Goal: Transaction & Acquisition: Purchase product/service

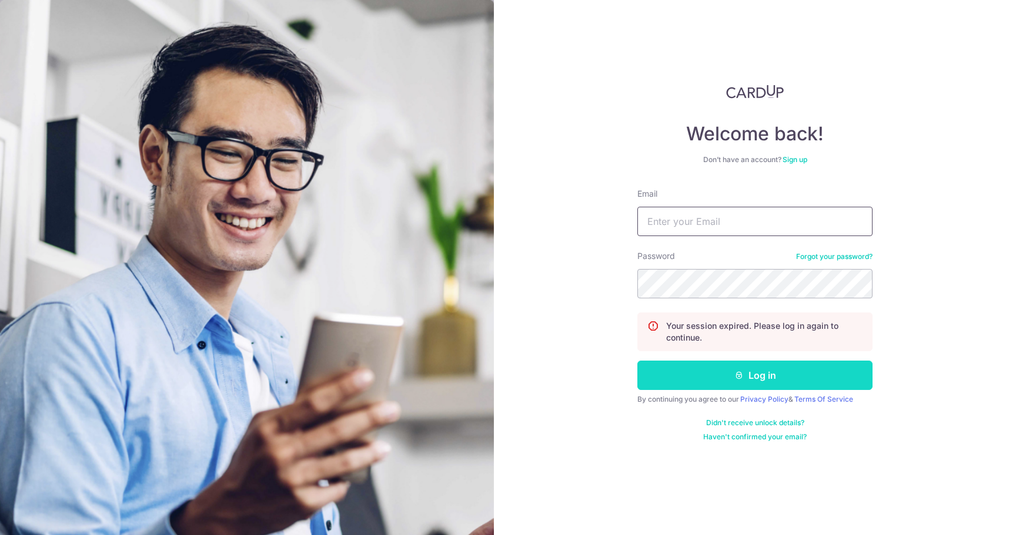
type input "[EMAIL_ADDRESS][DOMAIN_NAME]"
click at [739, 374] on icon "submit" at bounding box center [738, 375] width 9 height 9
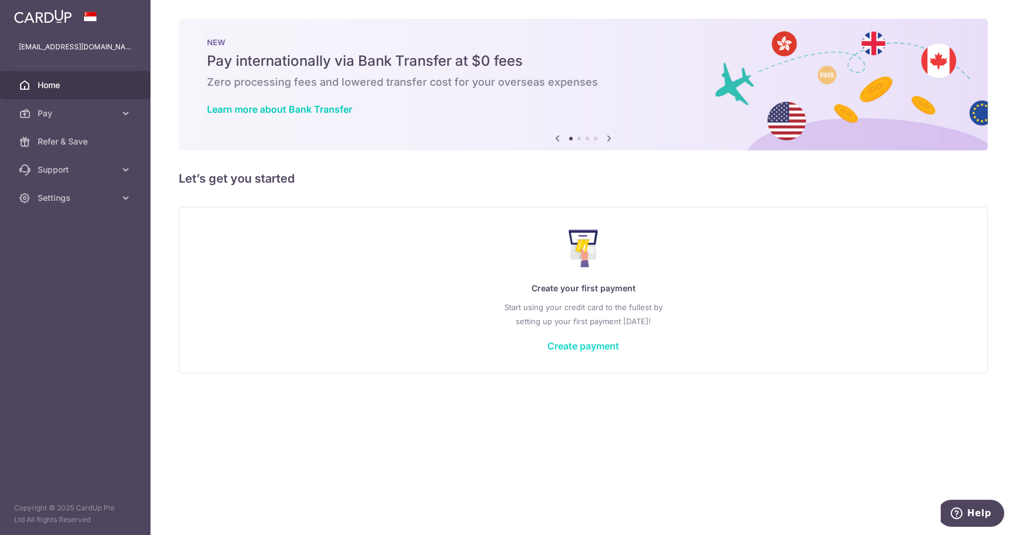
click at [599, 344] on link "Create payment" at bounding box center [583, 346] width 72 height 12
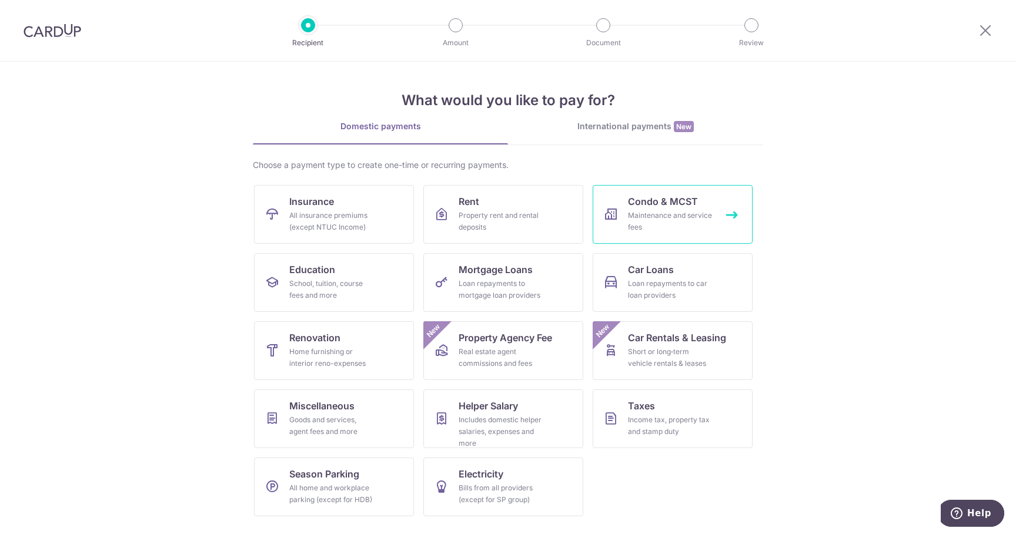
click at [681, 200] on span "Condo & MCST" at bounding box center [663, 202] width 70 height 14
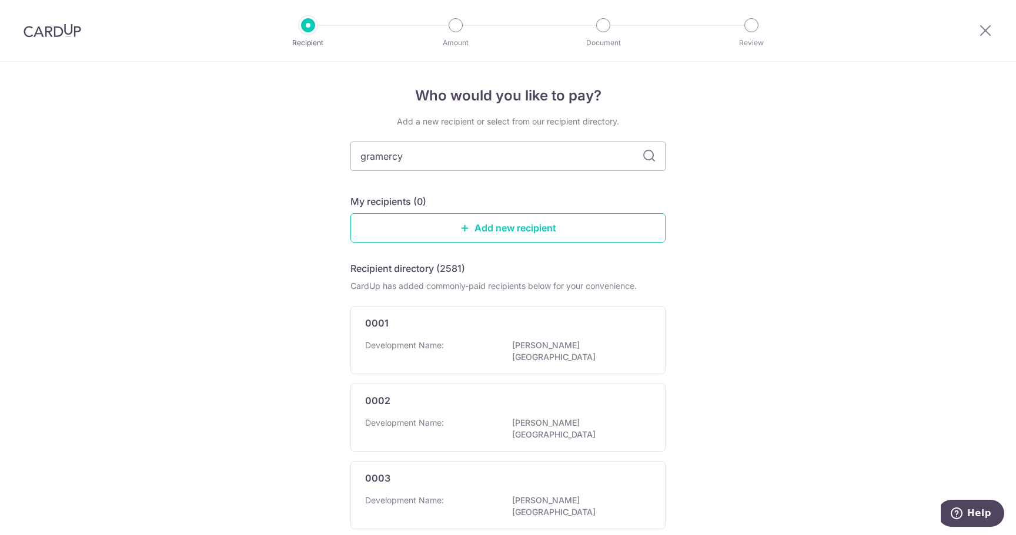
type input "gramercy"
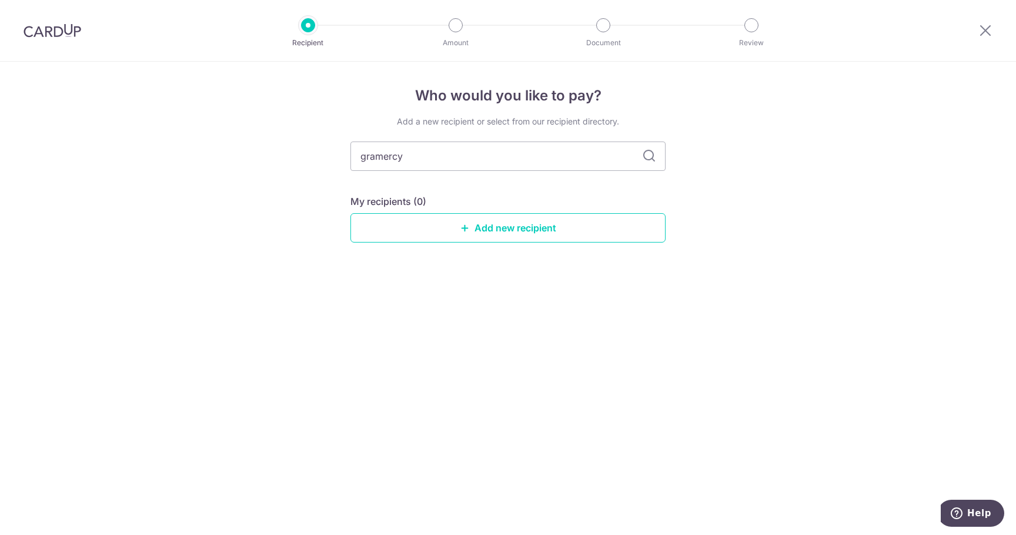
drag, startPoint x: 494, startPoint y: 158, endPoint x: 310, endPoint y: 162, distance: 183.4
click at [316, 160] on div "Who would you like to pay? Add a new recipient or select from our recipient dir…" at bounding box center [508, 299] width 1016 height 474
type input "grange"
click at [646, 153] on icon at bounding box center [649, 156] width 14 height 14
drag, startPoint x: 433, startPoint y: 162, endPoint x: 273, endPoint y: 163, distance: 160.5
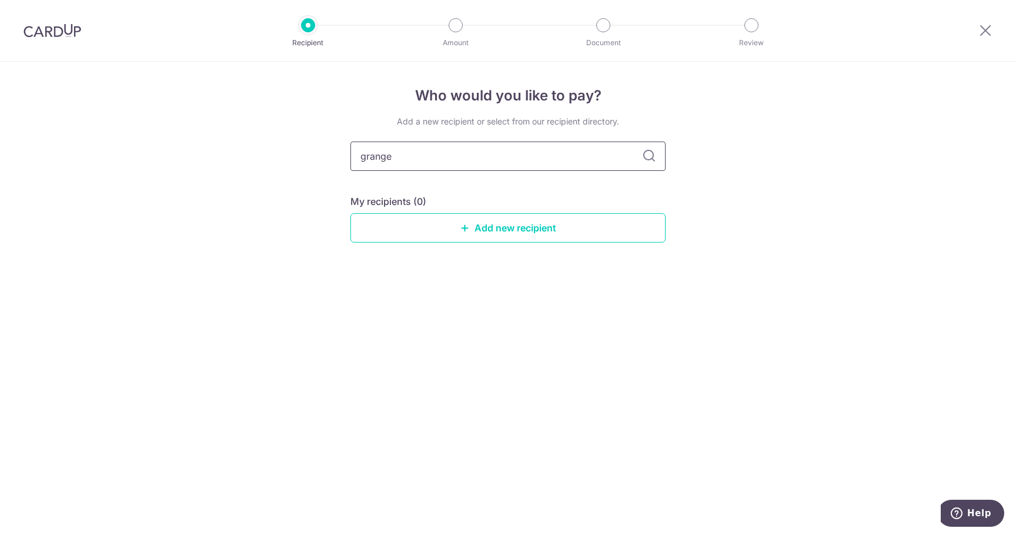
click at [274, 163] on div "Who would you like to pay? Add a new recipient or select from our recipient dir…" at bounding box center [508, 299] width 1016 height 474
click at [118, 200] on div "Who would you like to pay? Add a new recipient or select from our recipient dir…" at bounding box center [508, 299] width 1016 height 474
click at [172, 205] on div "Who would you like to pay? Add a new recipient or select from our recipient dir…" at bounding box center [508, 299] width 1016 height 474
click at [176, 203] on div "Who would you like to pay? Add a new recipient or select from our recipient dir…" at bounding box center [508, 299] width 1016 height 474
click at [178, 200] on div "Who would you like to pay? Add a new recipient or select from our recipient dir…" at bounding box center [508, 299] width 1016 height 474
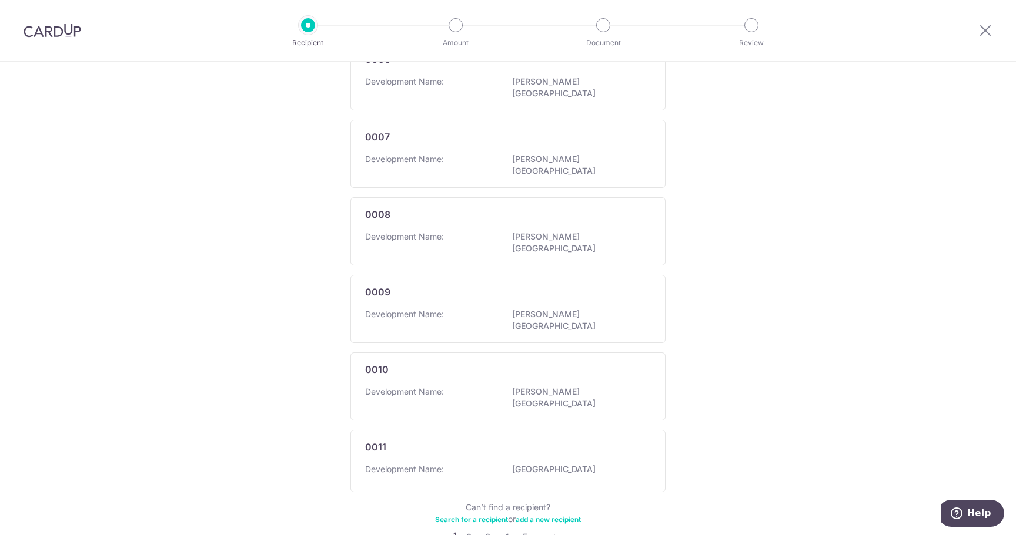
scroll to position [599, 0]
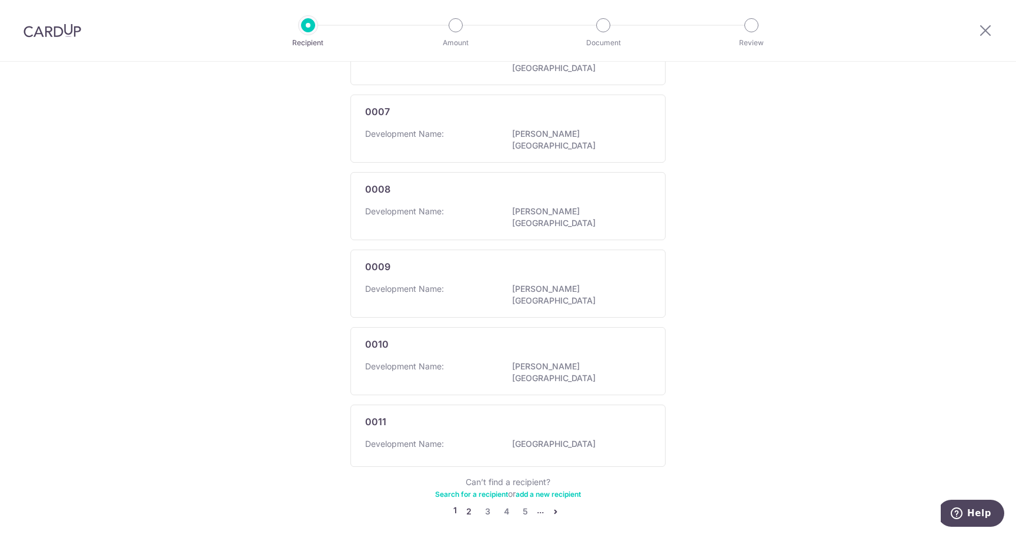
click at [463, 505] on link "2" at bounding box center [468, 512] width 14 height 14
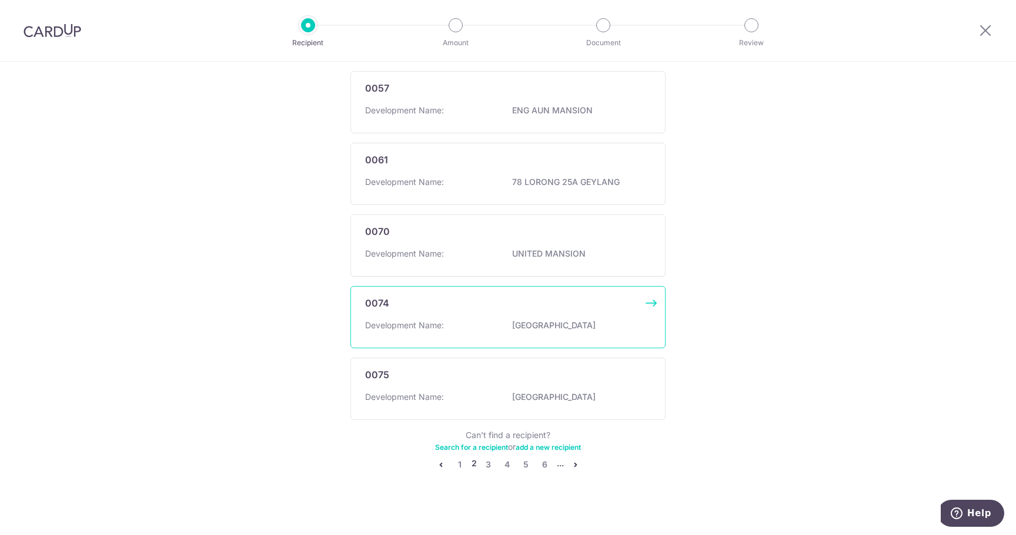
scroll to position [605, 0]
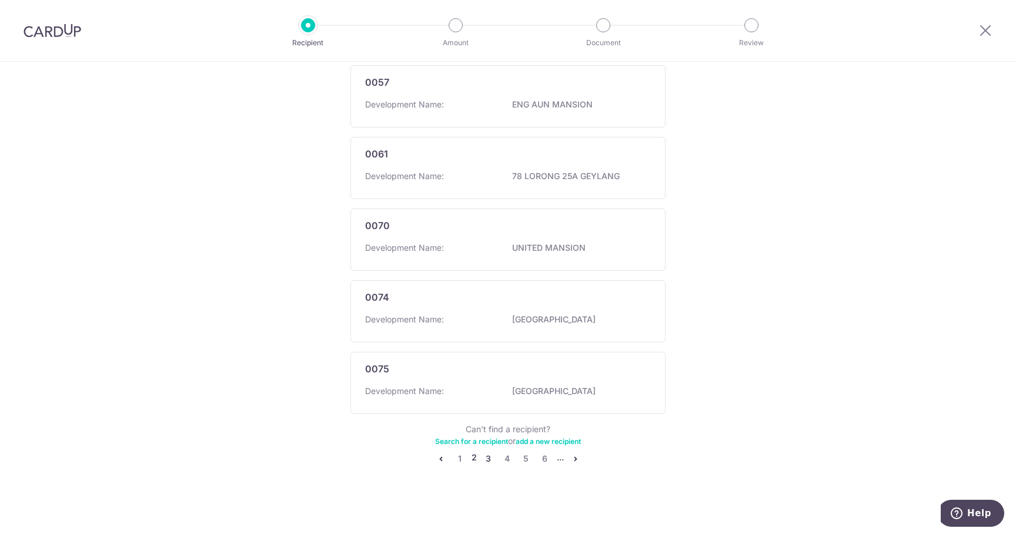
click at [486, 459] on link "3" at bounding box center [488, 459] width 14 height 14
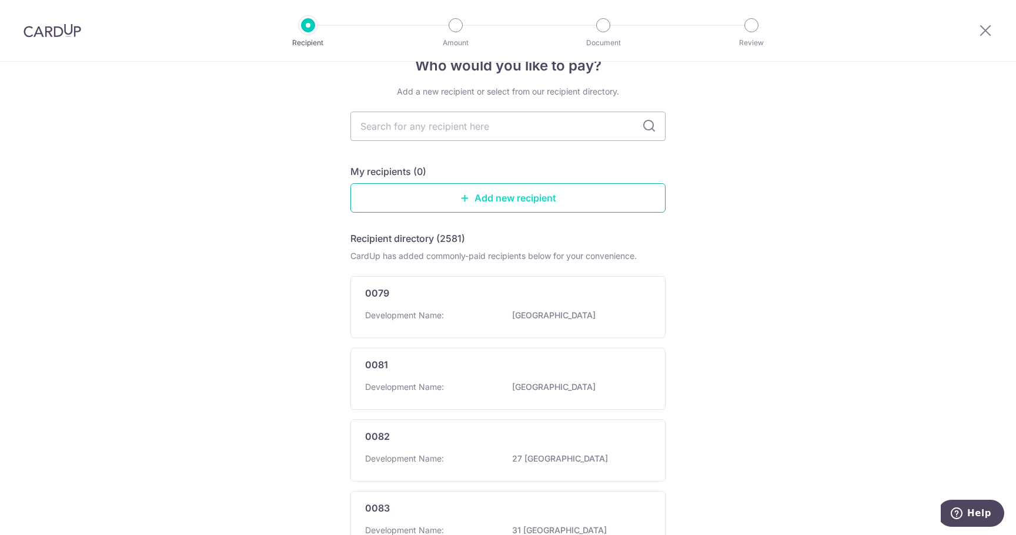
scroll to position [0, 0]
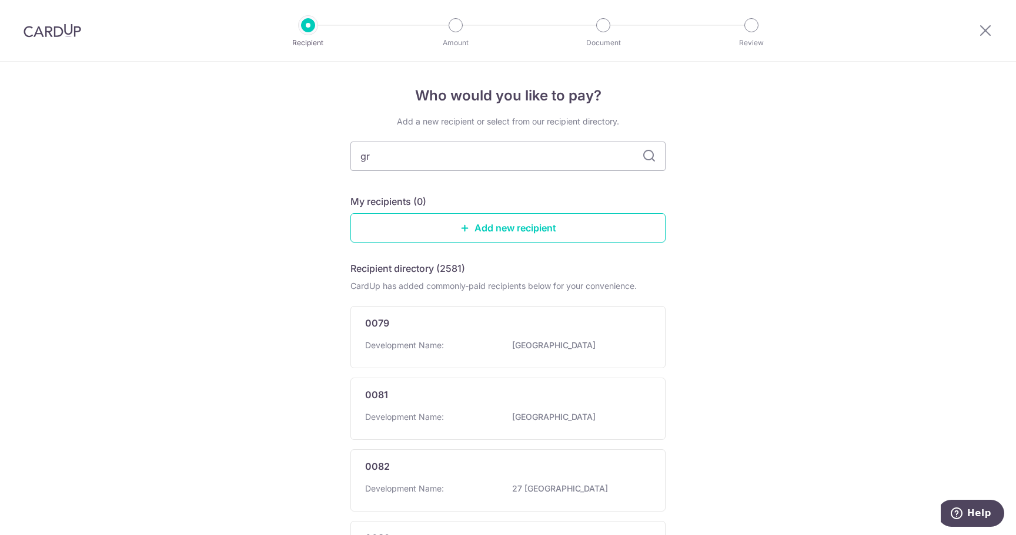
type input "gr"
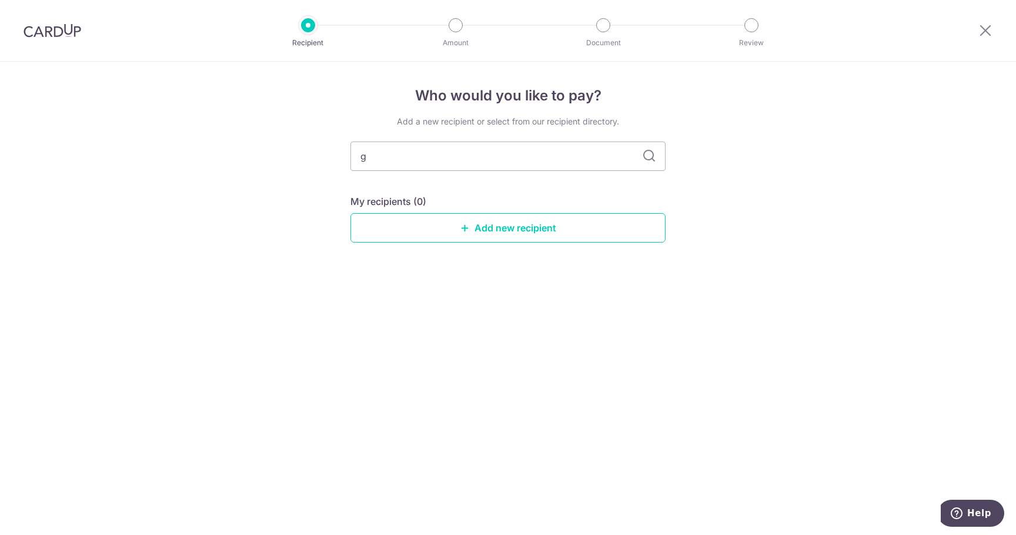
type input "g"
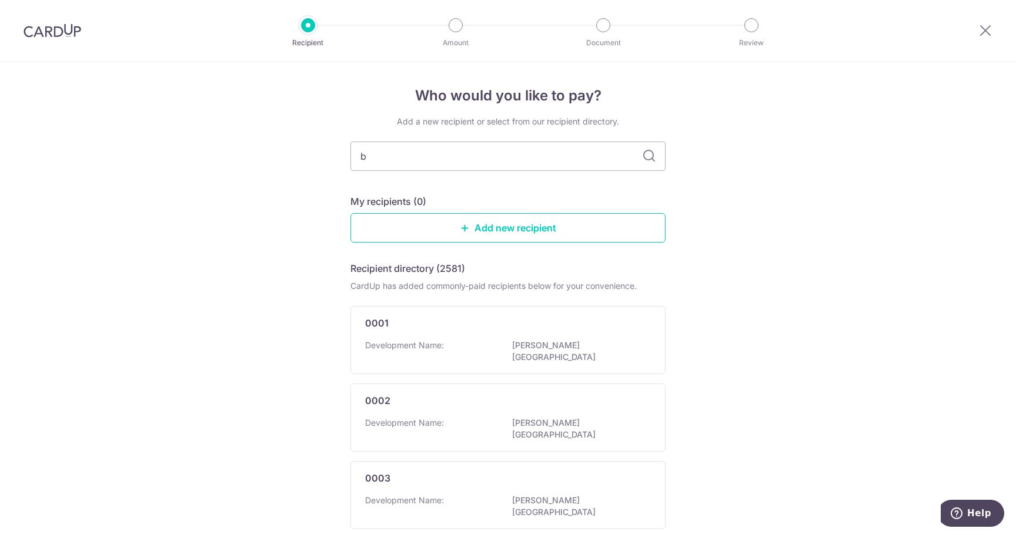
type input "b"
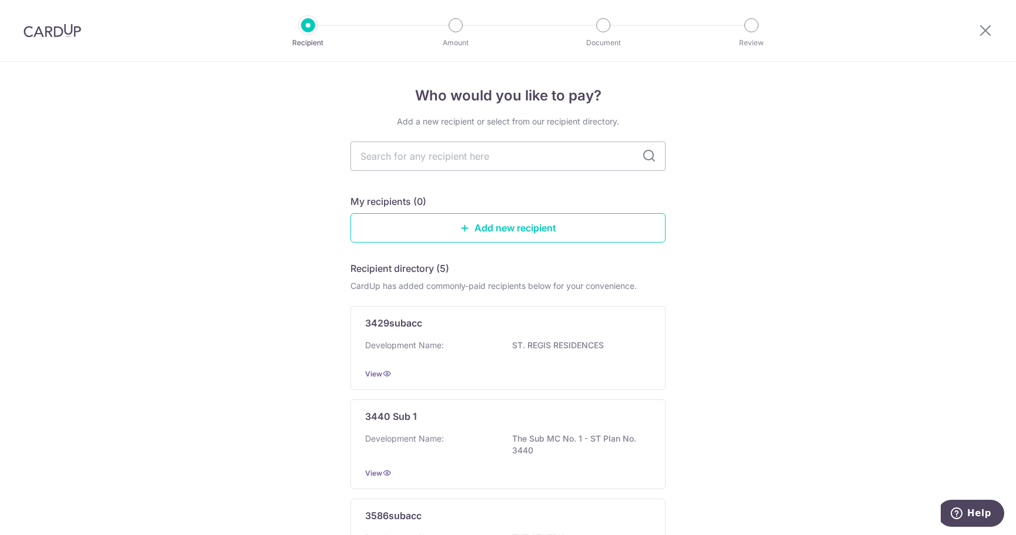
click at [815, 216] on div "Who would you like to pay? Add a new recipient or select from our recipient dir…" at bounding box center [508, 470] width 1016 height 816
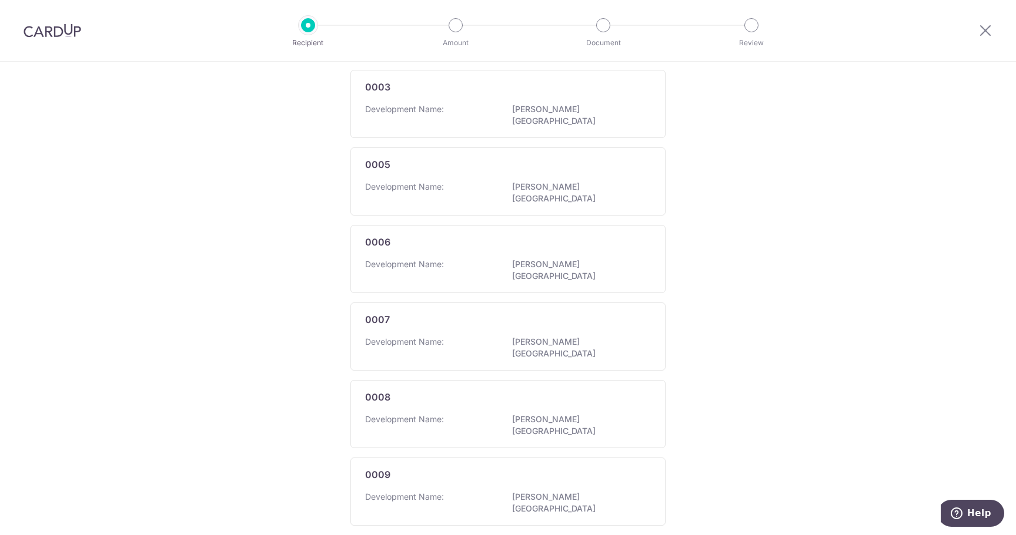
scroll to position [599, 0]
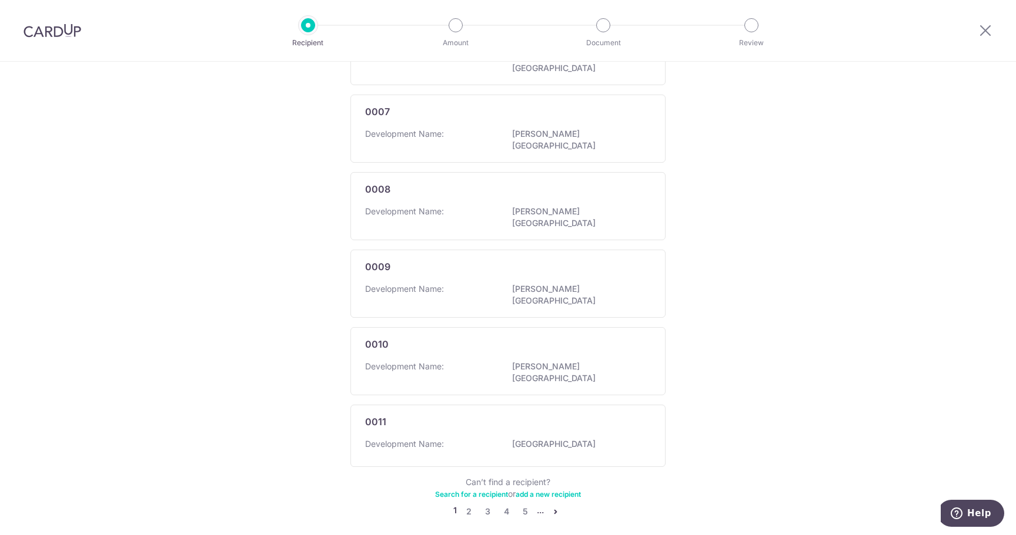
click at [480, 490] on link "Search for a recipient" at bounding box center [471, 494] width 73 height 9
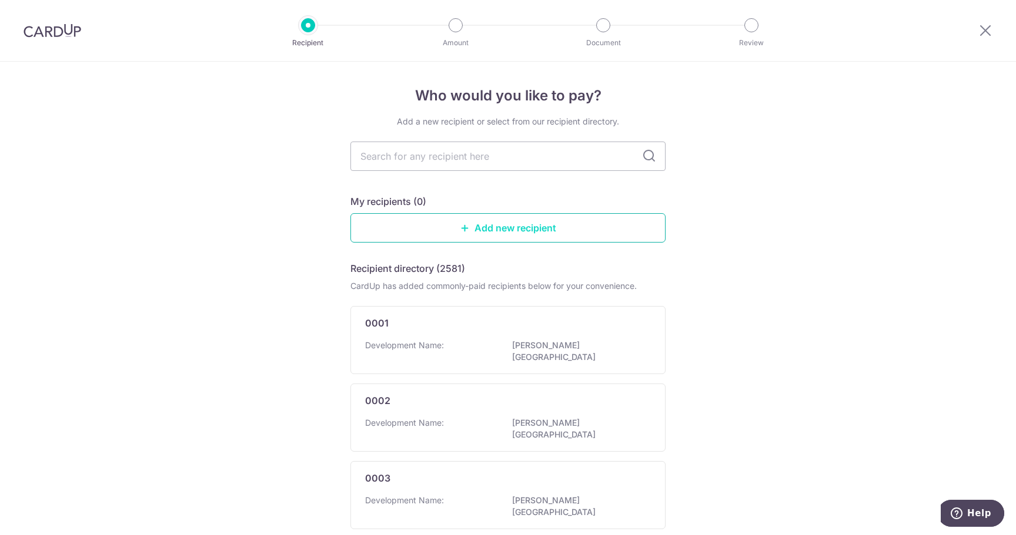
click at [507, 231] on link "Add new recipient" at bounding box center [507, 227] width 315 height 29
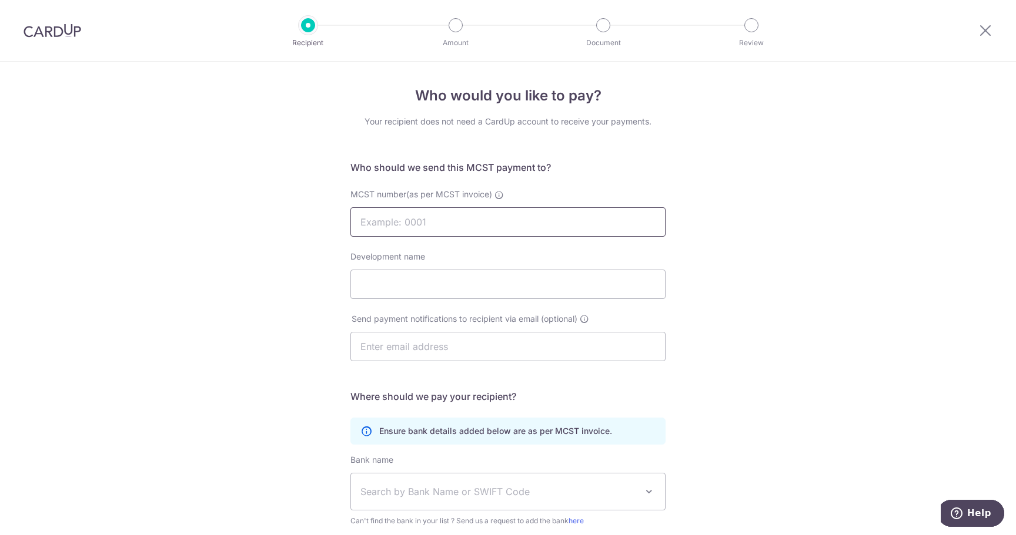
click at [504, 226] on input "MCST number(as per MCST invoice)" at bounding box center [507, 221] width 315 height 29
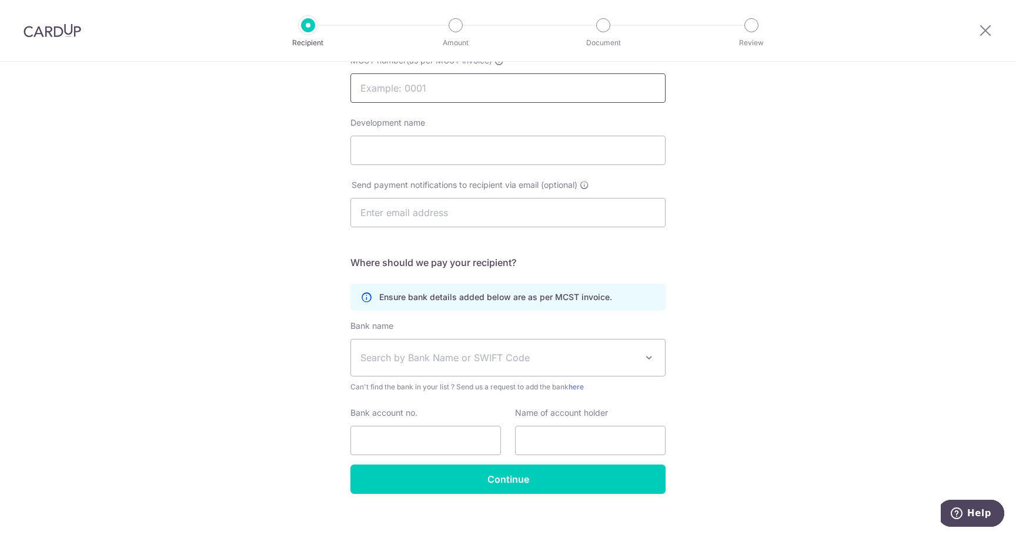
scroll to position [148, 0]
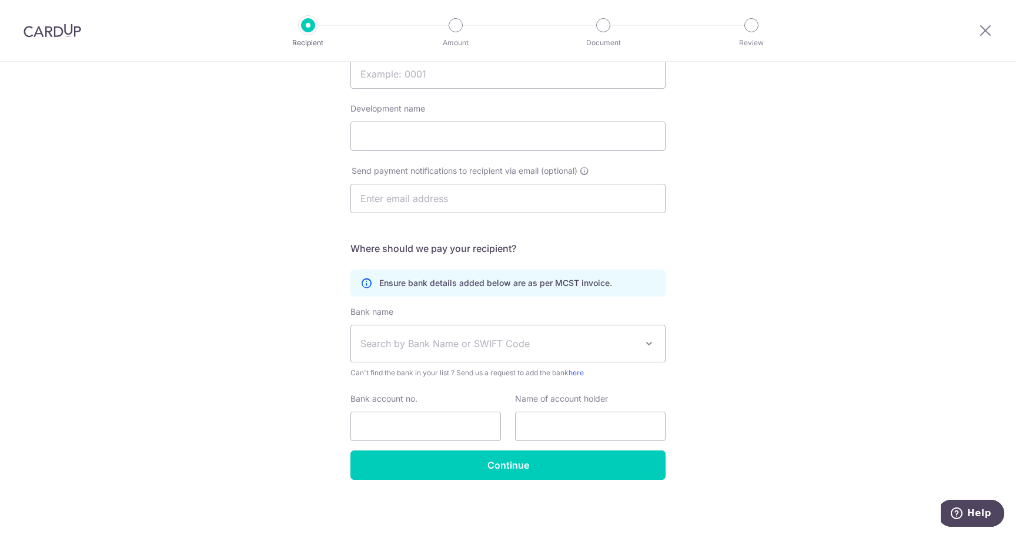
click at [562, 342] on span "Search by Bank Name or SWIFT Code" at bounding box center [498, 344] width 276 height 14
click at [538, 434] on input "text" at bounding box center [590, 426] width 150 height 29
click at [420, 422] on input "Bank account no." at bounding box center [425, 426] width 150 height 29
click at [775, 386] on div "Who would you like to pay? Your recipient does not need a CardUp account to rec…" at bounding box center [508, 225] width 1016 height 622
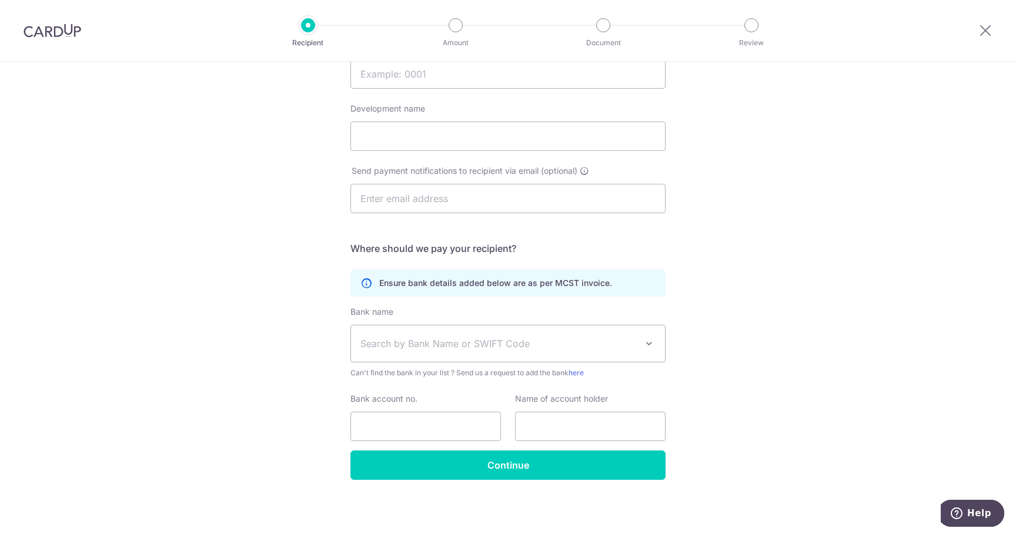
click at [655, 346] on span "Search by Bank Name or SWIFT Code" at bounding box center [508, 344] width 314 height 36
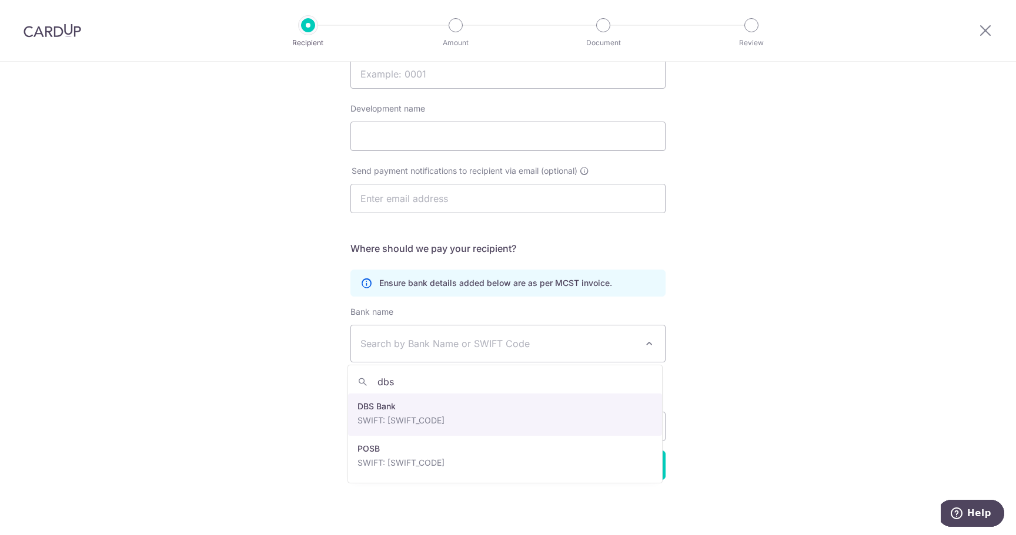
type input "dbs"
select select "6"
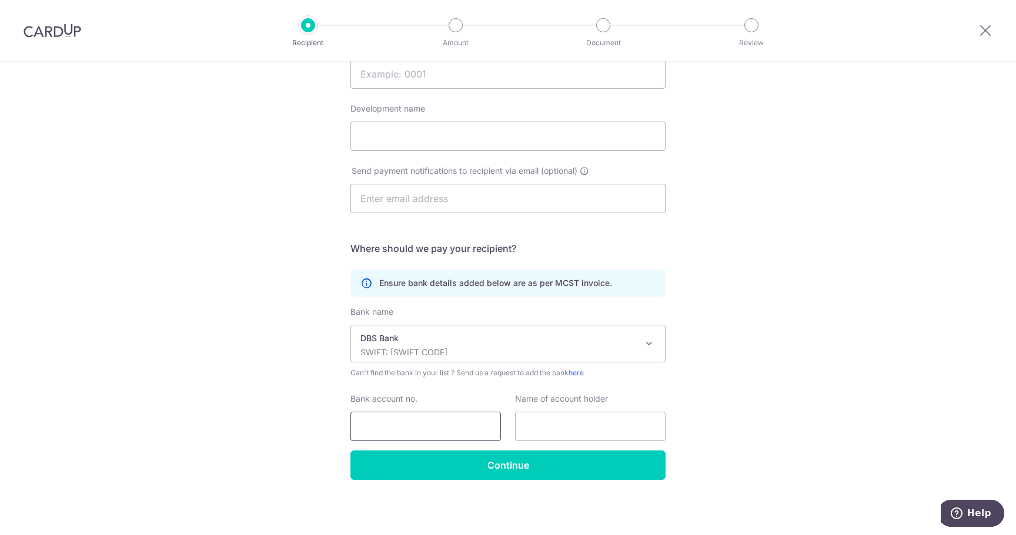
click at [385, 424] on input "Bank account no." at bounding box center [425, 426] width 150 height 29
click at [210, 340] on div "Who would you like to pay? Your recipient does not need a CardUp account to rec…" at bounding box center [508, 225] width 1016 height 622
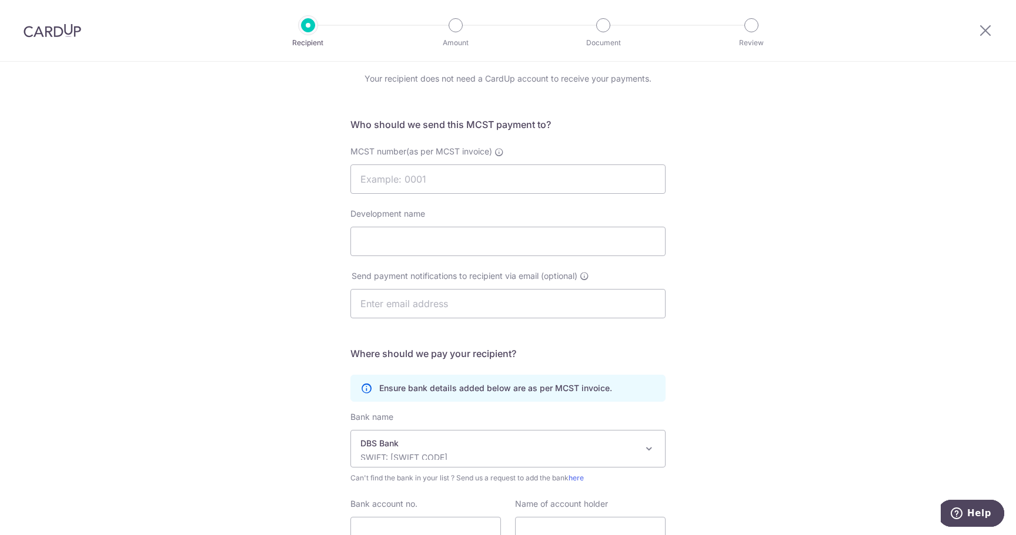
scroll to position [0, 0]
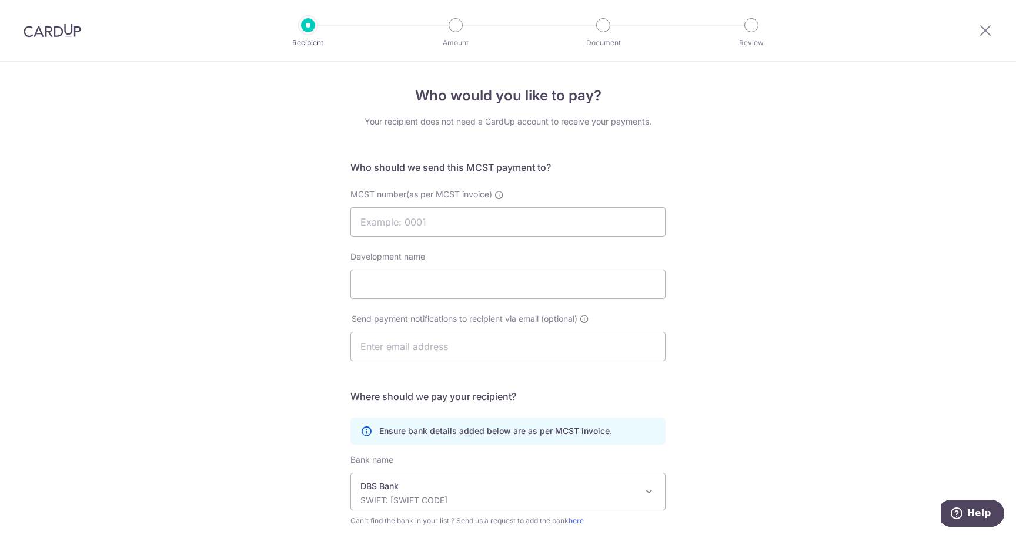
click at [60, 34] on img at bounding box center [53, 31] width 58 height 14
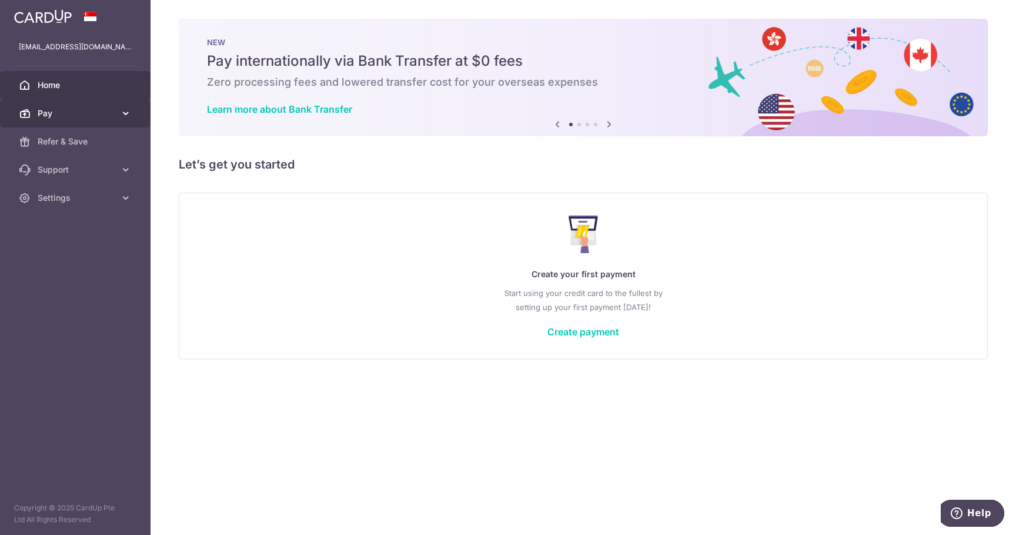
click at [91, 112] on span "Pay" at bounding box center [77, 114] width 78 height 12
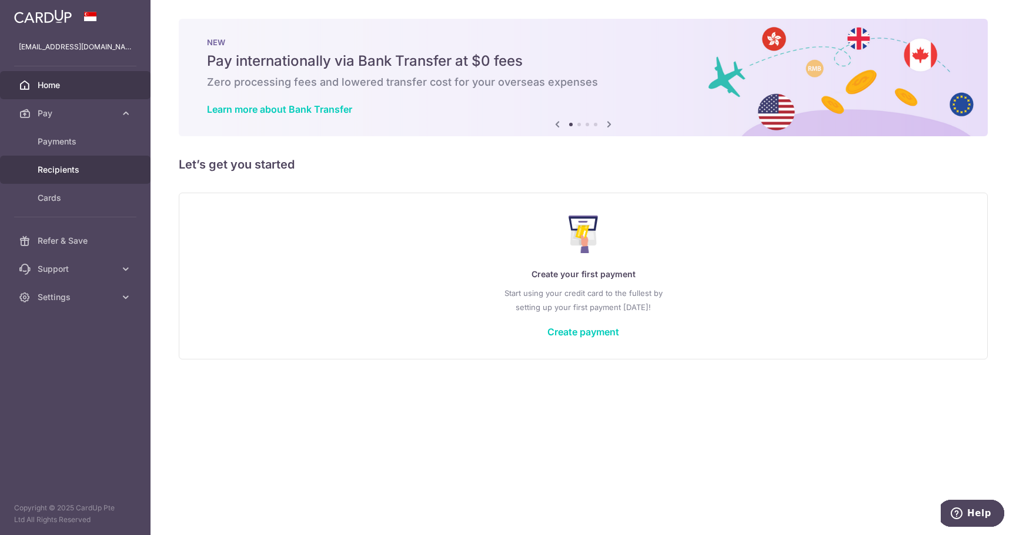
click at [63, 179] on link "Recipients" at bounding box center [75, 170] width 150 height 28
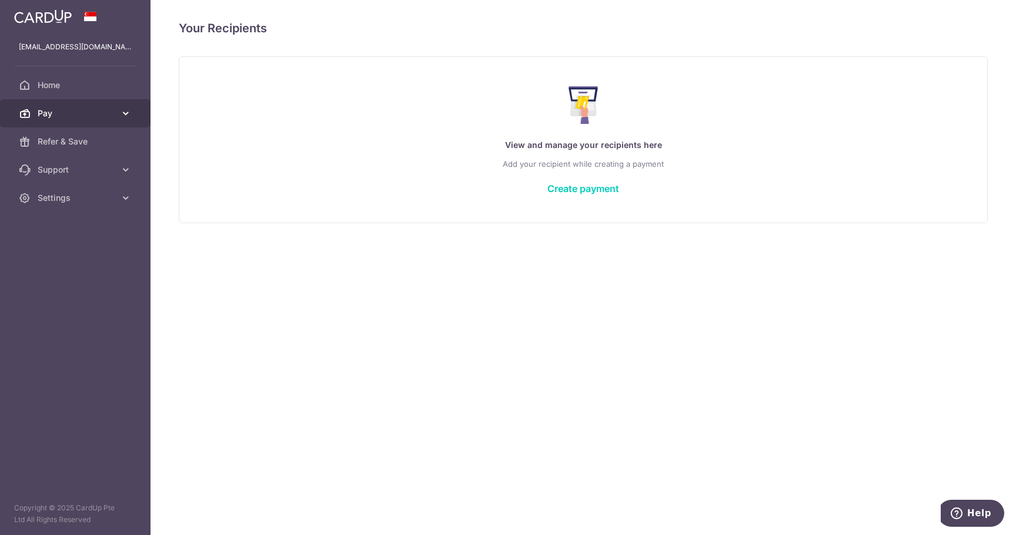
click at [62, 109] on span "Pay" at bounding box center [77, 114] width 78 height 12
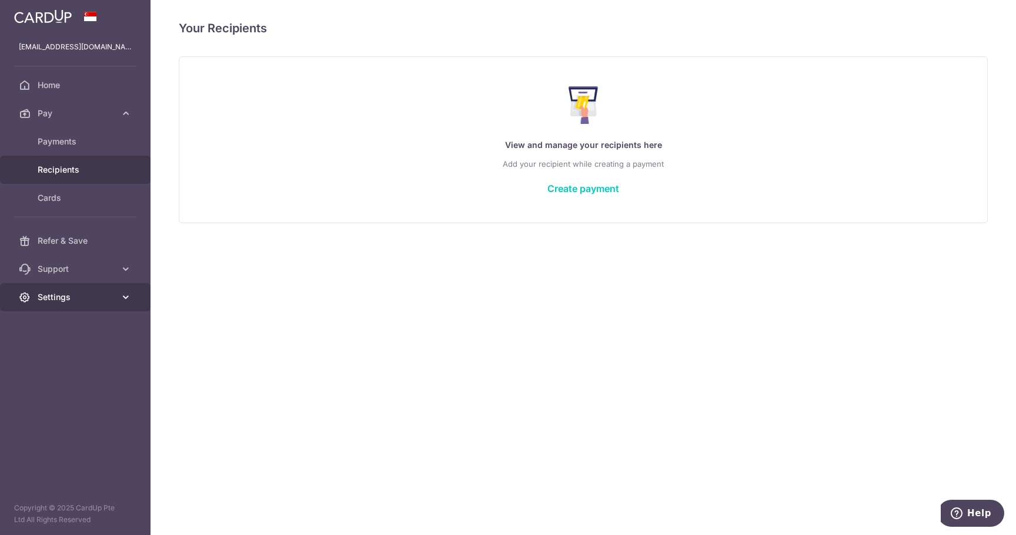
click at [62, 299] on span "Settings" at bounding box center [77, 297] width 78 height 12
click at [68, 326] on span "Account" at bounding box center [77, 326] width 78 height 12
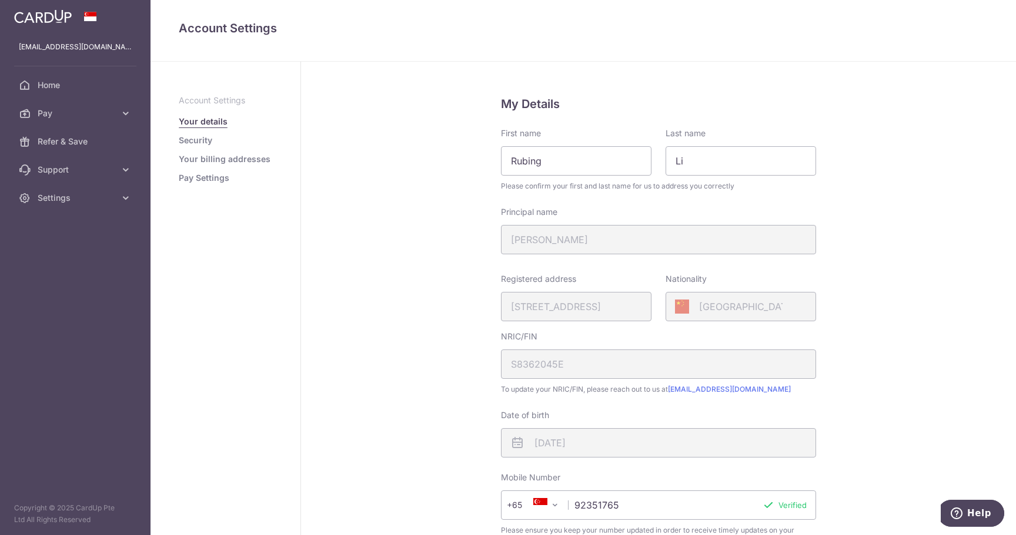
click at [230, 162] on link "Your billing addresses" at bounding box center [225, 159] width 92 height 12
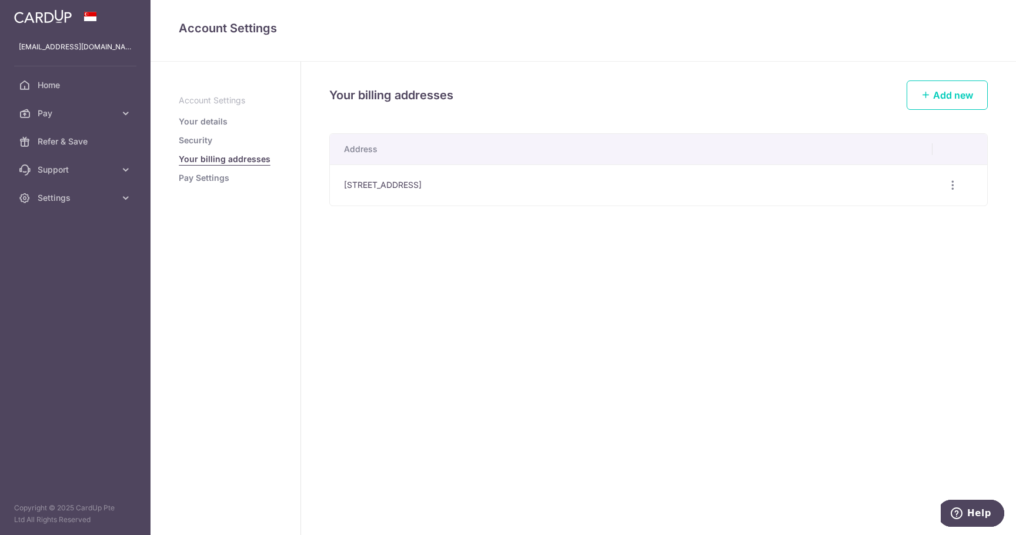
click at [216, 180] on link "Pay Settings" at bounding box center [204, 178] width 51 height 12
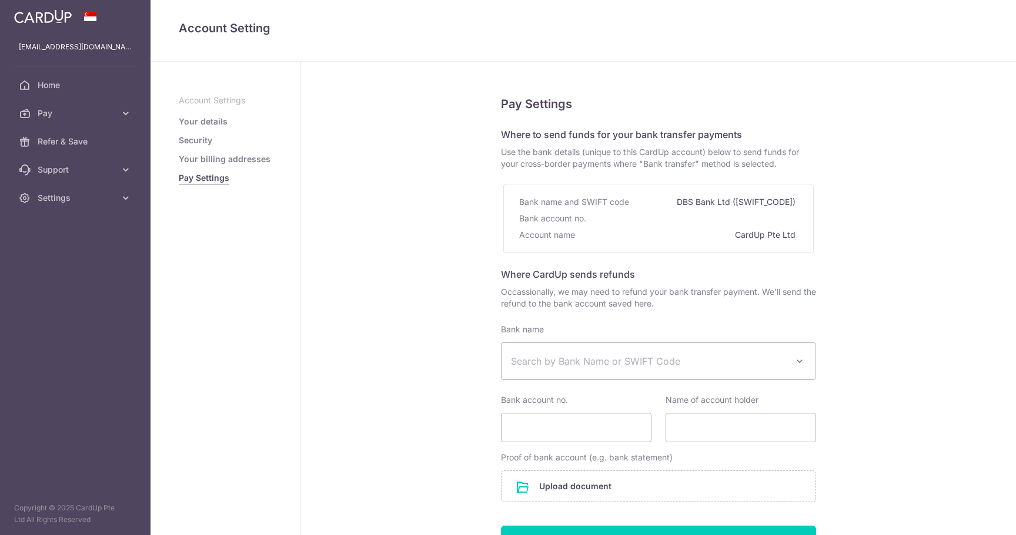
select select
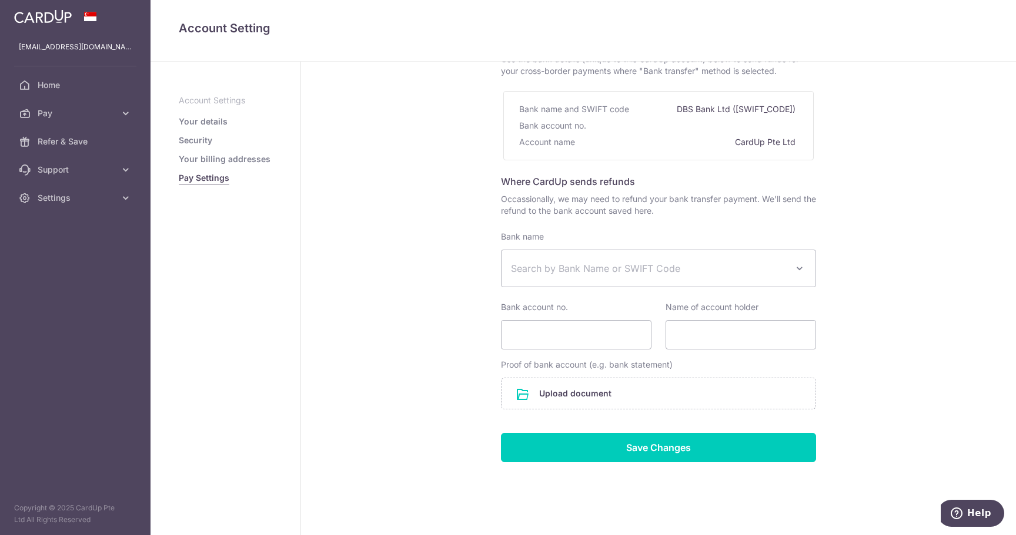
scroll to position [98, 0]
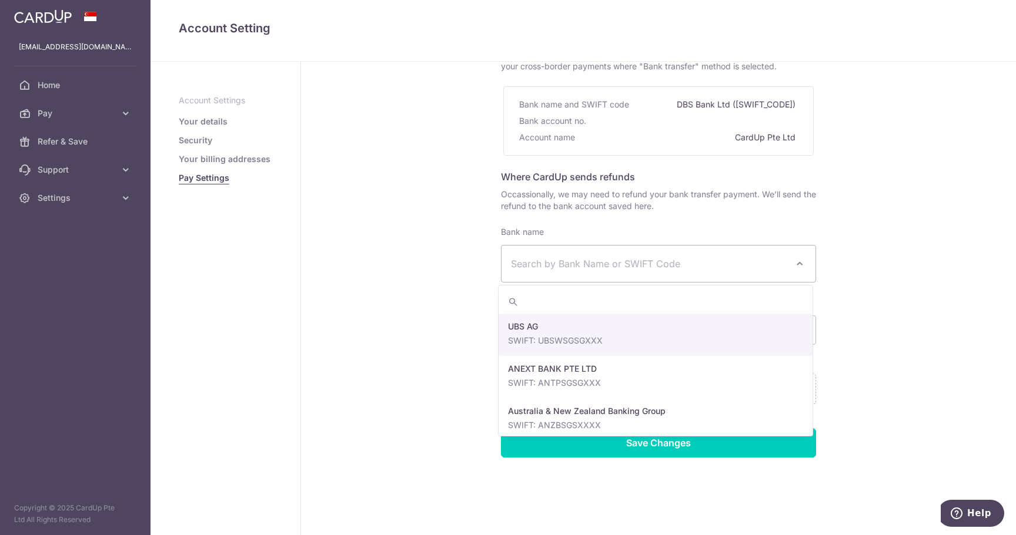
click at [796, 259] on span at bounding box center [799, 264] width 14 height 14
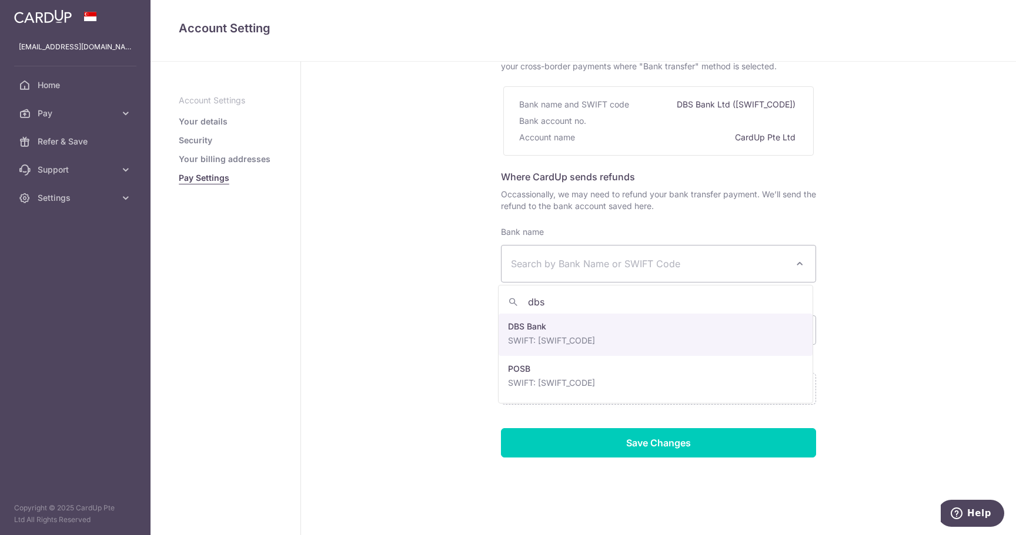
type input "dbs"
select select "6"
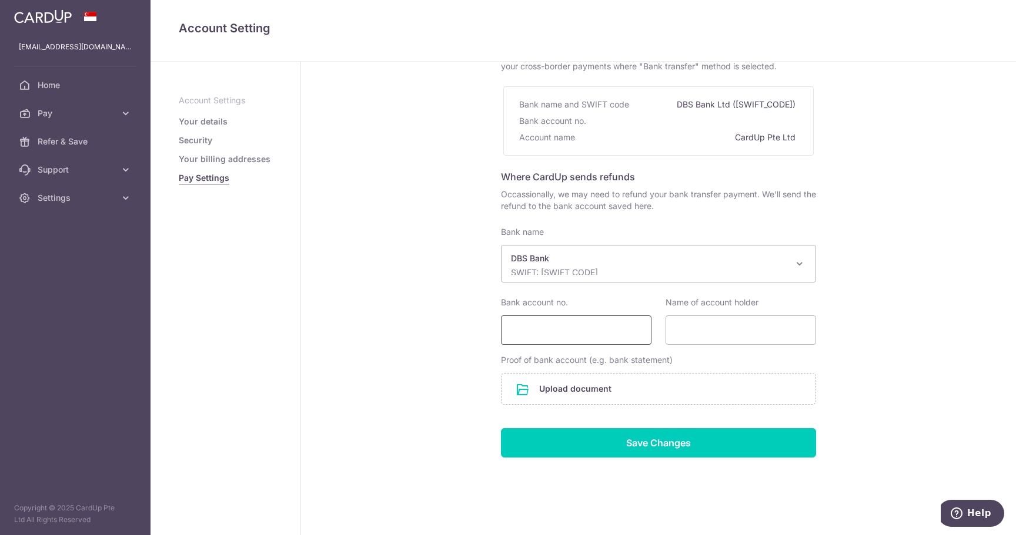
click at [596, 336] on input "Bank account no." at bounding box center [576, 330] width 150 height 29
click at [599, 389] on input "file" at bounding box center [658, 389] width 314 height 31
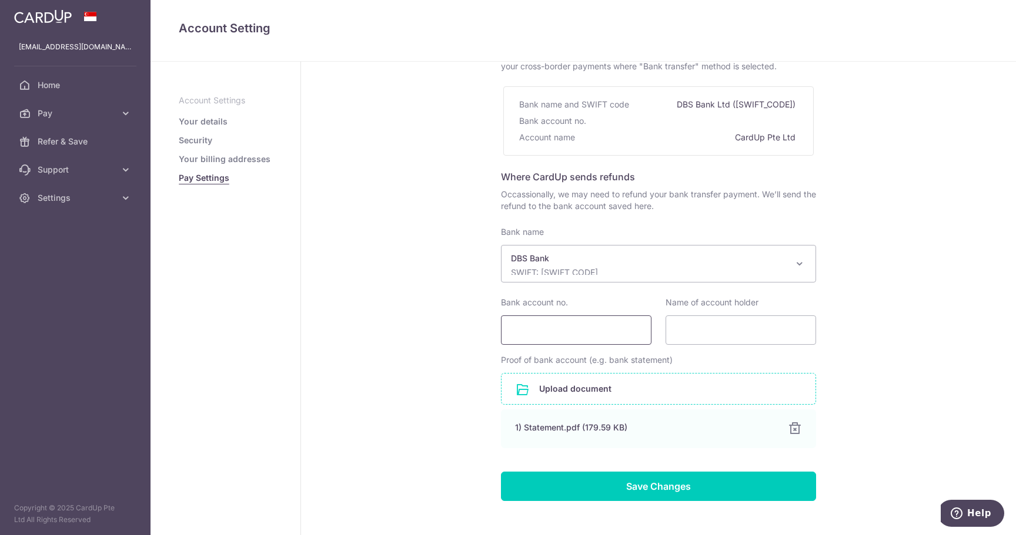
click at [558, 330] on input "Bank account no." at bounding box center [576, 330] width 150 height 29
paste input "2"
type input "2715551897"
click at [727, 334] on input "Name of account holder" at bounding box center [740, 330] width 150 height 29
type input "[PERSON_NAME]"
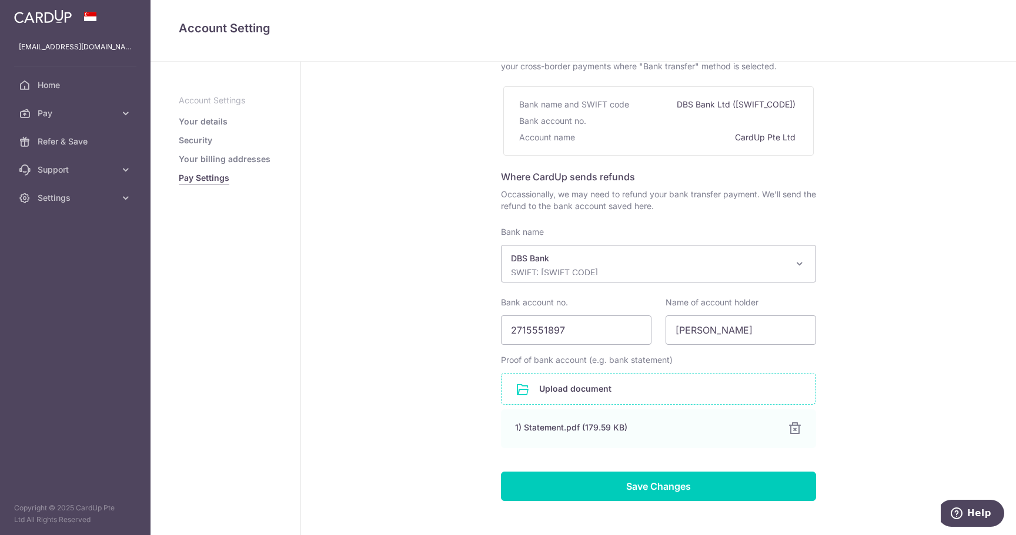
click at [924, 280] on div "Pay Settings Where to send funds for your bank transfer payments Use the bank d…" at bounding box center [658, 276] width 715 height 625
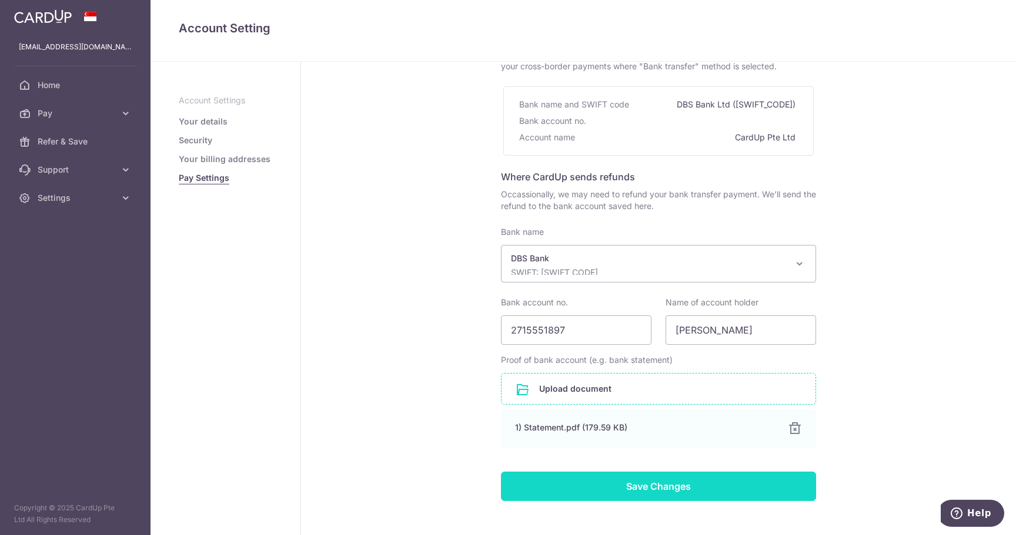
click at [665, 480] on input "Save Changes" at bounding box center [658, 486] width 315 height 29
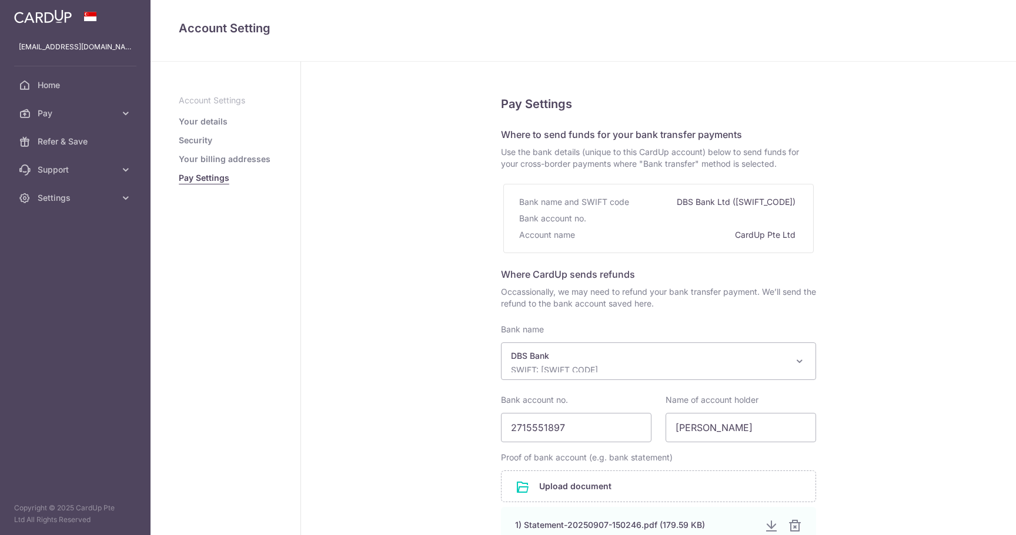
select select "6"
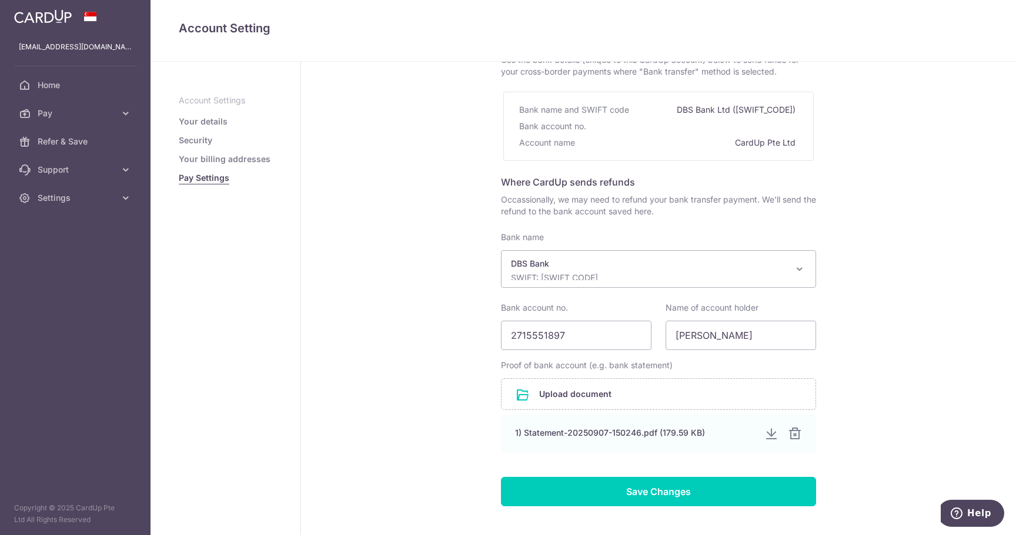
scroll to position [98, 0]
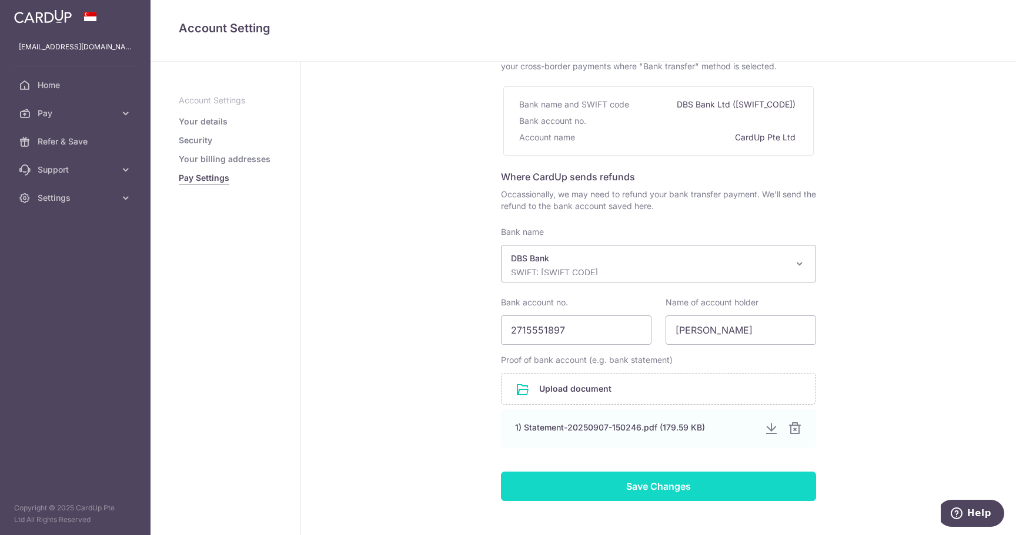
click at [651, 488] on input "Save Changes" at bounding box center [658, 486] width 315 height 29
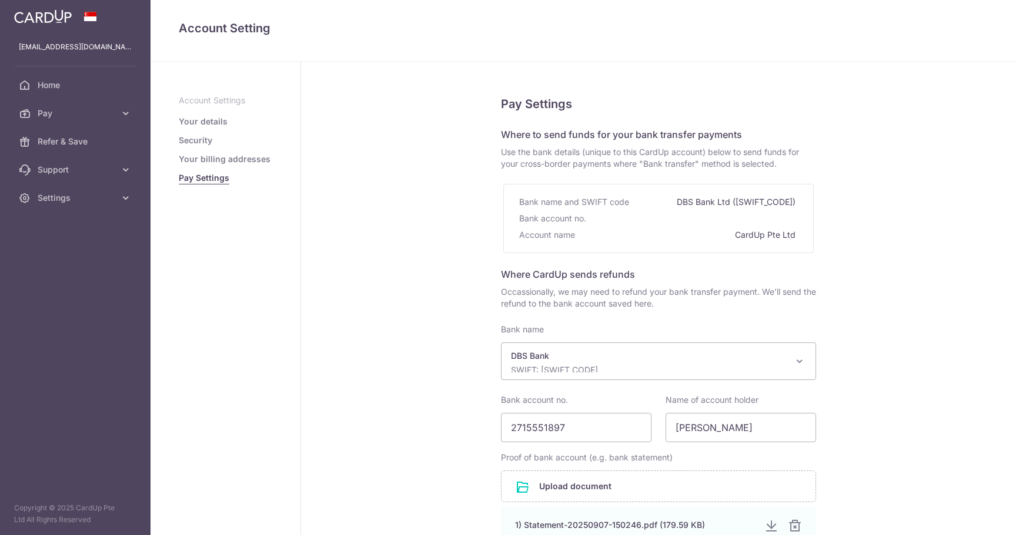
select select "6"
click at [213, 158] on link "Your billing addresses" at bounding box center [225, 159] width 92 height 12
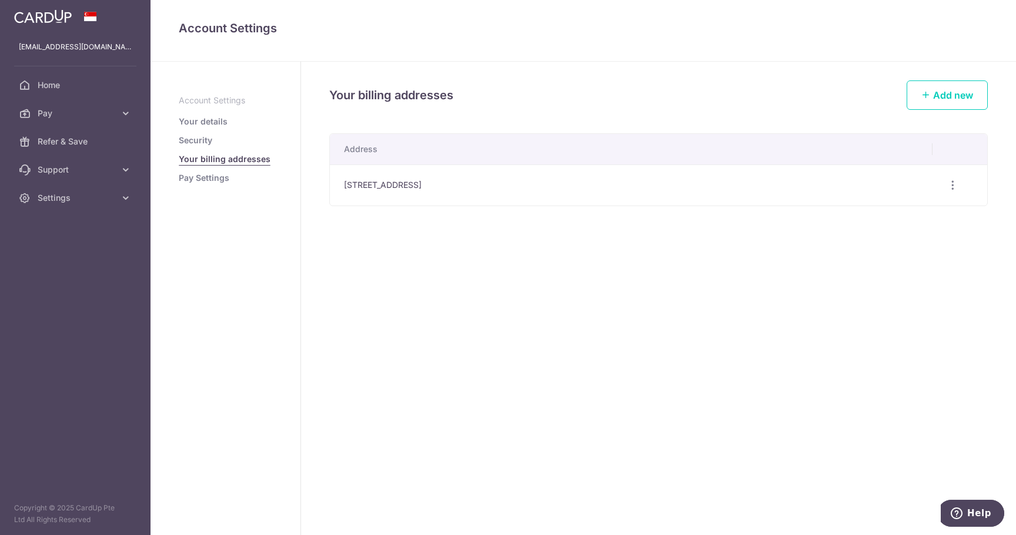
click at [209, 176] on link "Pay Settings" at bounding box center [204, 178] width 51 height 12
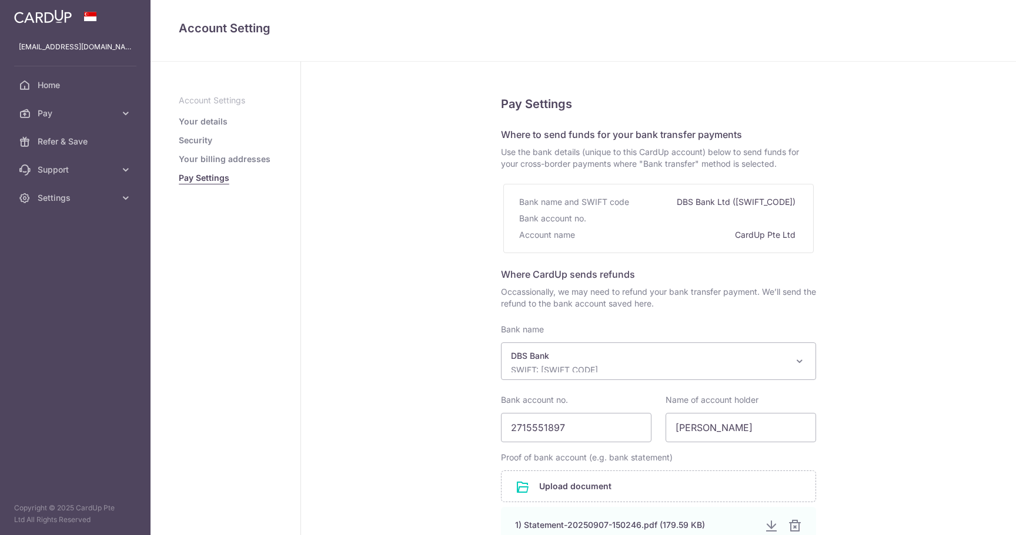
select select "6"
click at [209, 125] on link "Your details" at bounding box center [203, 122] width 49 height 12
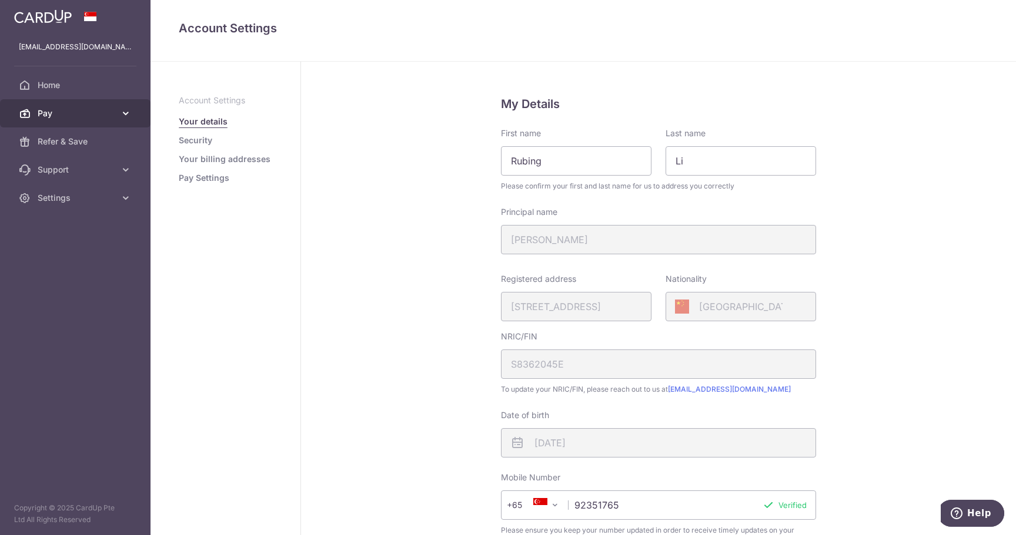
click at [81, 118] on span "Pay" at bounding box center [77, 114] width 78 height 12
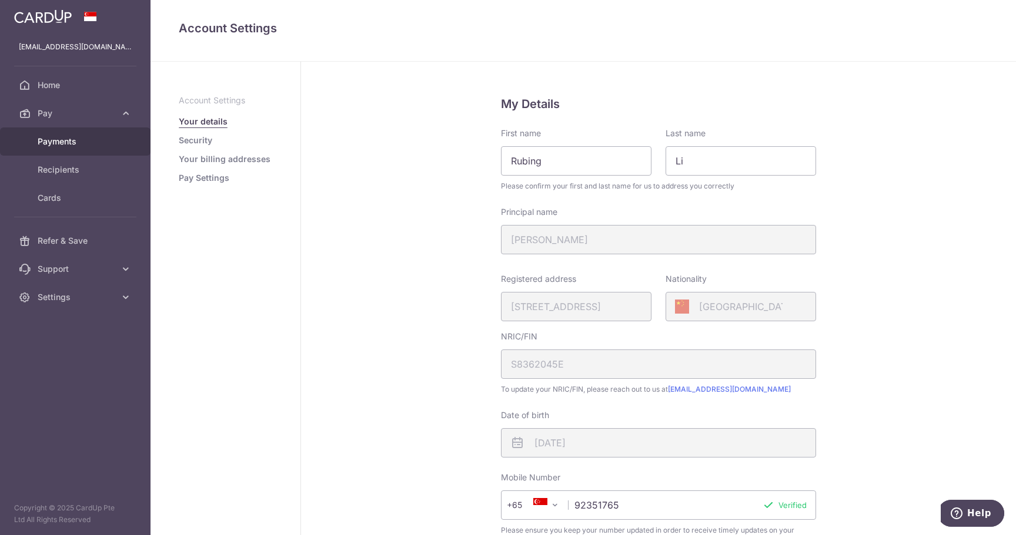
click at [69, 146] on span "Payments" at bounding box center [77, 142] width 78 height 12
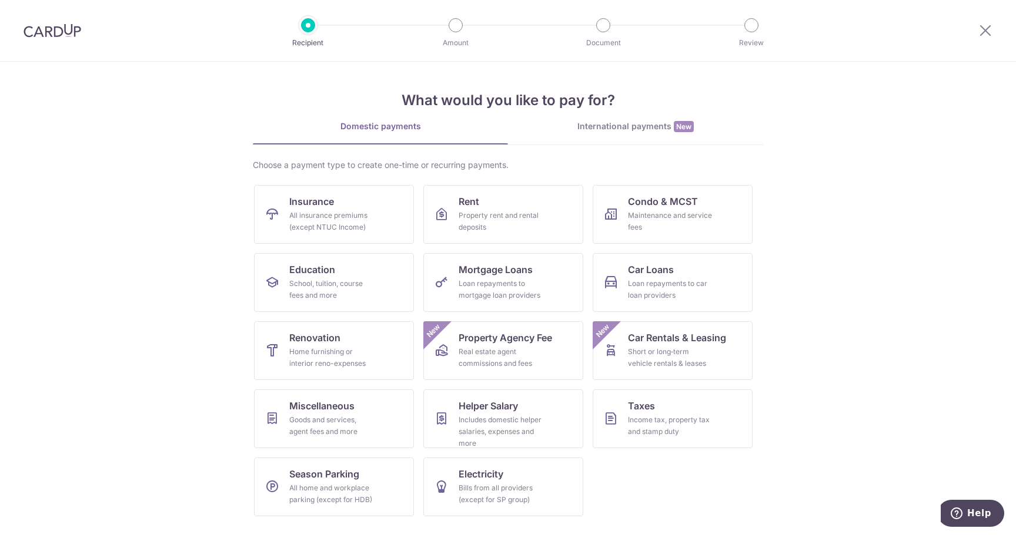
click at [786, 417] on section "What would you like to pay for? Domestic payments International payments New Ch…" at bounding box center [508, 299] width 1016 height 474
click at [663, 418] on div "Income tax, property tax and stamp duty" at bounding box center [670, 426] width 85 height 24
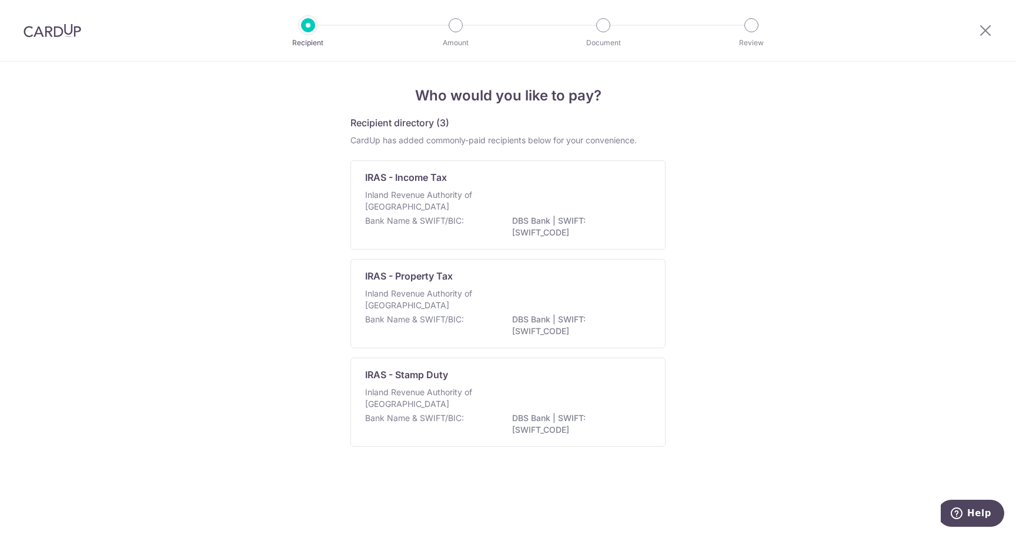
click at [55, 25] on img at bounding box center [53, 31] width 58 height 14
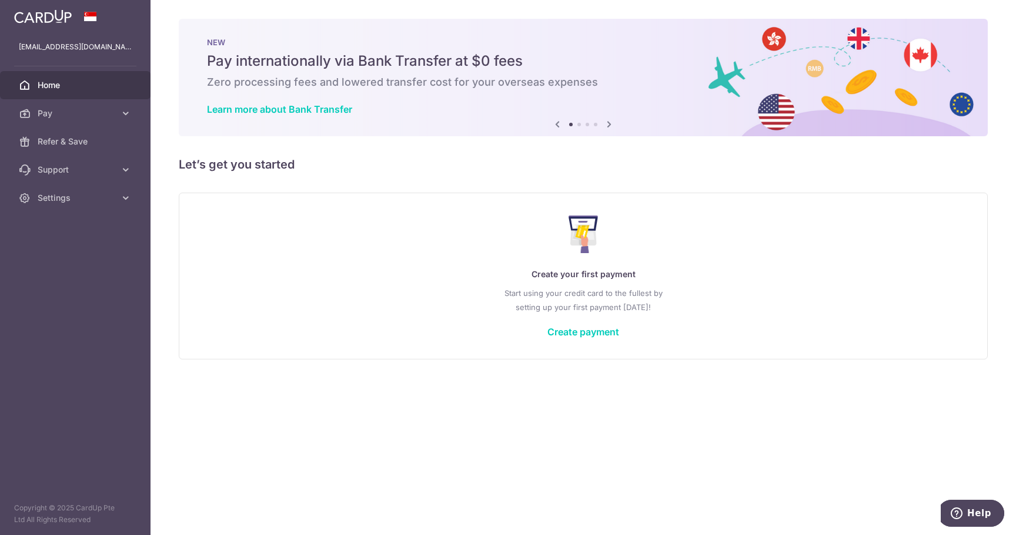
click at [52, 86] on span "Home" at bounding box center [77, 85] width 78 height 12
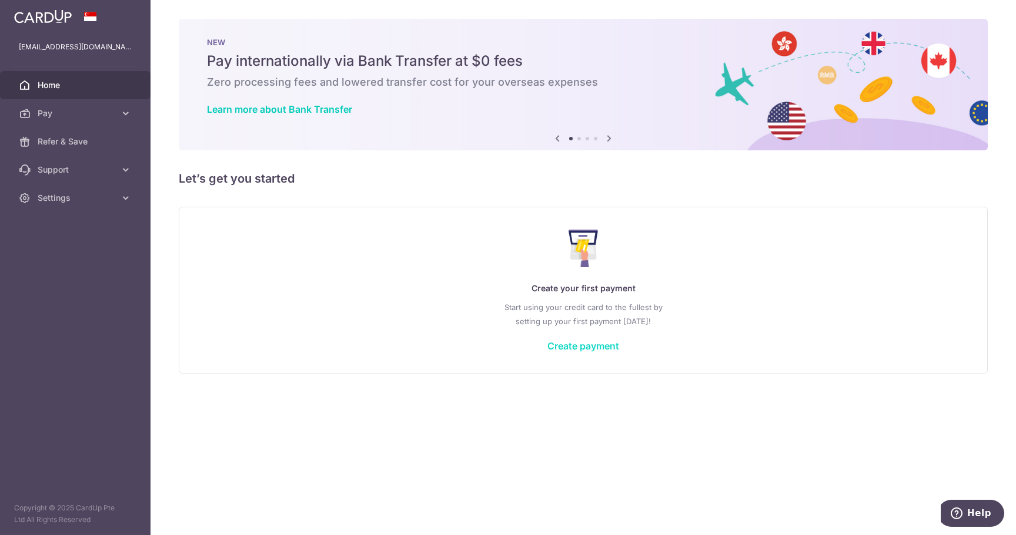
click at [588, 343] on link "Create payment" at bounding box center [583, 346] width 72 height 12
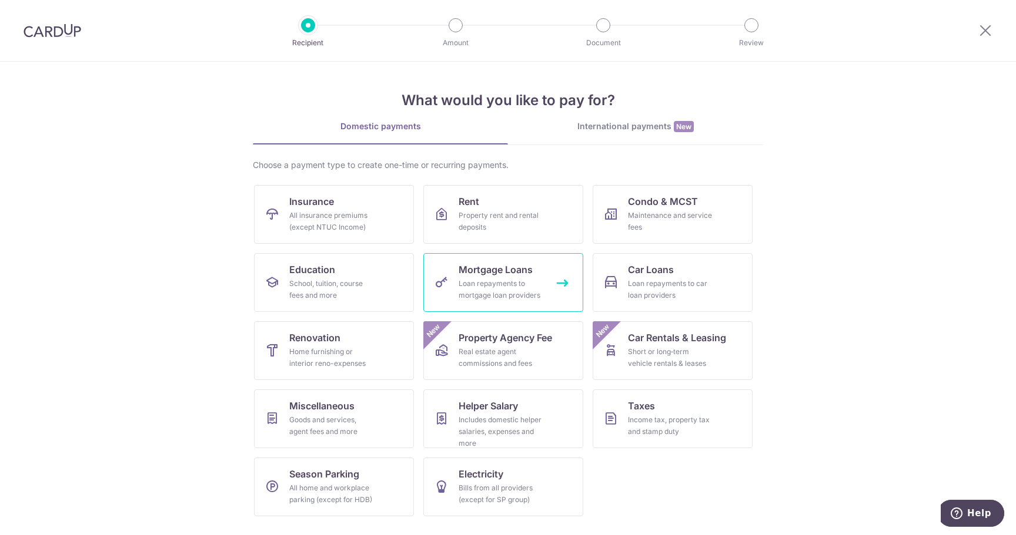
click at [496, 282] on div "Loan repayments to mortgage loan providers" at bounding box center [500, 290] width 85 height 24
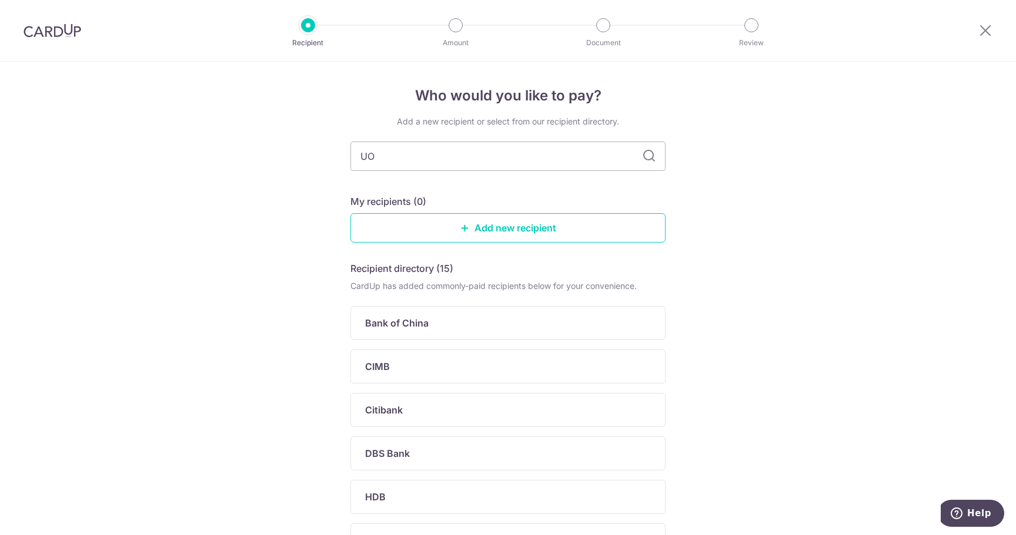
type input "UOB"
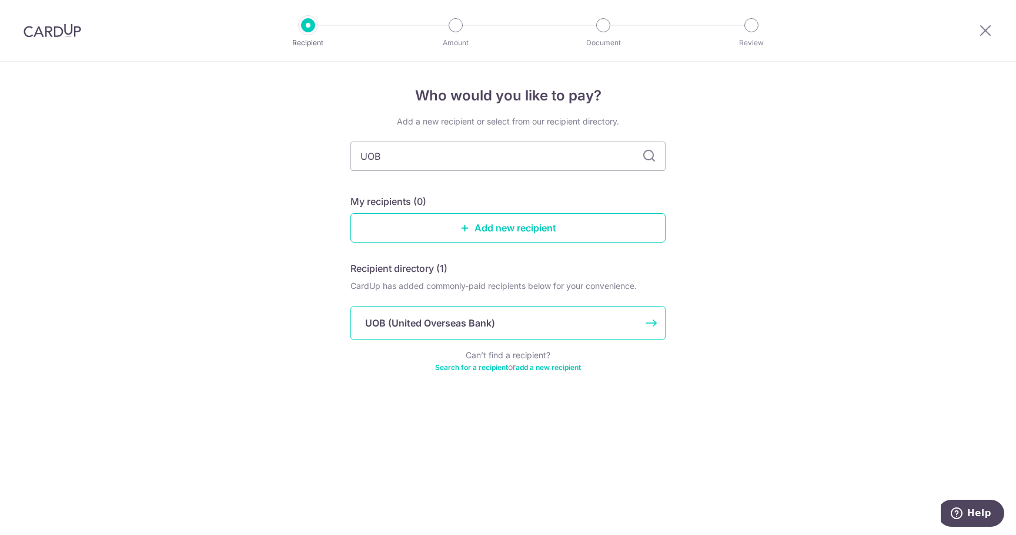
click at [479, 318] on p "UOB (United Overseas Bank)" at bounding box center [430, 323] width 130 height 14
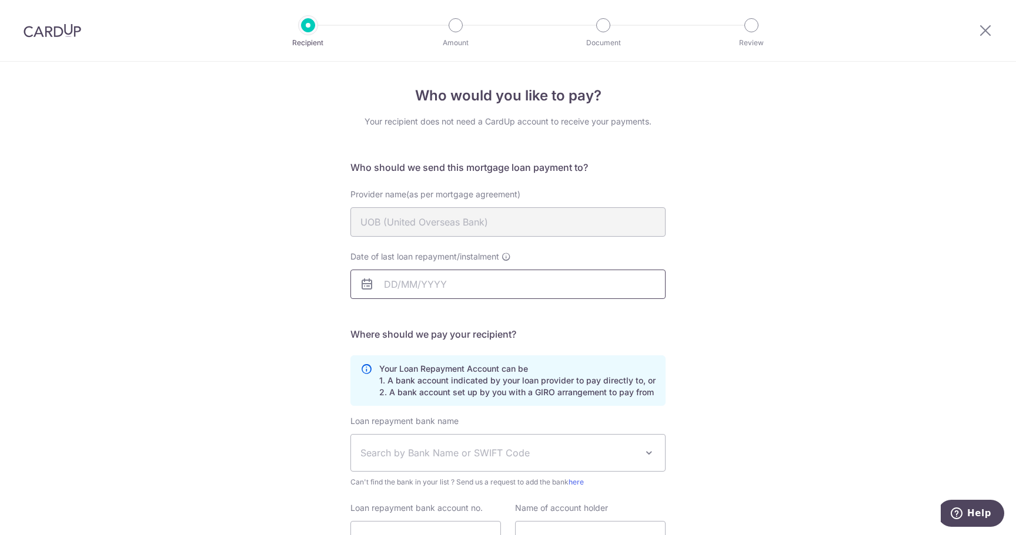
click at [432, 284] on input "Date of last loan repayment/instalment" at bounding box center [507, 284] width 315 height 29
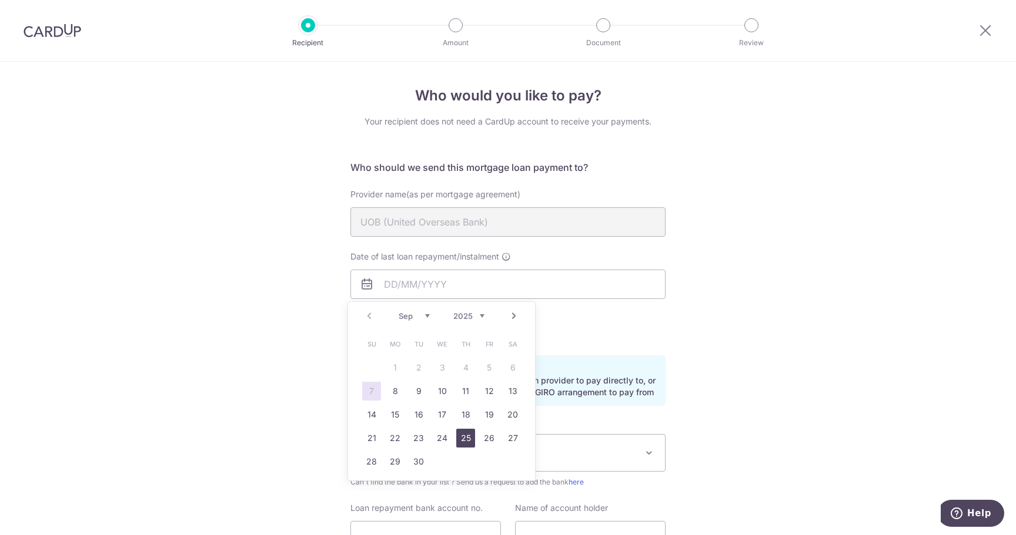
click at [465, 437] on link "25" at bounding box center [465, 438] width 19 height 19
type input "[DATE]"
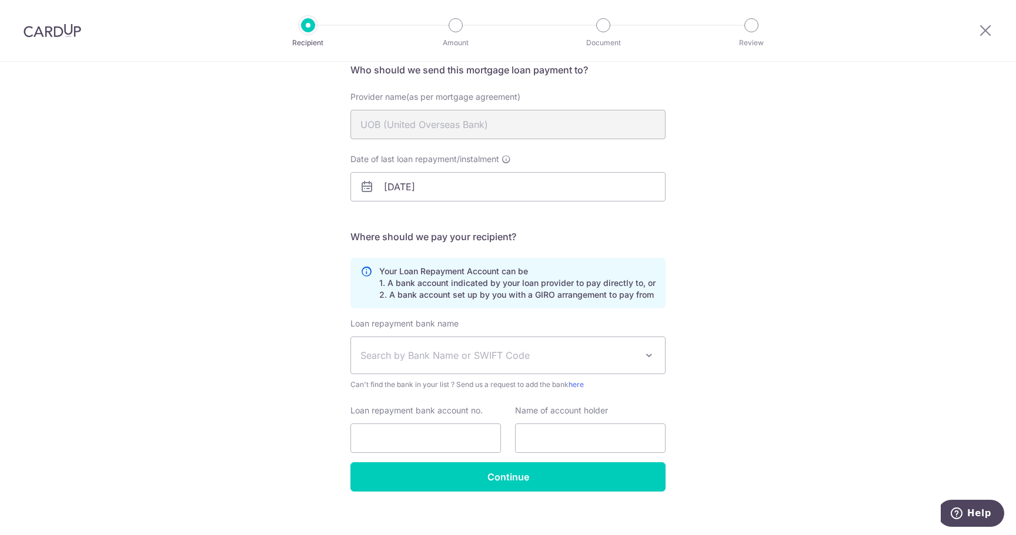
scroll to position [109, 0]
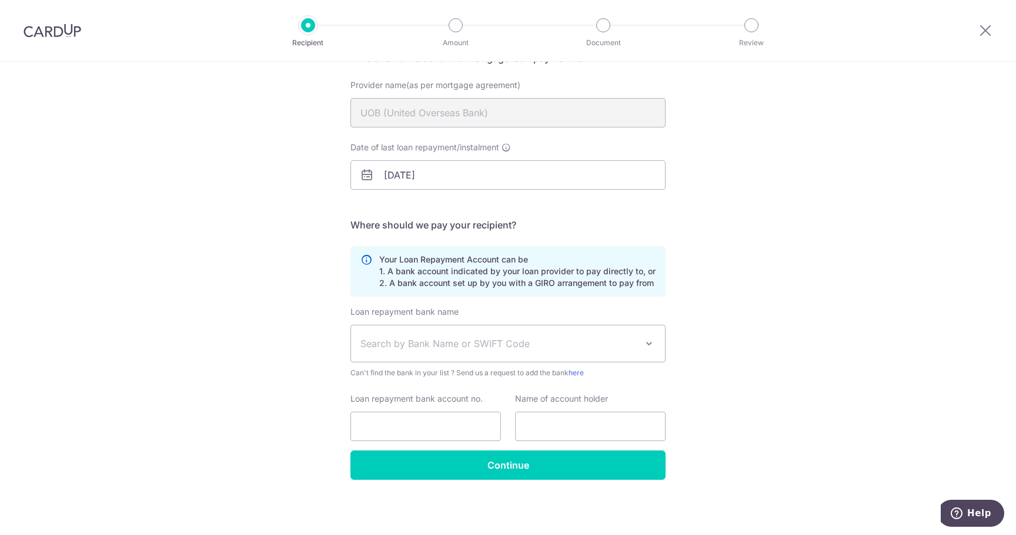
click at [425, 347] on span "Search by Bank Name or SWIFT Code" at bounding box center [498, 344] width 276 height 14
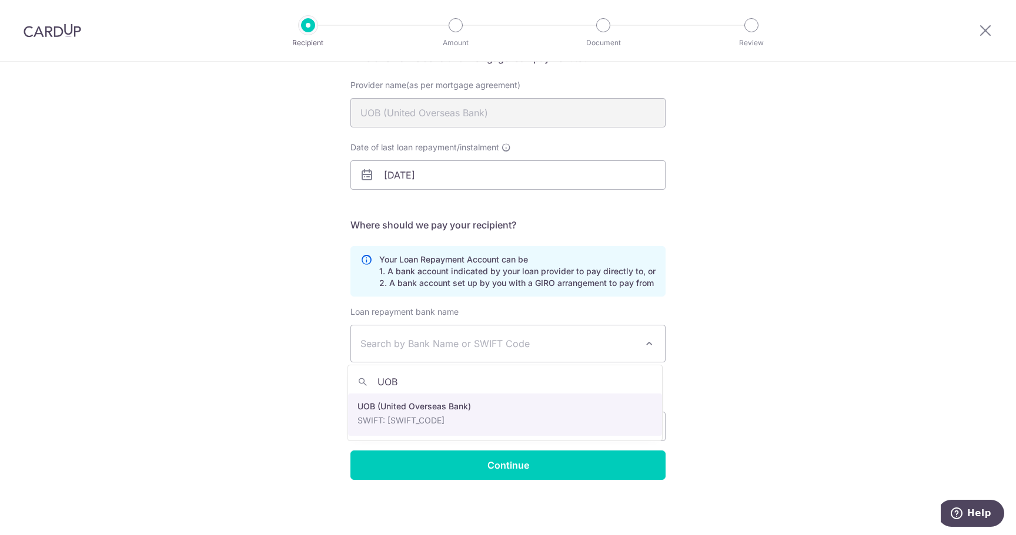
type input "UOB"
select select "18"
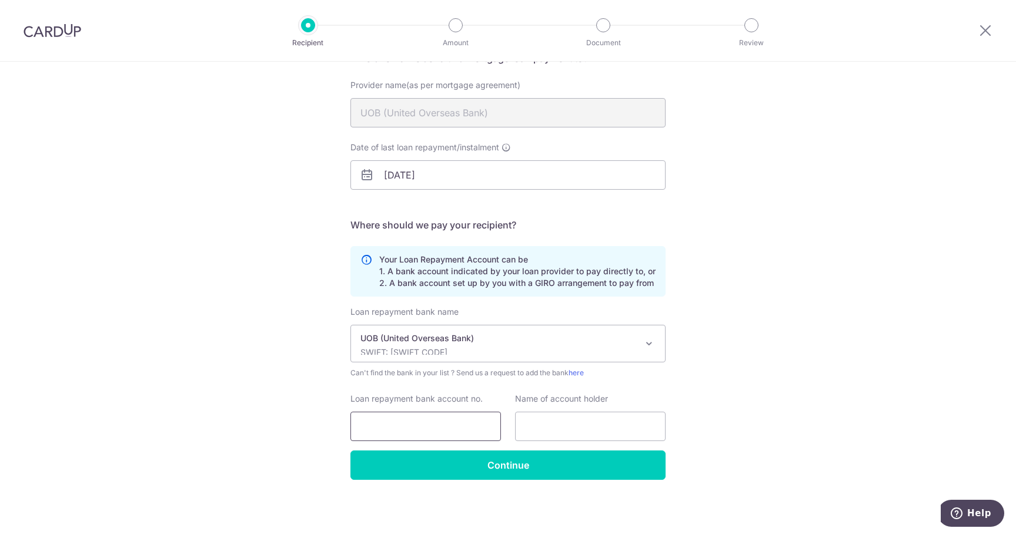
click at [415, 425] on input "Loan repayment bank account no." at bounding box center [425, 426] width 150 height 29
type input "3633055996"
click at [617, 427] on input "text" at bounding box center [590, 426] width 150 height 29
type input "[PERSON_NAME]"
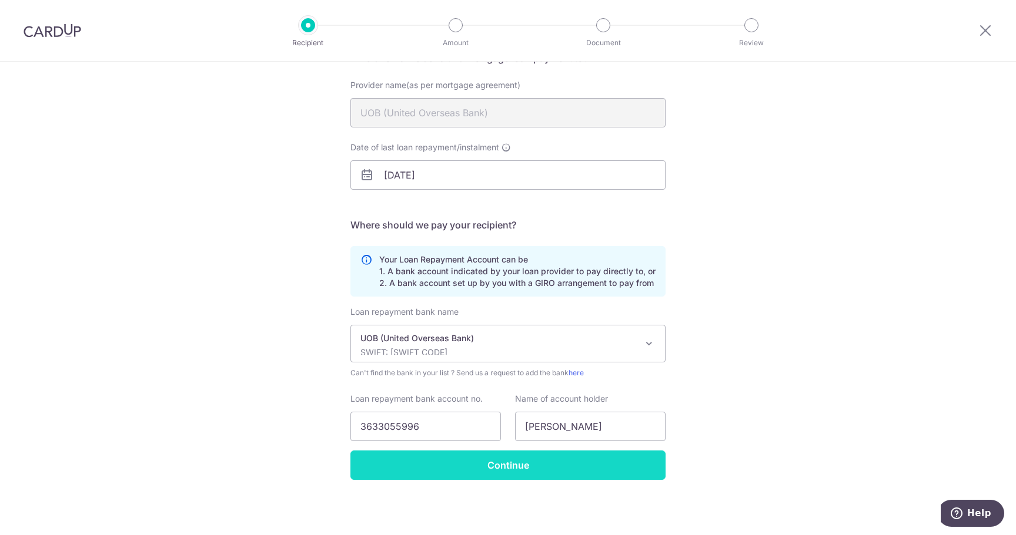
click at [511, 466] on input "Continue" at bounding box center [507, 465] width 315 height 29
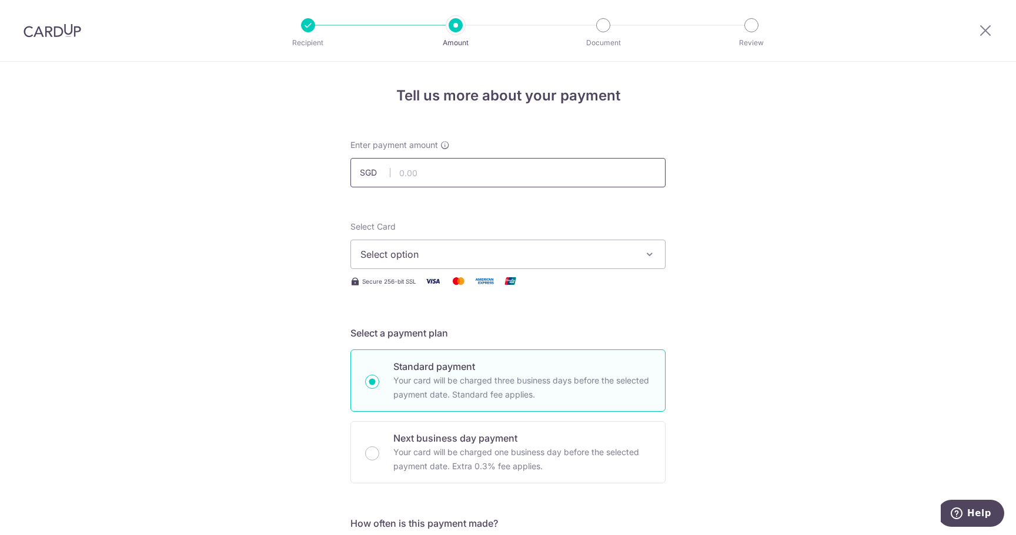
click at [462, 169] on input "text" at bounding box center [507, 172] width 315 height 29
type input "14,916.04"
click at [652, 262] on button "Select option" at bounding box center [507, 254] width 315 height 29
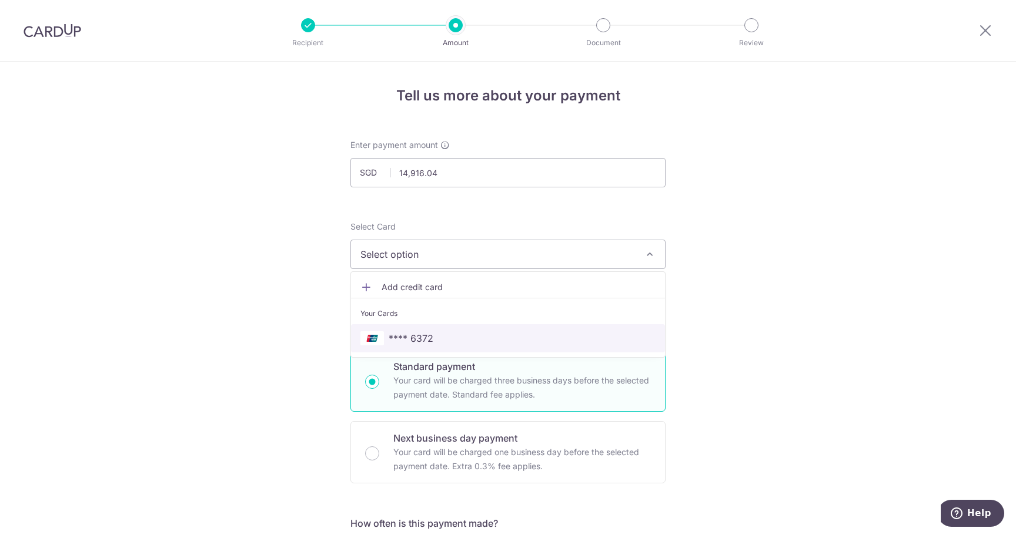
drag, startPoint x: 424, startPoint y: 337, endPoint x: 452, endPoint y: 333, distance: 28.0
click at [424, 337] on span "**** 6372" at bounding box center [410, 338] width 45 height 14
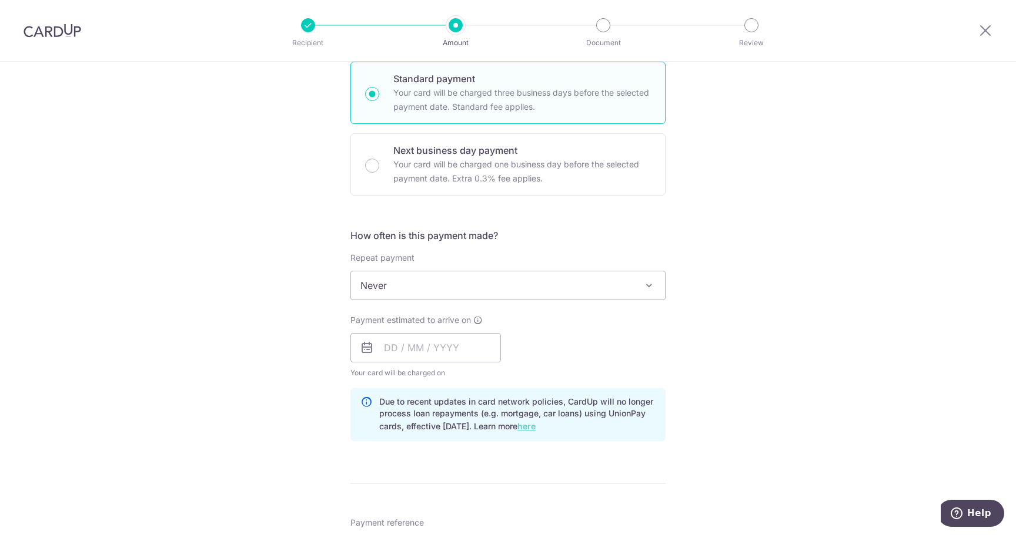
scroll to position [294, 0]
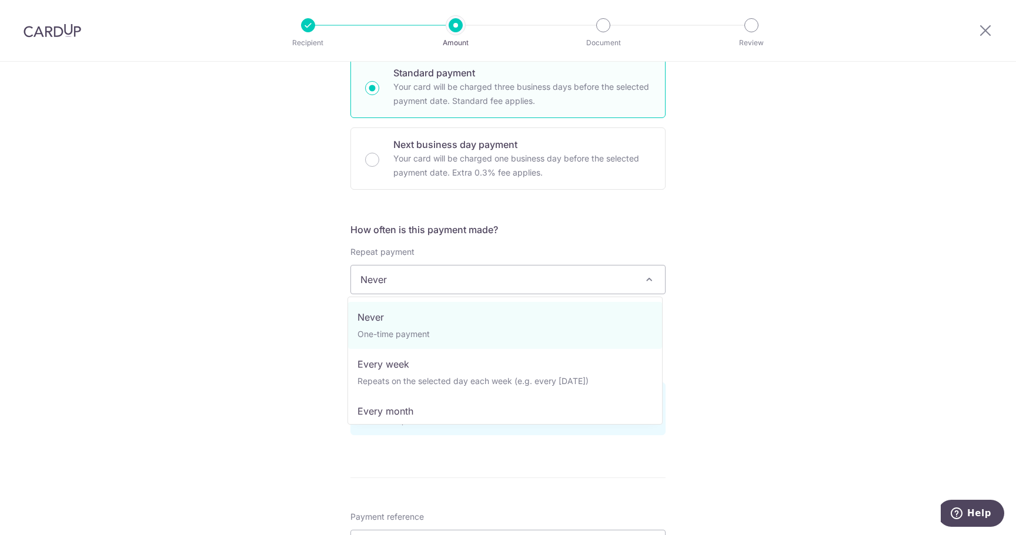
click at [645, 283] on span at bounding box center [649, 280] width 14 height 14
select select "3"
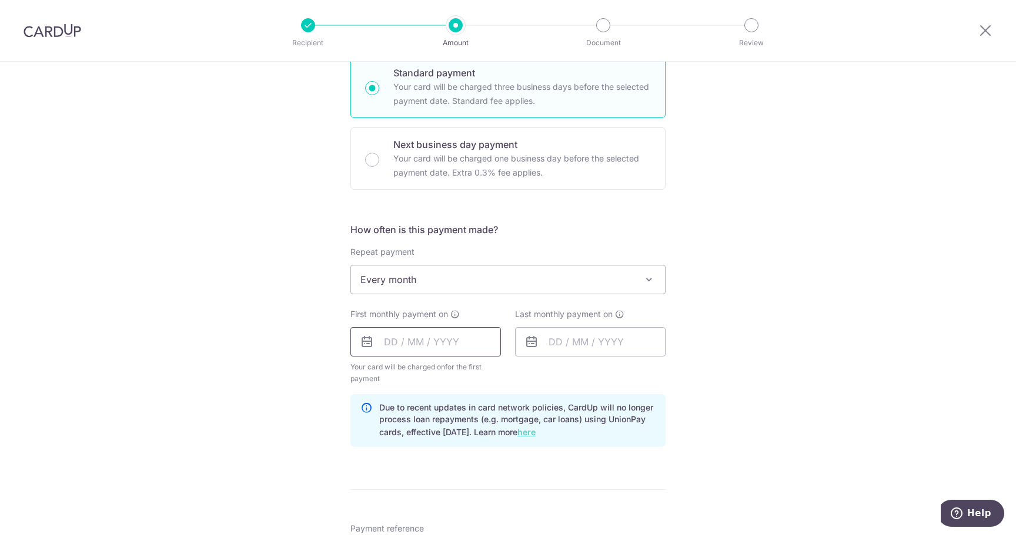
click at [473, 339] on input "text" at bounding box center [425, 341] width 150 height 29
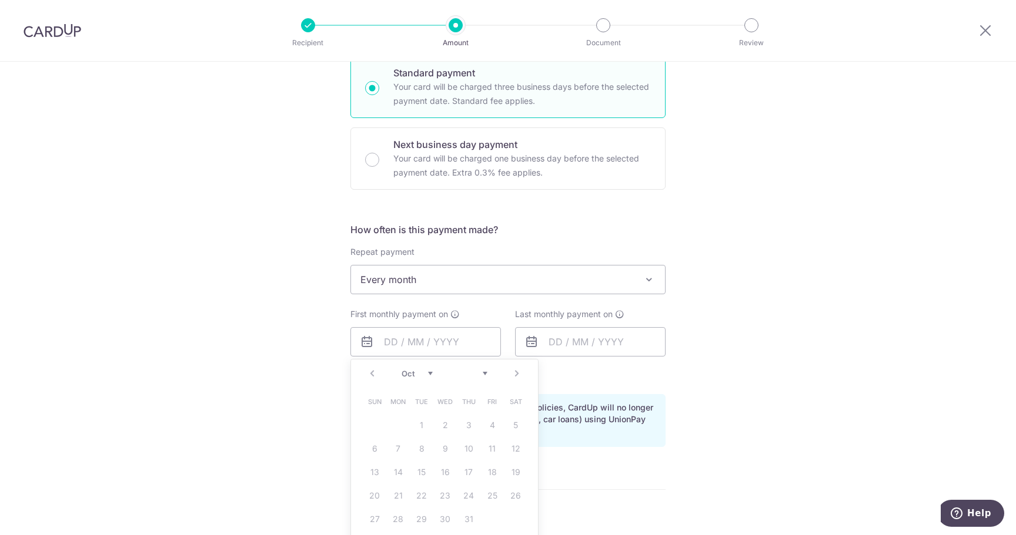
click at [366, 372] on div "Prev Next Jan Feb Mar Apr May Jun Jul Aug Sep Oct" at bounding box center [444, 374] width 187 height 28
click at [515, 380] on div "Prev Next Jan Feb Mar Apr May Jun Jul Aug Sep Oct" at bounding box center [444, 374] width 187 height 28
click at [439, 373] on div "Jan Feb Mar Apr May Jun Jul Aug Sep Oct" at bounding box center [444, 374] width 86 height 10
click at [431, 375] on div "Jan Feb Mar Apr May Jun Jul Aug Sep Oct" at bounding box center [444, 374] width 86 height 10
click at [420, 373] on select "Jan Feb Mar Apr May Jun Jul Aug Sep Oct" at bounding box center [416, 373] width 31 height 9
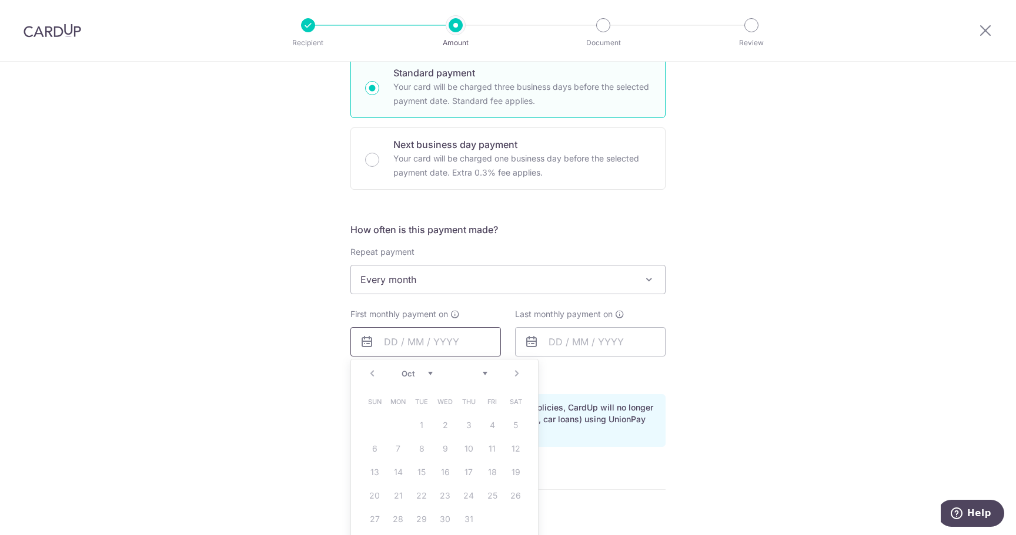
click at [400, 344] on input "text" at bounding box center [425, 341] width 150 height 29
click at [435, 351] on input "text" at bounding box center [425, 341] width 150 height 29
click at [726, 338] on div "Tell us more about your payment Enter payment amount SGD 14,916.04 14916.04 Rec…" at bounding box center [508, 336] width 1016 height 1137
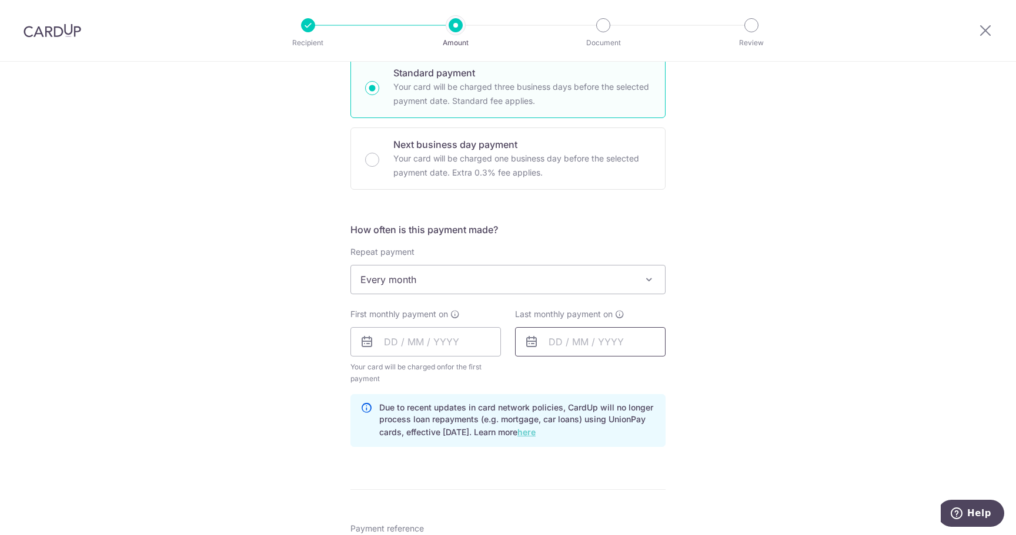
click at [574, 343] on input "text" at bounding box center [590, 341] width 150 height 29
click at [422, 346] on input "text" at bounding box center [425, 341] width 150 height 29
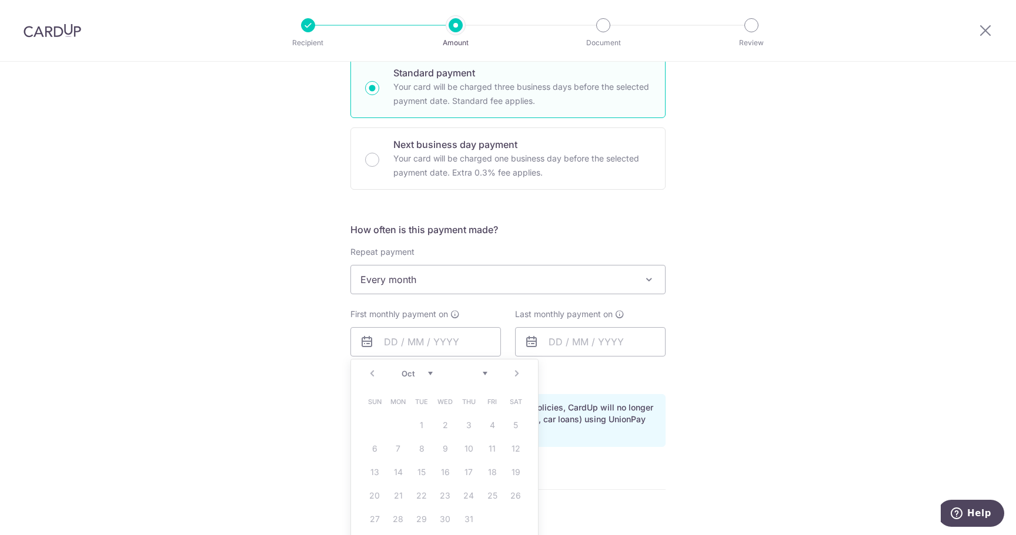
click at [367, 371] on div "Prev Next Jan Feb Mar Apr May Jun Jul Aug Sep Oct" at bounding box center [444, 374] width 187 height 28
click at [419, 427] on table "Sun Mon Tue Wed Thu Fri Sat 1 2 3 4 5 6 7 8 9 10 11 12 13 14 15 16 17 18 19 20 …" at bounding box center [445, 460] width 165 height 141
click at [510, 374] on div "Prev Next Jan Feb Mar Apr May Jun Jul Aug Sep Oct" at bounding box center [444, 374] width 187 height 28
click at [427, 372] on select "Jan Feb Mar Apr May Jun Jul Aug Sep Oct" at bounding box center [416, 373] width 31 height 9
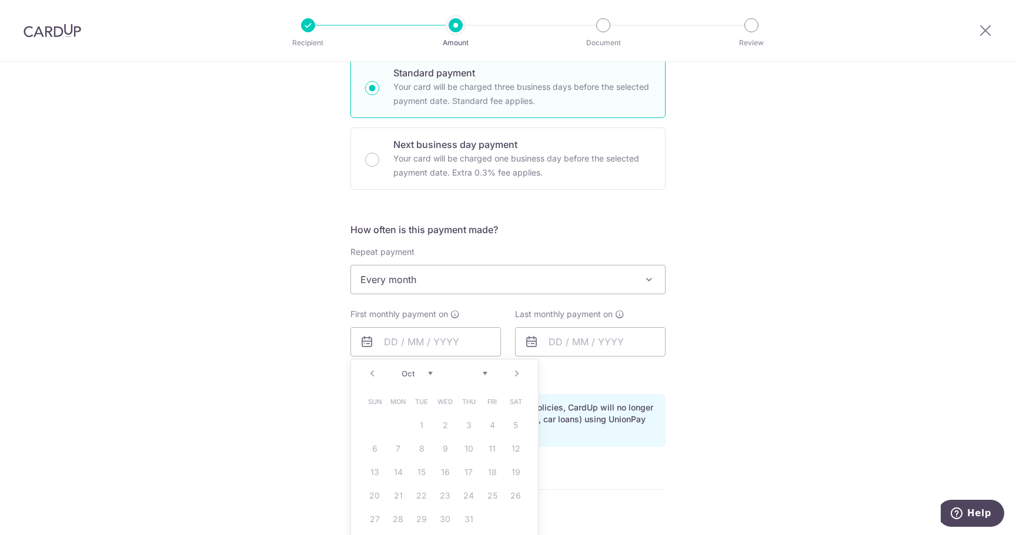
click at [427, 372] on select "Jan Feb Mar Apr May Jun Jul Aug Sep Oct" at bounding box center [416, 373] width 31 height 9
click at [401, 369] on select "Jan Feb Mar Apr May Jun Jul Aug Sep Oct" at bounding box center [416, 373] width 31 height 9
click at [417, 425] on table "Sun Mon Tue Wed Thu Fri Sat 1 2 3 4 5 6 7 8 9 10 11 12 13 14 15 16 17 18 19 20 …" at bounding box center [445, 460] width 165 height 141
click at [428, 373] on select "Jan Feb Mar Apr May Jun Jul Aug Sep Oct" at bounding box center [416, 373] width 31 height 9
click at [417, 415] on table "Sun Mon Tue Wed Thu Fri Sat 1 2 3 4 5 6 7 8 9 10 11 12 13 14 15 16 17 18 19 20 …" at bounding box center [445, 460] width 165 height 141
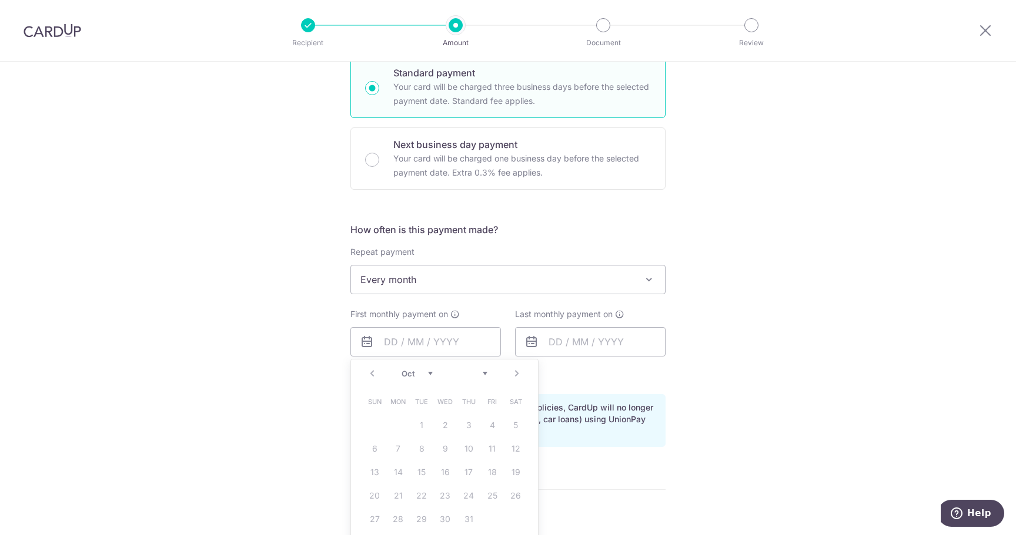
click at [644, 277] on span at bounding box center [649, 280] width 14 height 14
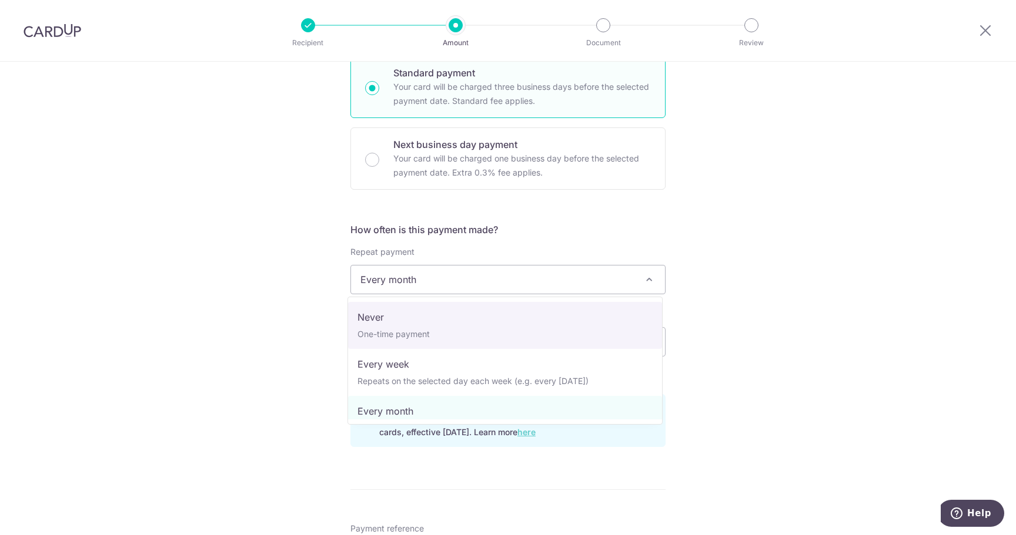
select select "1"
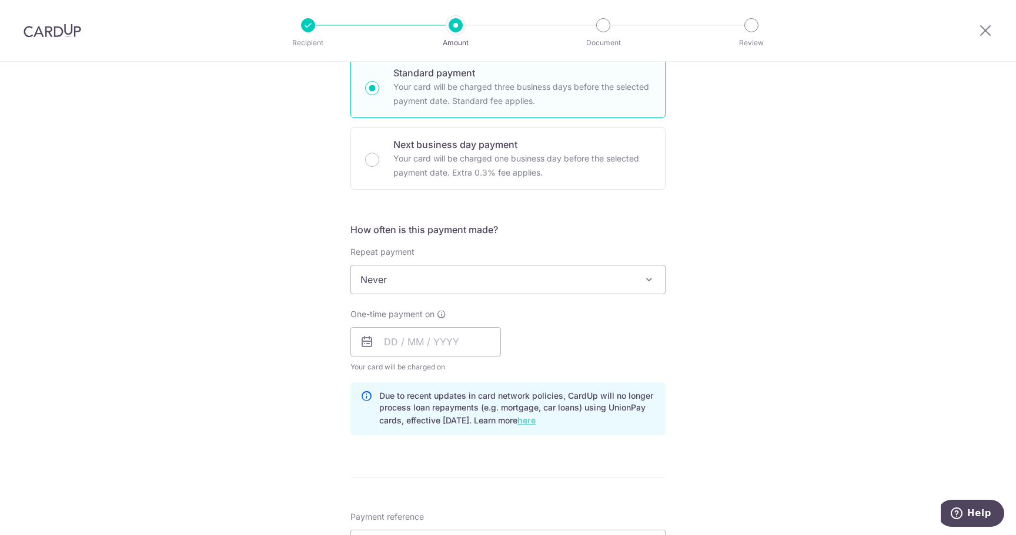
drag, startPoint x: 721, startPoint y: 346, endPoint x: 604, endPoint y: 363, distance: 118.8
click at [721, 346] on div "Tell us more about your payment Enter payment amount SGD 14,916.04 14916.04 Rec…" at bounding box center [508, 330] width 1016 height 1125
click at [441, 340] on input "text" at bounding box center [425, 341] width 150 height 29
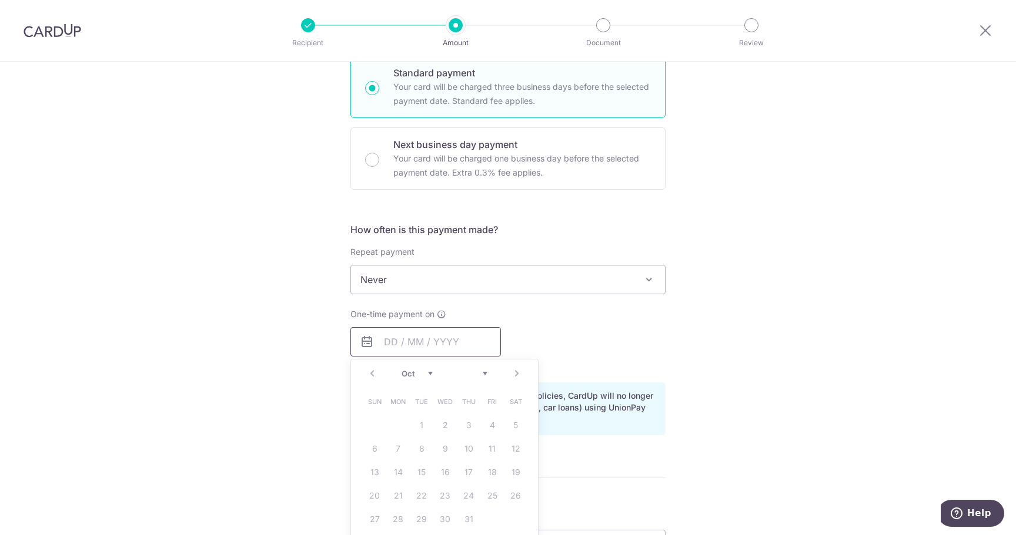
click at [441, 340] on input "text" at bounding box center [425, 341] width 150 height 29
click at [481, 376] on select at bounding box center [471, 373] width 31 height 9
click at [470, 374] on select at bounding box center [471, 373] width 31 height 9
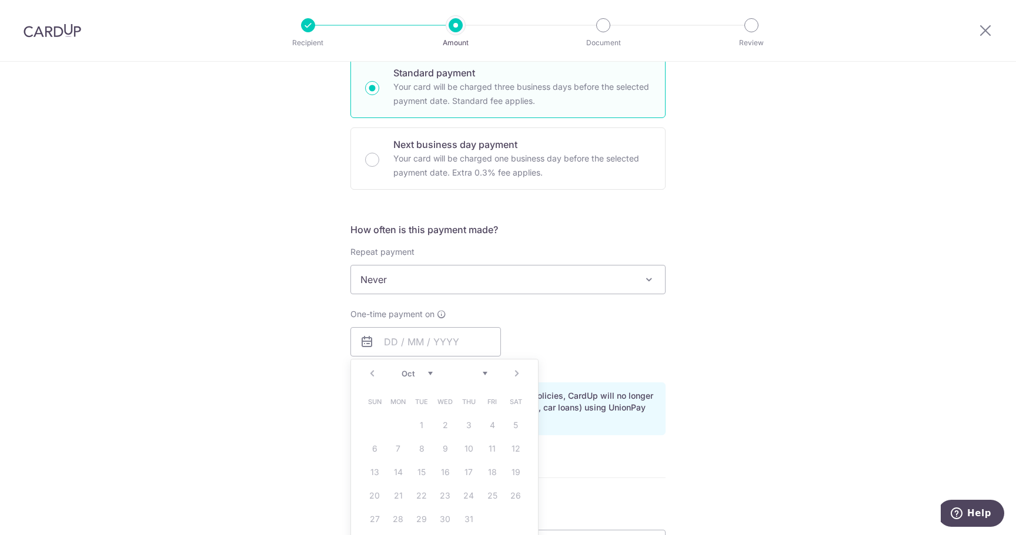
click at [470, 374] on select at bounding box center [471, 373] width 31 height 9
click at [400, 342] on input "text" at bounding box center [425, 341] width 150 height 29
type input "25/09/2025"
click at [595, 344] on div "One-time payment on 25/09/2025 Prev Next Jan Feb Mar Apr May Jun Jul Aug Sep Oc…" at bounding box center [507, 341] width 329 height 65
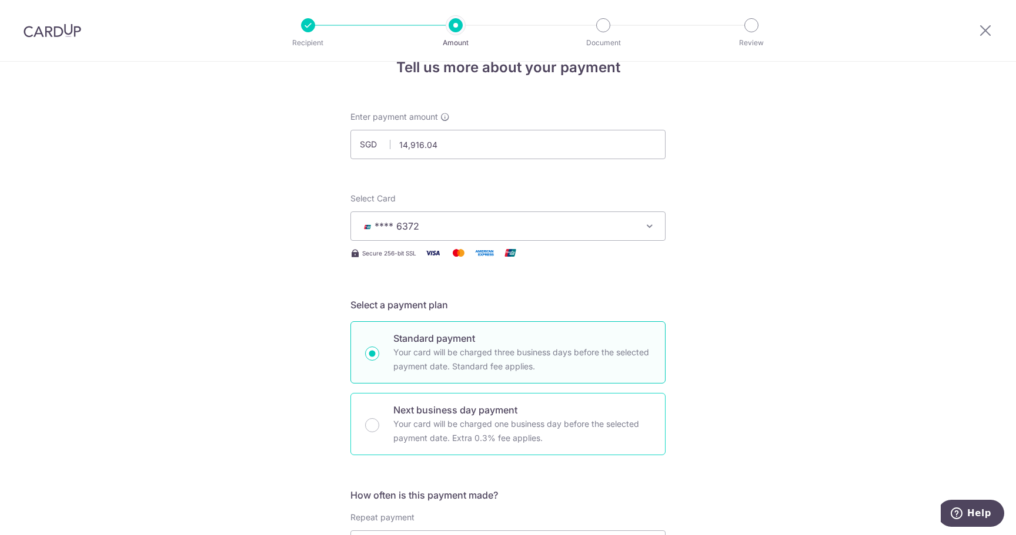
scroll to position [0, 0]
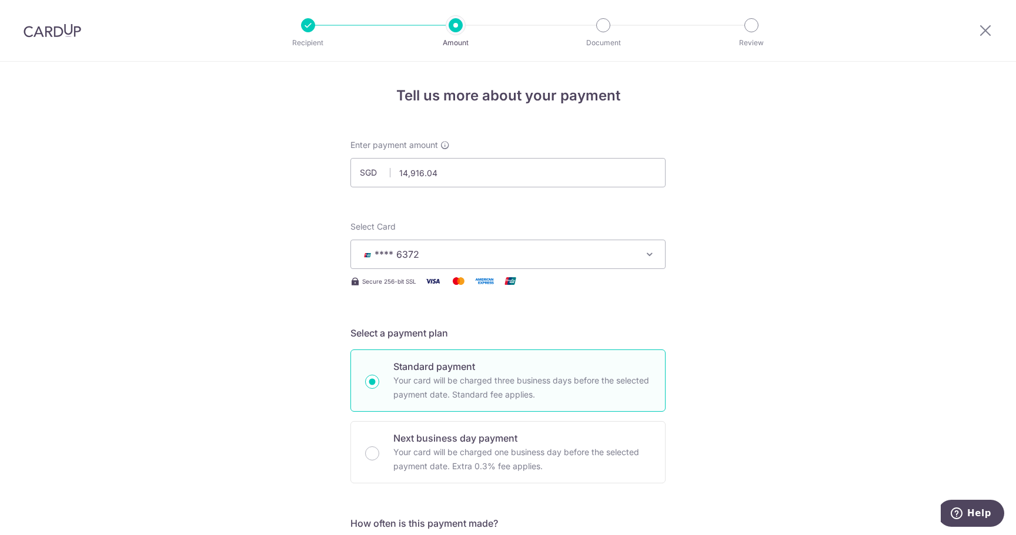
click at [644, 253] on icon "button" at bounding box center [650, 255] width 12 height 12
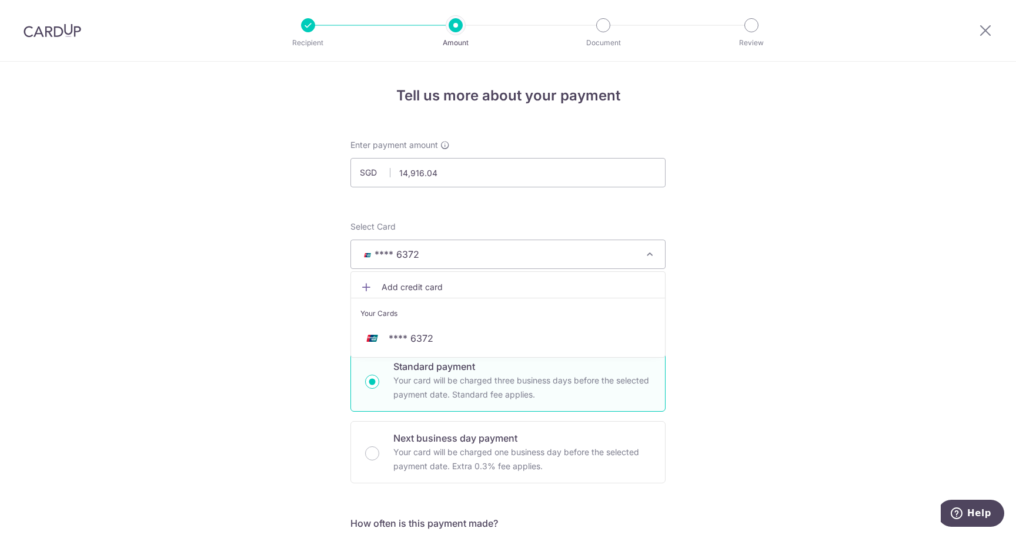
click at [401, 281] on link "Add credit card" at bounding box center [508, 287] width 314 height 21
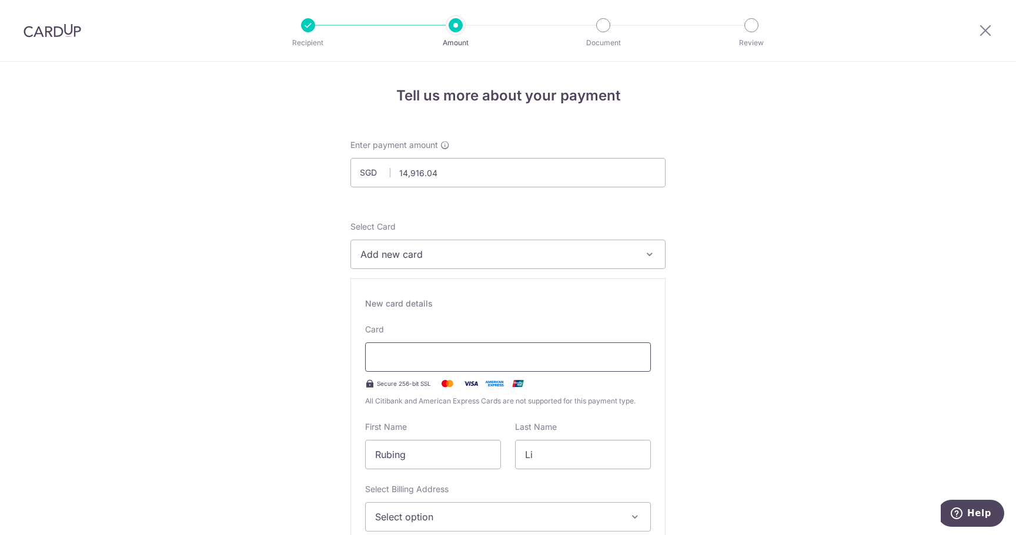
scroll to position [98, 0]
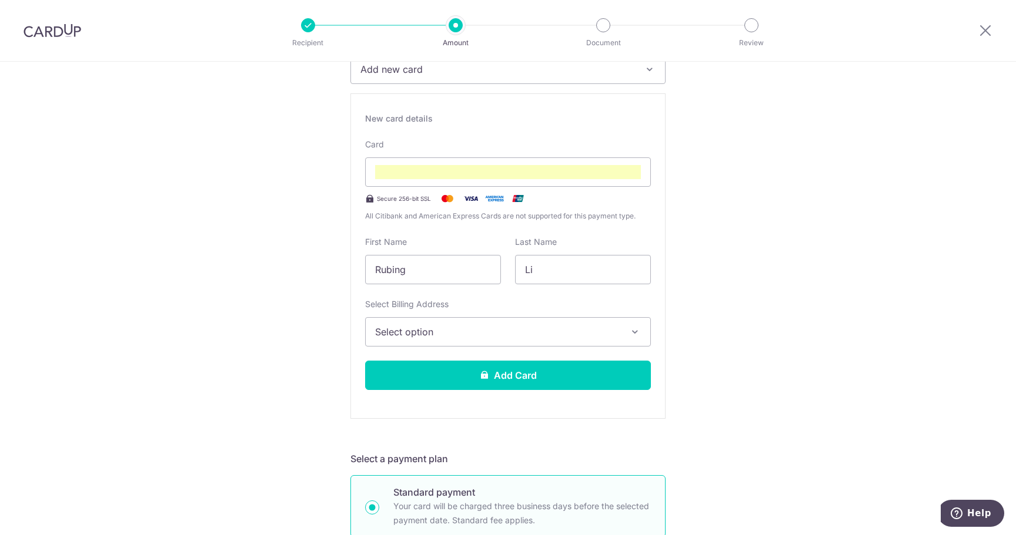
scroll to position [196, 0]
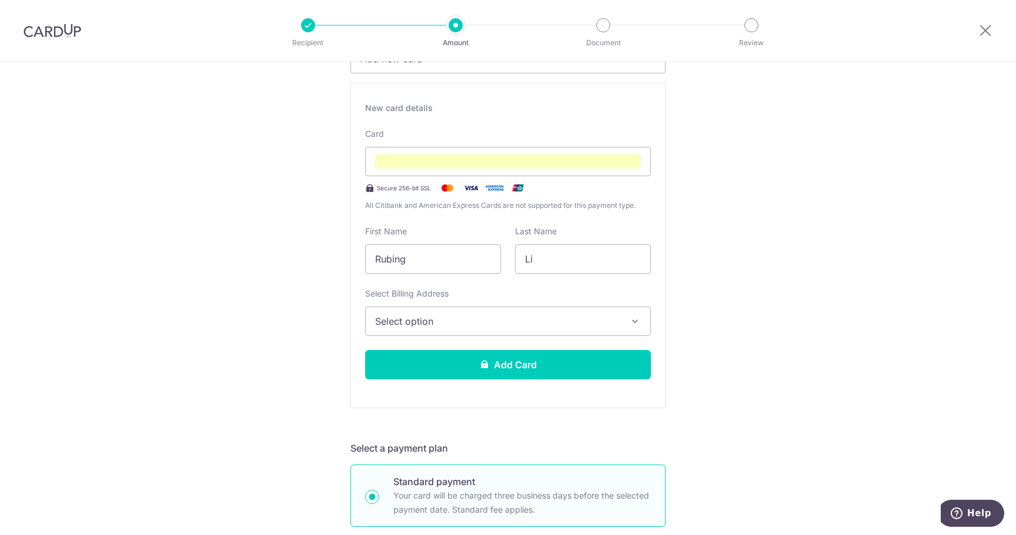
click at [639, 325] on button "Select option" at bounding box center [508, 321] width 286 height 29
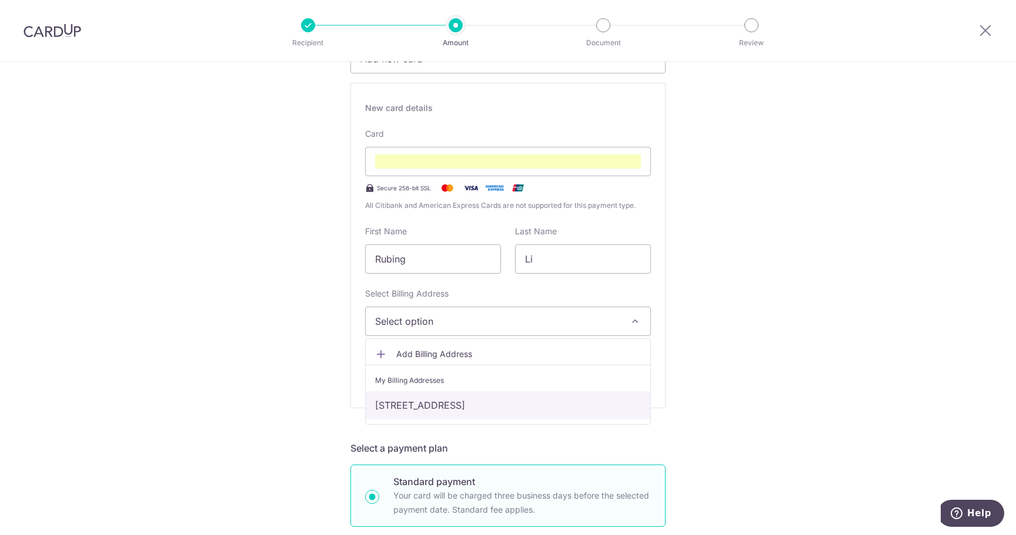
click at [504, 404] on link "57 GRANGE ROAD, #15-04 GRAMERCY PARK, Singapore, SINGAPORE, Singapore-249569" at bounding box center [508, 405] width 284 height 28
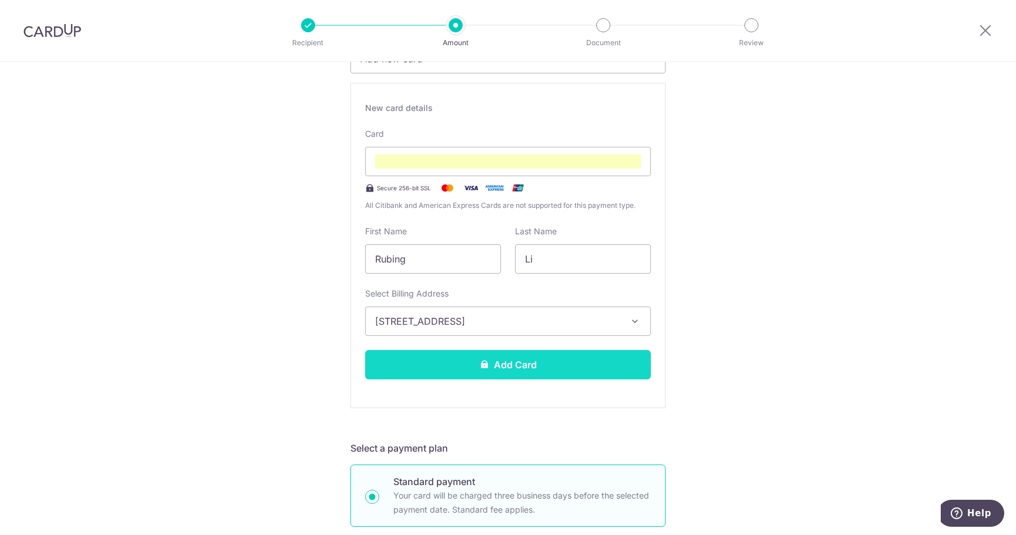
click at [529, 361] on button "Add Card" at bounding box center [508, 364] width 286 height 29
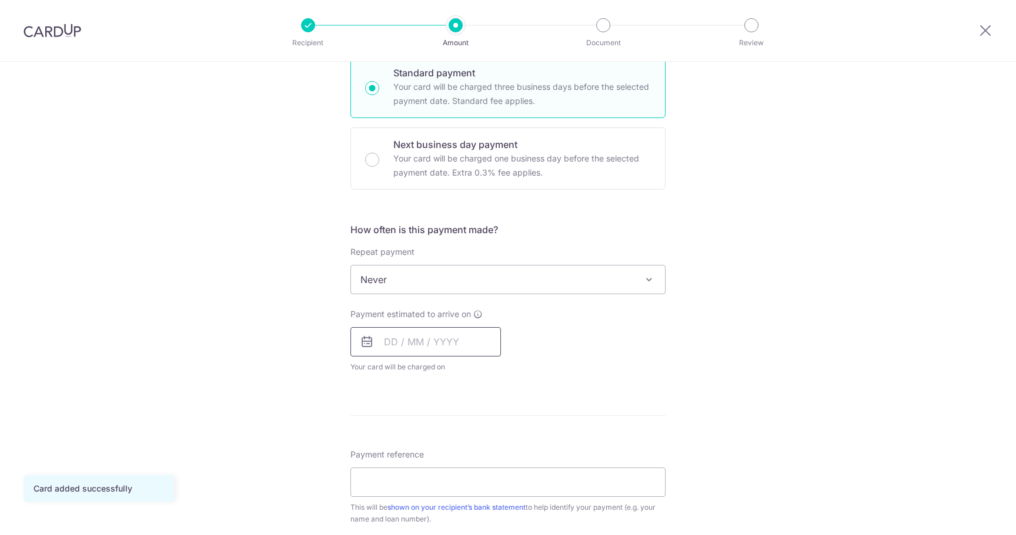
click at [457, 351] on input "text" at bounding box center [425, 341] width 150 height 29
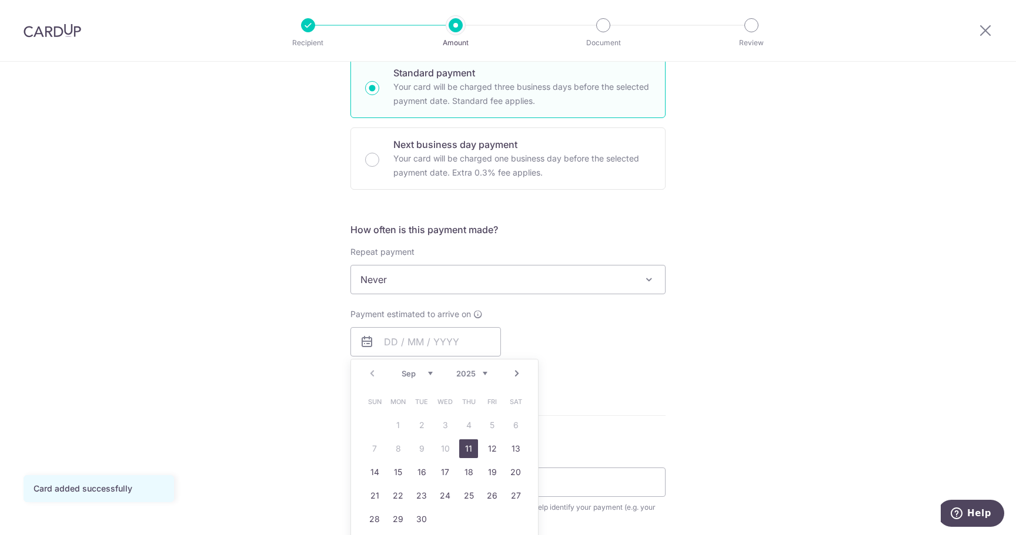
click at [364, 375] on div "Prev Next Sep Oct Nov Dec 2025 2026 2027 2028 2029 2030 2031 2032 2033 2034 2035" at bounding box center [444, 374] width 187 height 28
click at [466, 497] on link "25" at bounding box center [468, 496] width 19 height 19
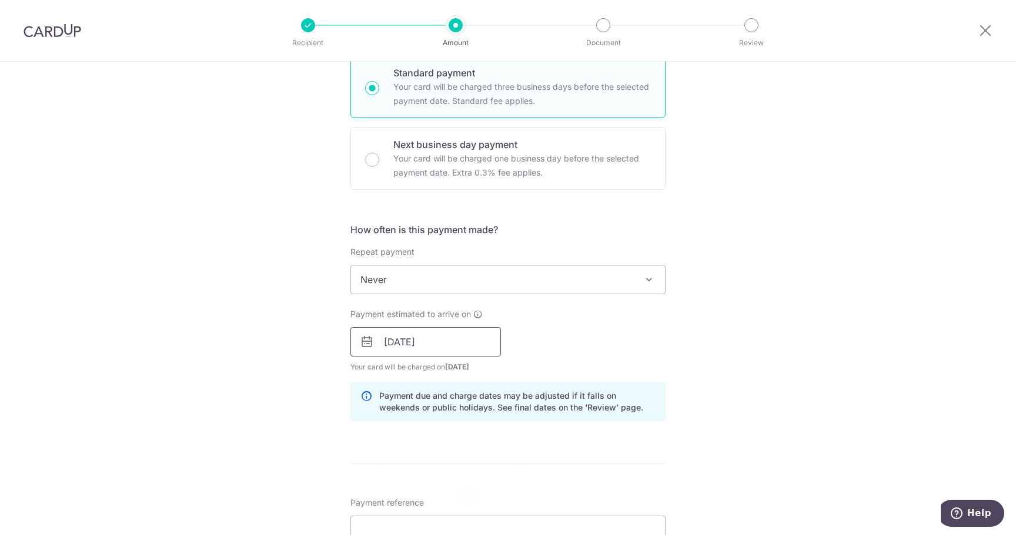
click at [449, 341] on input "25/09/2025" at bounding box center [425, 341] width 150 height 29
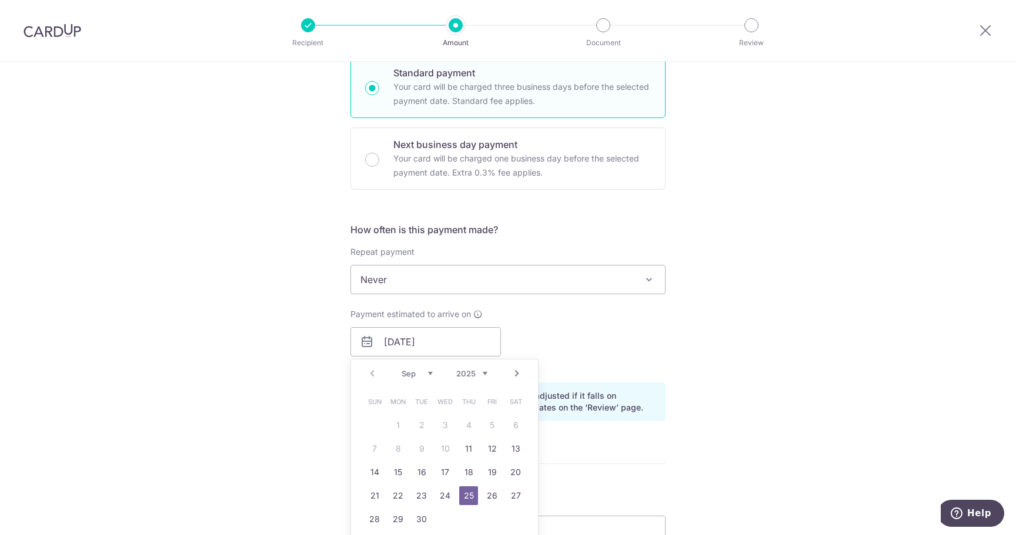
click at [515, 375] on link "Next" at bounding box center [517, 374] width 14 height 14
click at [443, 423] on link "1" at bounding box center [444, 425] width 19 height 19
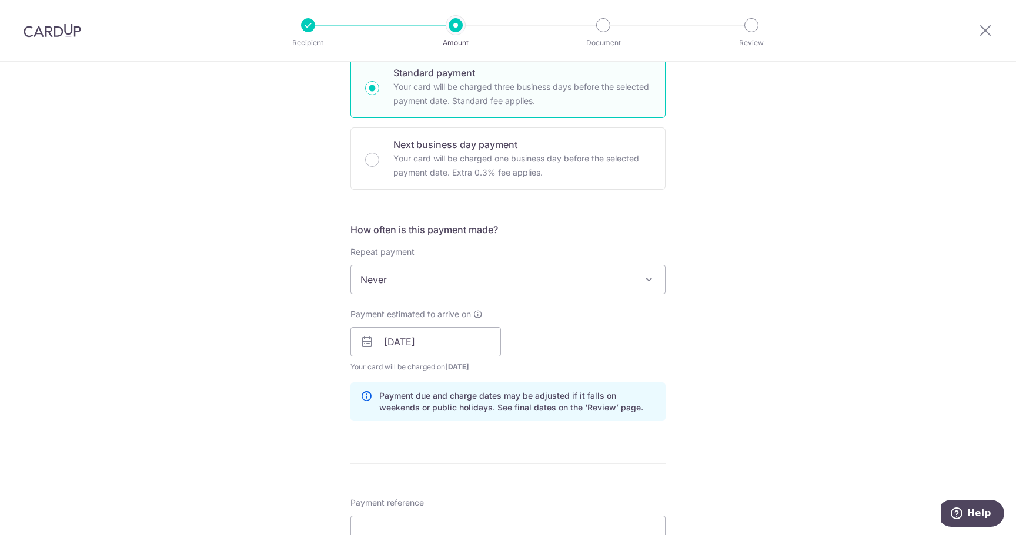
click at [748, 341] on div "Tell us more about your payment Enter payment amount SGD 14,916.04 14916.04 Car…" at bounding box center [508, 323] width 1016 height 1111
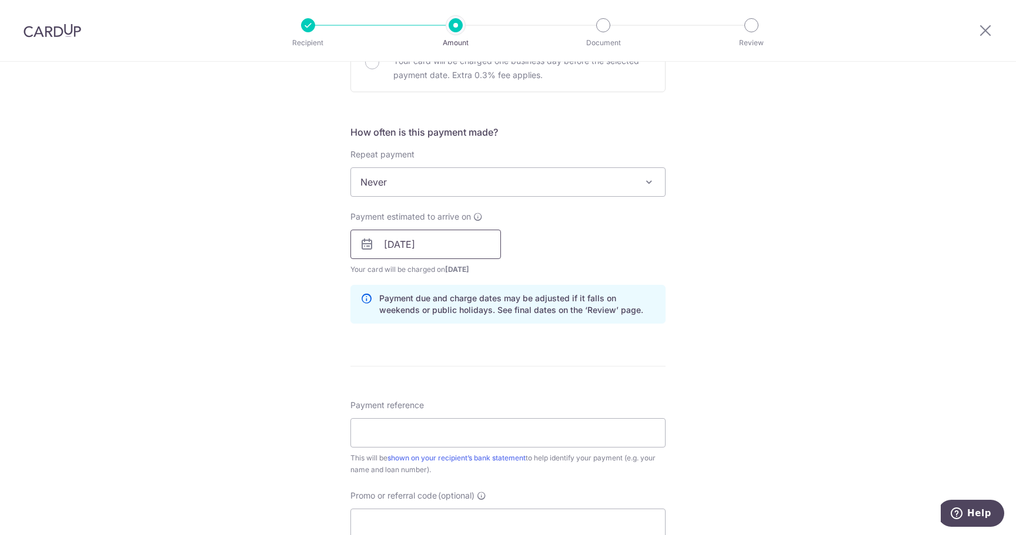
click at [455, 250] on input "[DATE]" at bounding box center [425, 244] width 150 height 29
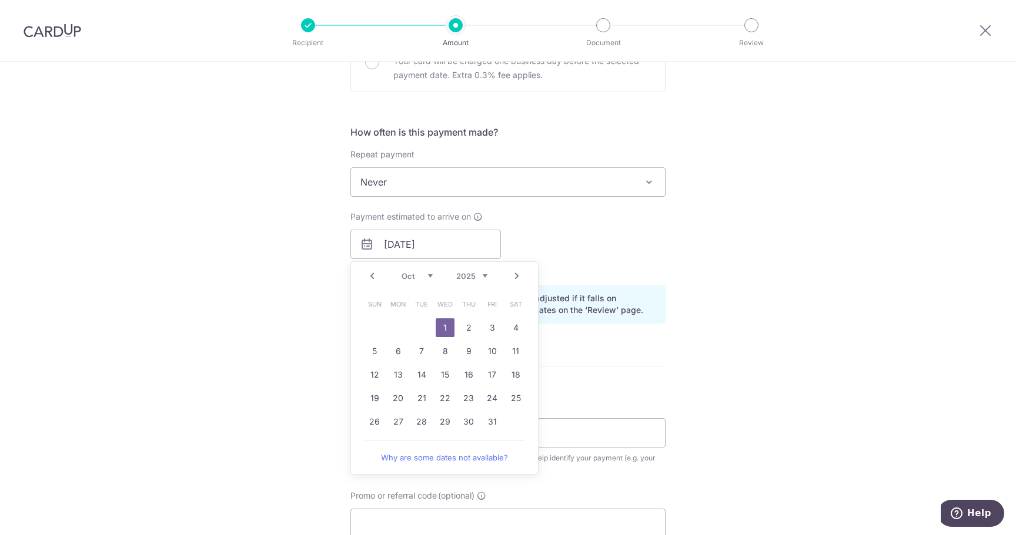
click at [368, 275] on link "Prev" at bounding box center [372, 276] width 14 height 14
drag, startPoint x: 420, startPoint y: 419, endPoint x: 564, endPoint y: 358, distance: 156.2
click at [420, 419] on link "30" at bounding box center [421, 422] width 19 height 19
type input "30/09/2025"
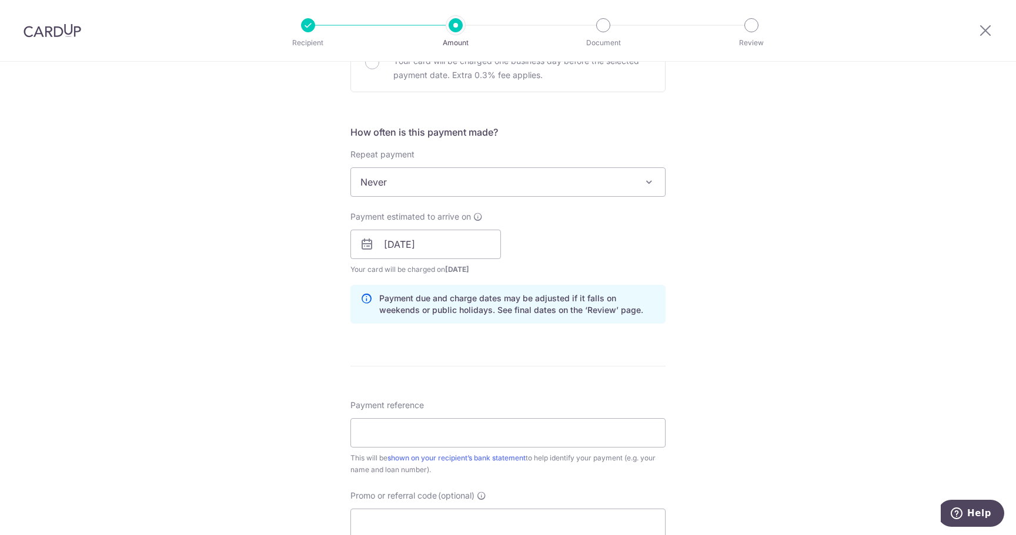
click at [743, 327] on div "Tell us more about your payment Enter payment amount SGD 14,916.04 14916.04 Car…" at bounding box center [508, 225] width 1016 height 1111
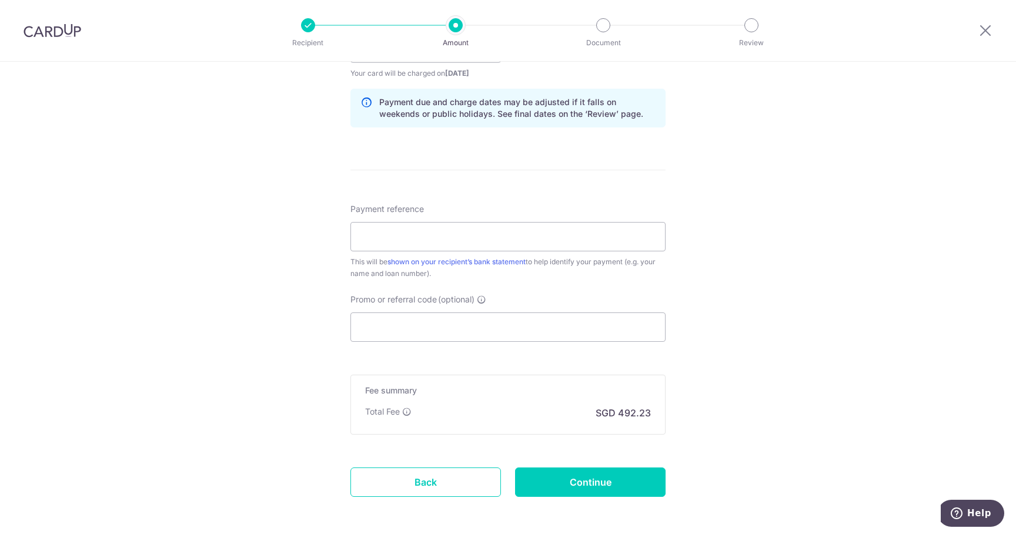
scroll to position [638, 0]
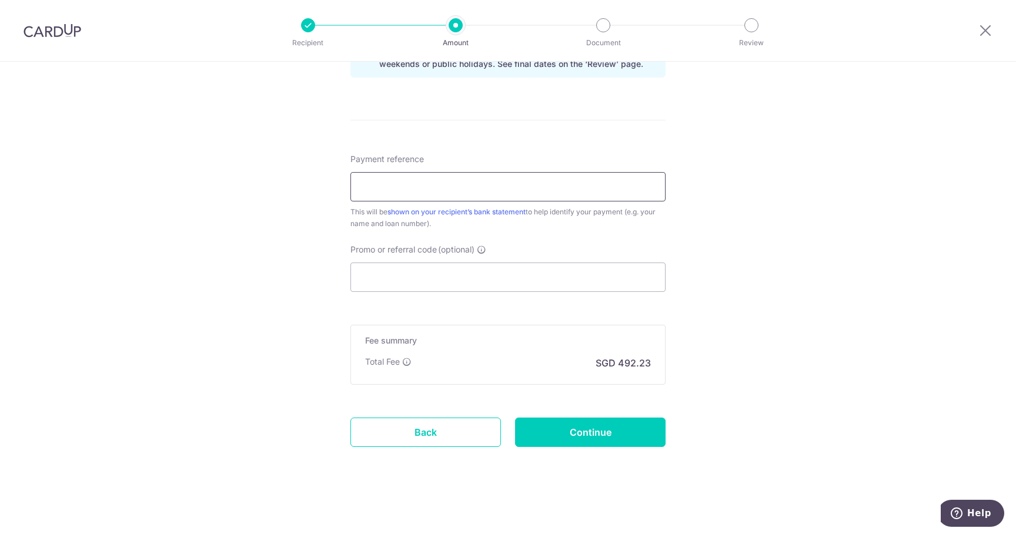
click at [572, 180] on input "Payment reference" at bounding box center [507, 186] width 315 height 29
type input "CardUp LoanPayment"
click at [609, 432] on input "Continue" at bounding box center [590, 432] width 150 height 29
type input "Create Schedule"
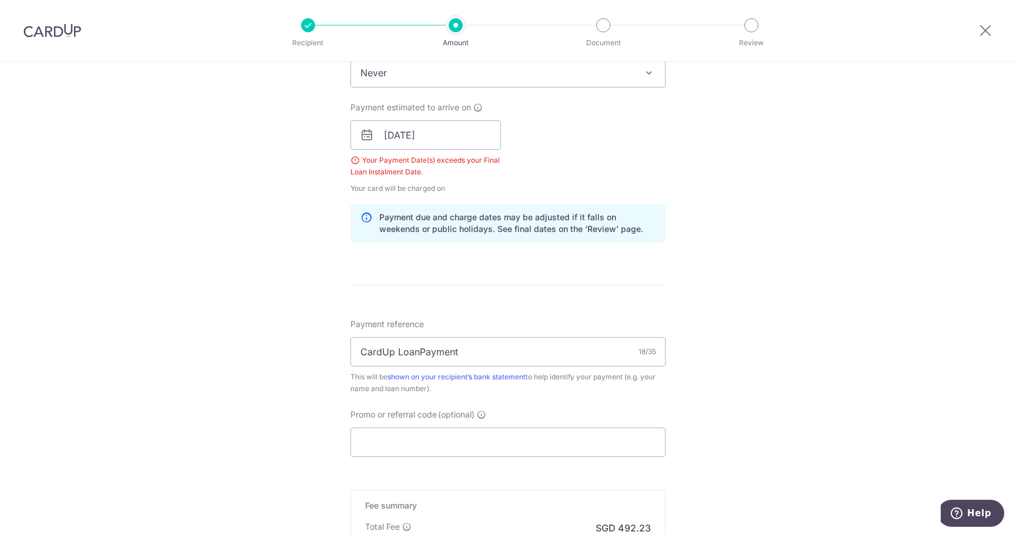
scroll to position [495, 0]
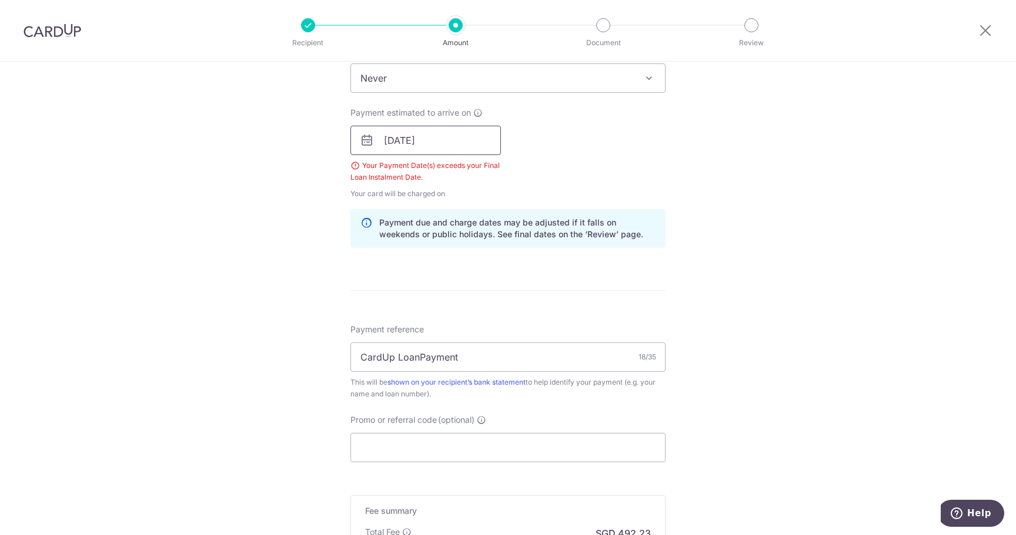
click at [438, 139] on input "30/09/2025" at bounding box center [425, 140] width 150 height 29
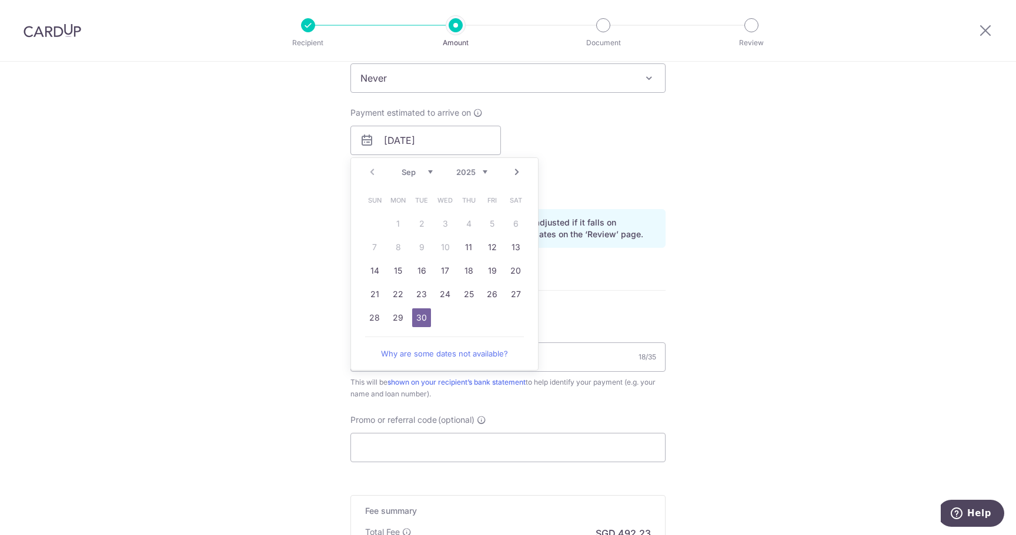
click at [514, 175] on link "Next" at bounding box center [517, 172] width 14 height 14
drag, startPoint x: 440, startPoint y: 219, endPoint x: 643, endPoint y: 184, distance: 205.7
click at [440, 219] on link "1" at bounding box center [444, 224] width 19 height 19
type input "[DATE]"
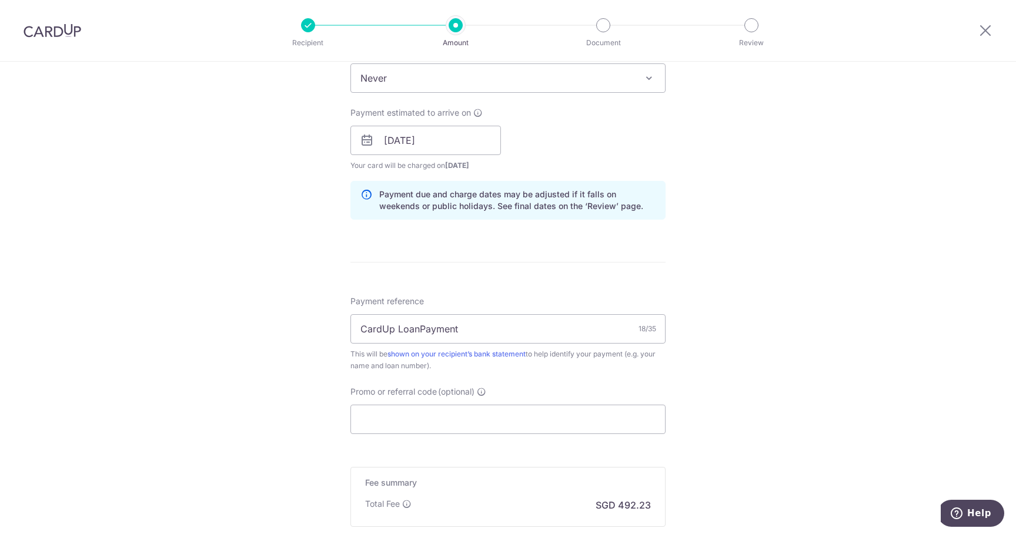
scroll to position [638, 0]
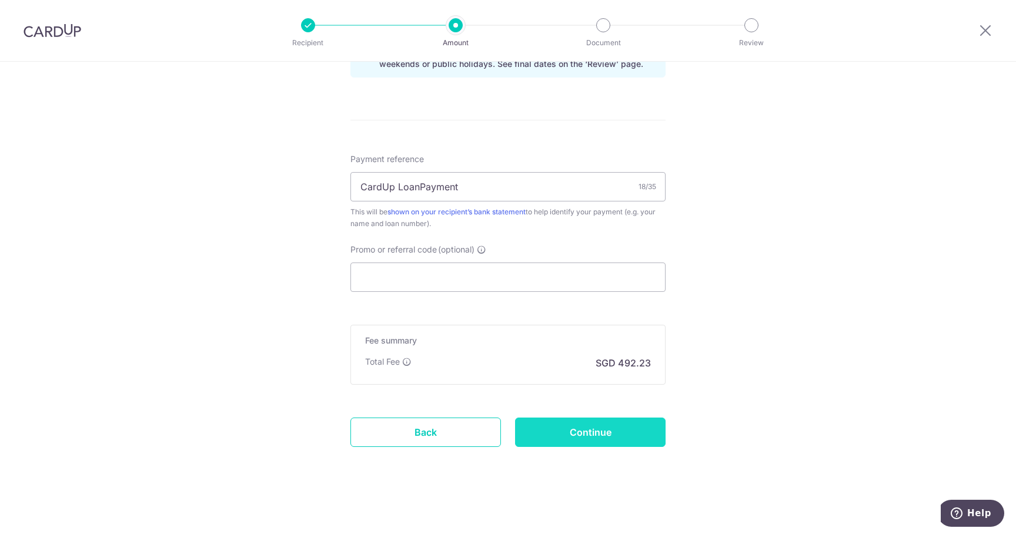
click at [589, 434] on input "Continue" at bounding box center [590, 432] width 150 height 29
type input "Create Schedule"
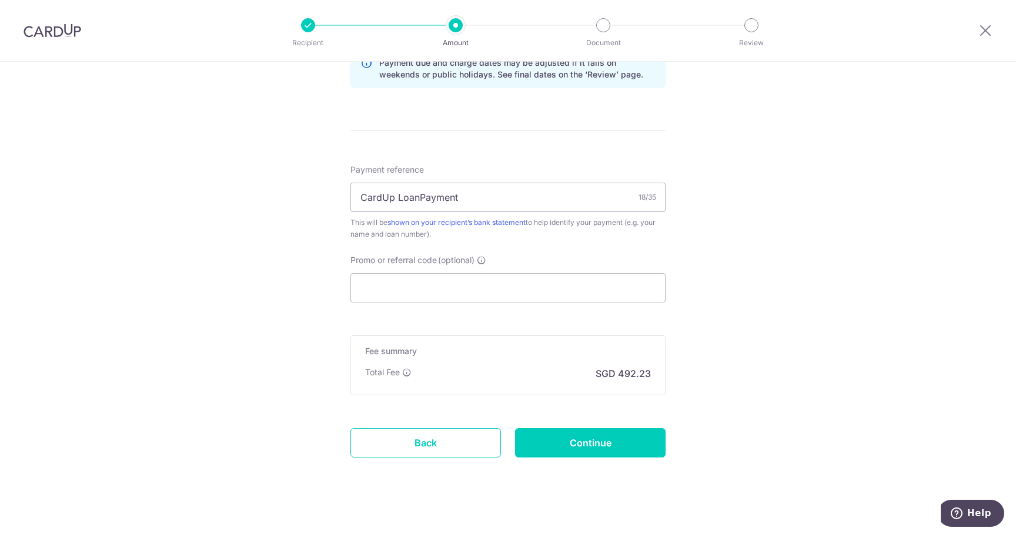
scroll to position [666, 0]
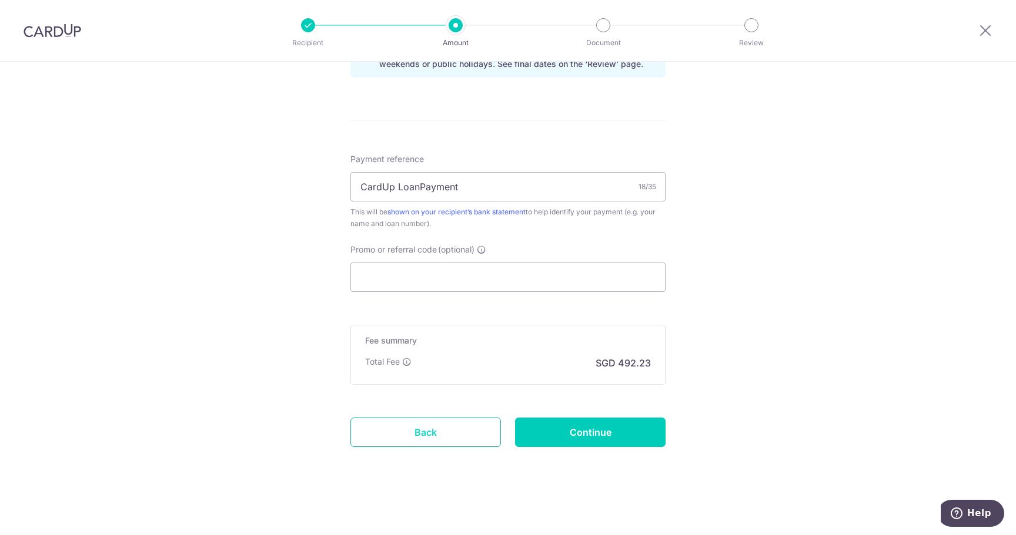
click at [430, 433] on link "Back" at bounding box center [425, 432] width 150 height 29
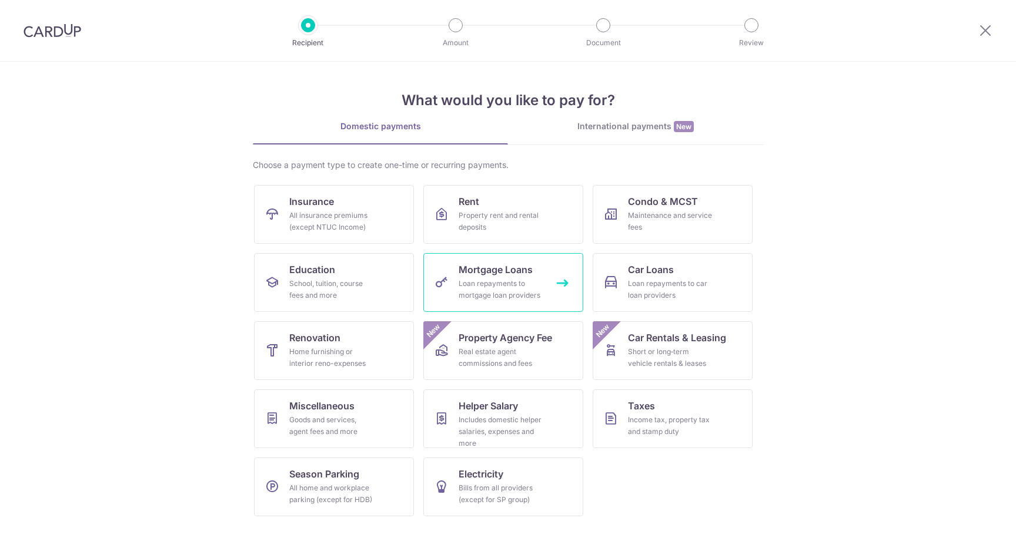
click at [497, 276] on span "Mortgage Loans" at bounding box center [495, 270] width 74 height 14
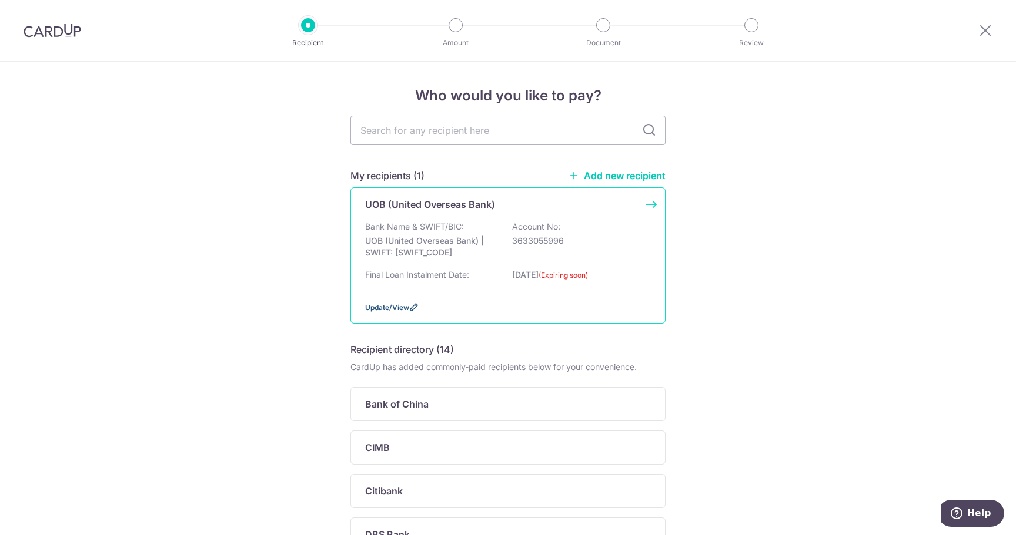
click at [378, 306] on span "Update/View" at bounding box center [387, 307] width 44 height 9
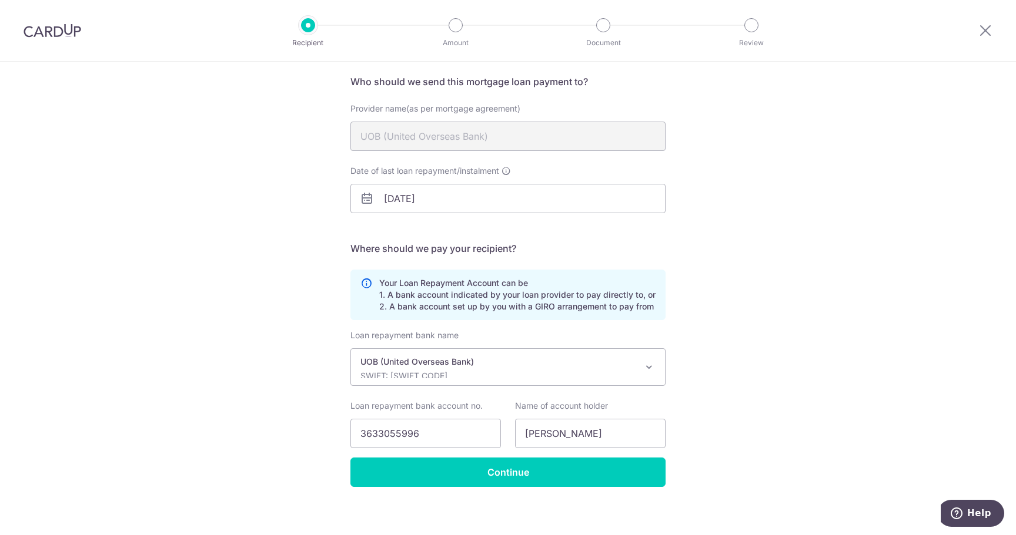
scroll to position [93, 0]
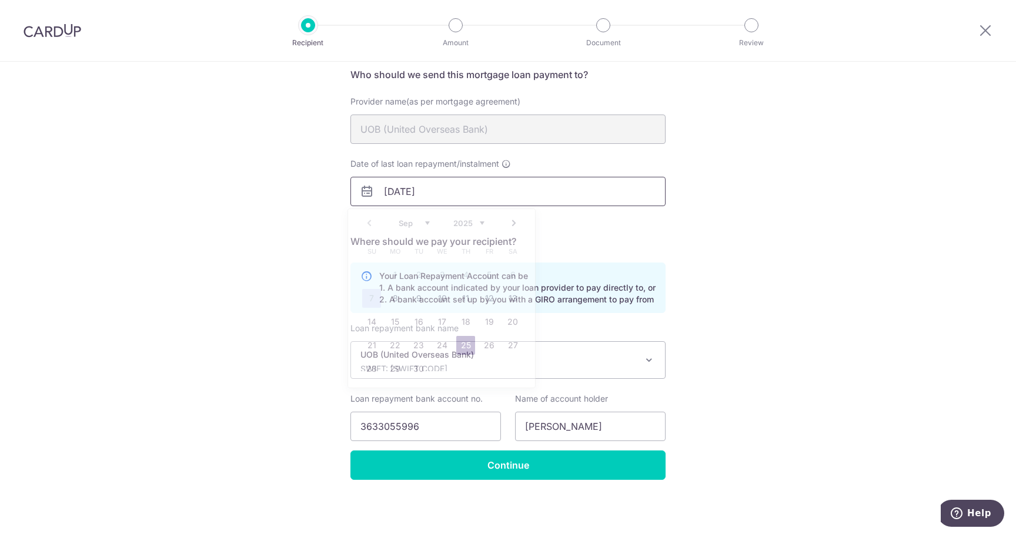
click at [450, 195] on input "[DATE]" at bounding box center [507, 191] width 315 height 29
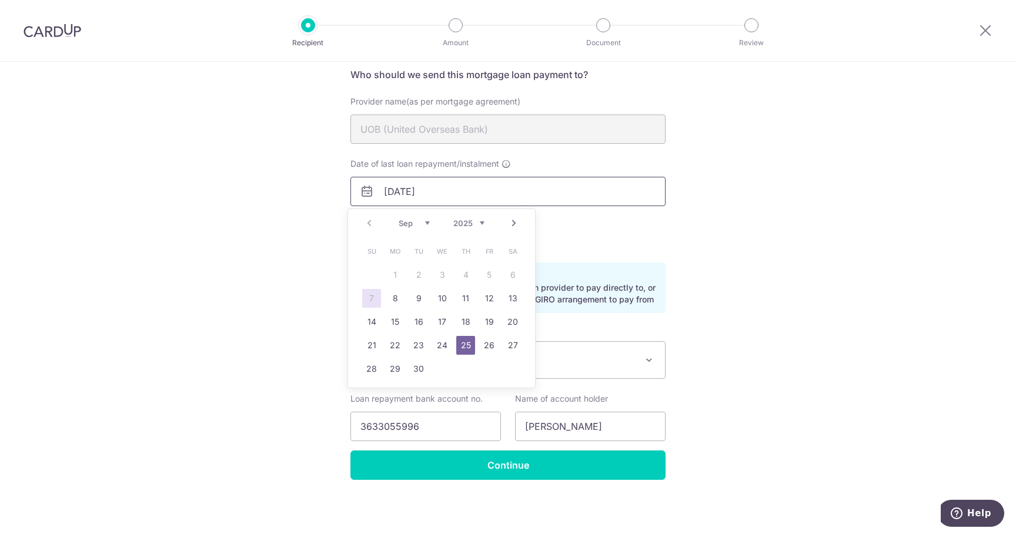
click at [406, 191] on input "[DATE]" at bounding box center [507, 191] width 315 height 29
type input "[DATE]"
click at [510, 347] on link "25" at bounding box center [512, 345] width 19 height 19
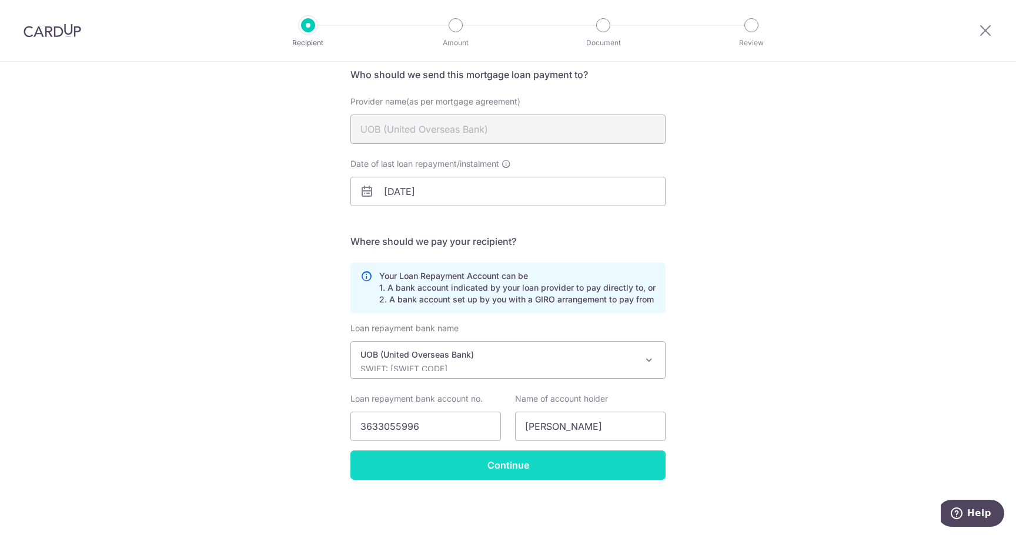
click at [501, 464] on input "Continue" at bounding box center [507, 465] width 315 height 29
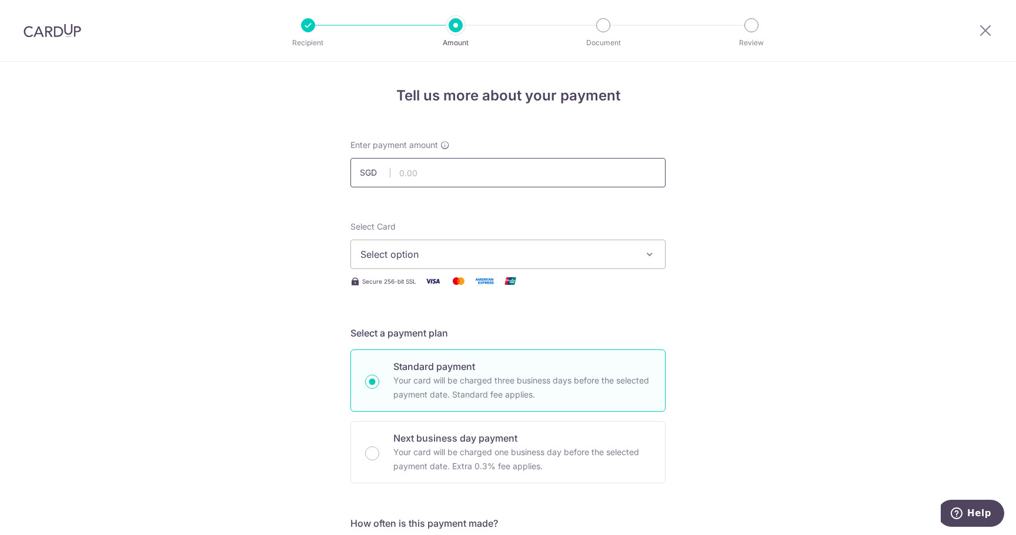
click at [491, 163] on input "text" at bounding box center [507, 172] width 315 height 29
drag, startPoint x: 564, startPoint y: 190, endPoint x: 547, endPoint y: 167, distance: 28.5
click at [522, 173] on input "text" at bounding box center [507, 172] width 315 height 29
click at [476, 180] on input "text" at bounding box center [507, 172] width 315 height 29
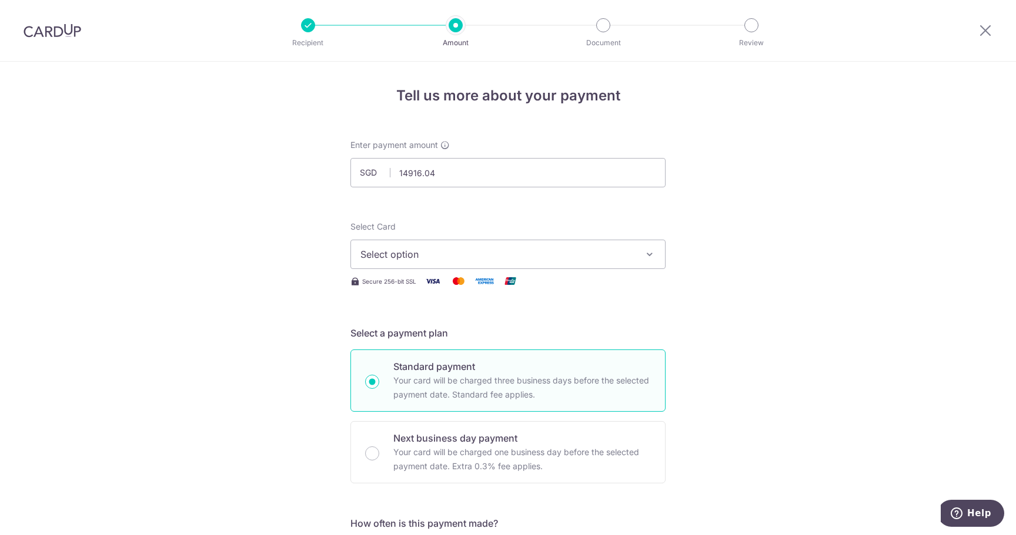
type input "14,916.04"
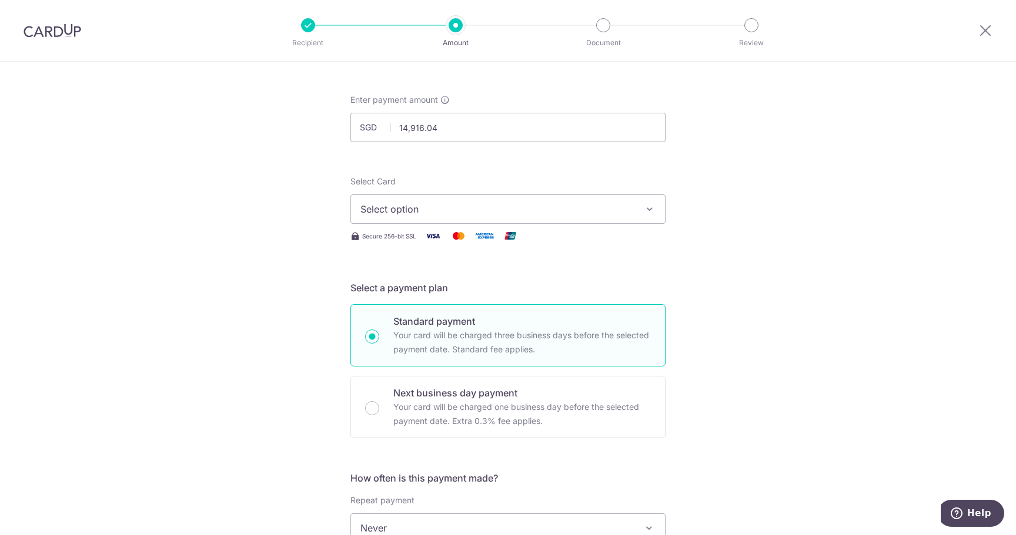
scroll to position [98, 0]
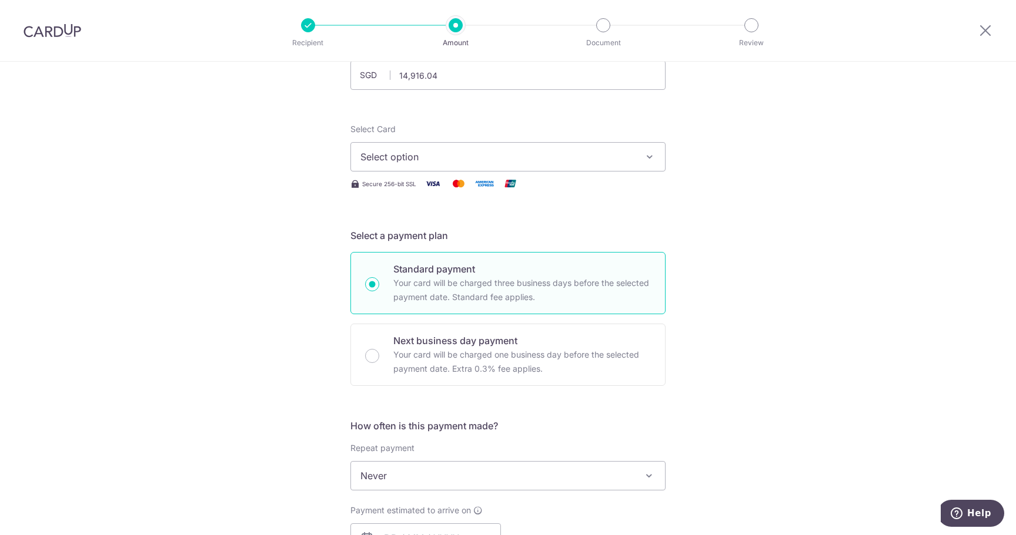
click at [651, 160] on icon "button" at bounding box center [650, 157] width 12 height 12
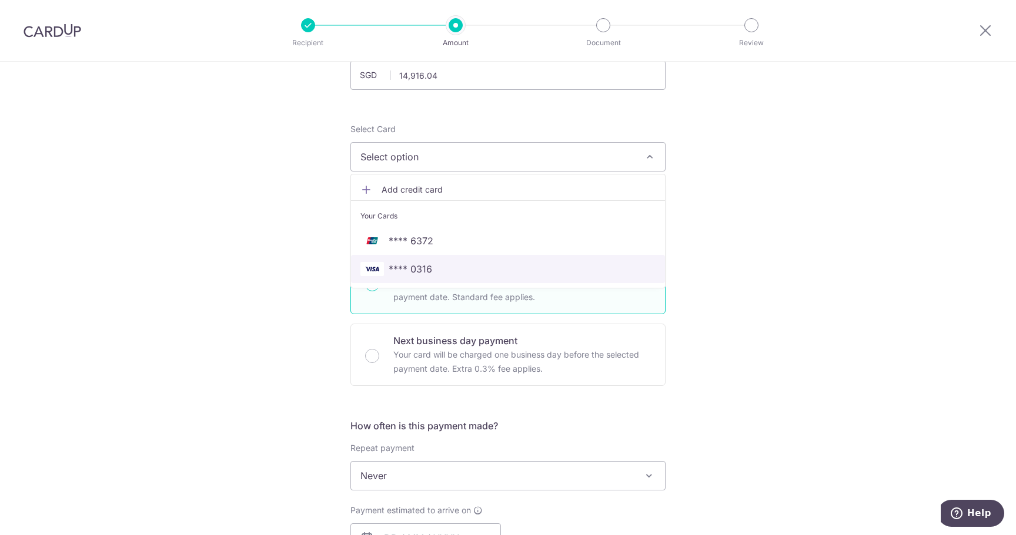
click at [402, 264] on span "**** 0316" at bounding box center [409, 269] width 43 height 14
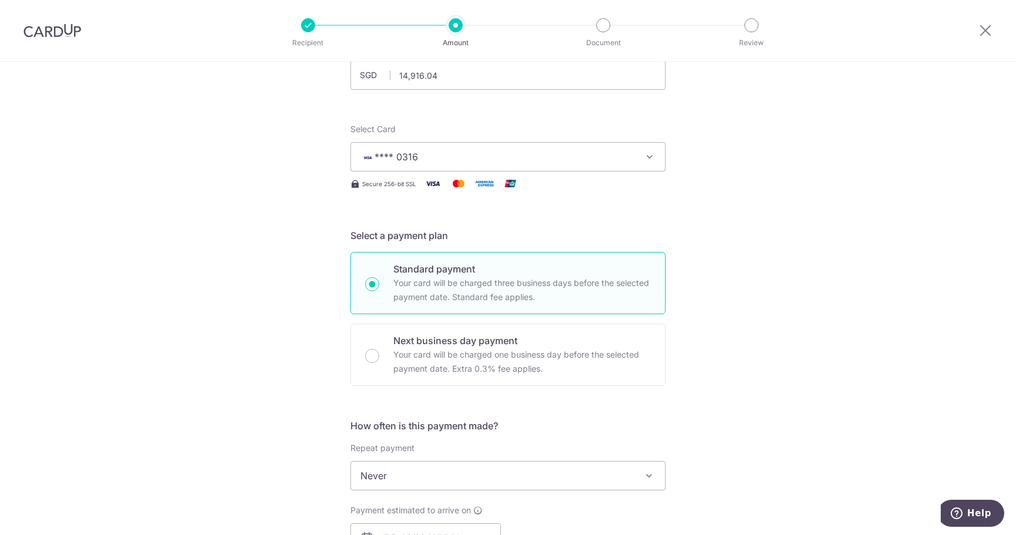
click at [782, 302] on div "Tell us more about your payment Enter payment amount SGD 14,916.04 14916.04 Sel…" at bounding box center [508, 495] width 1016 height 1063
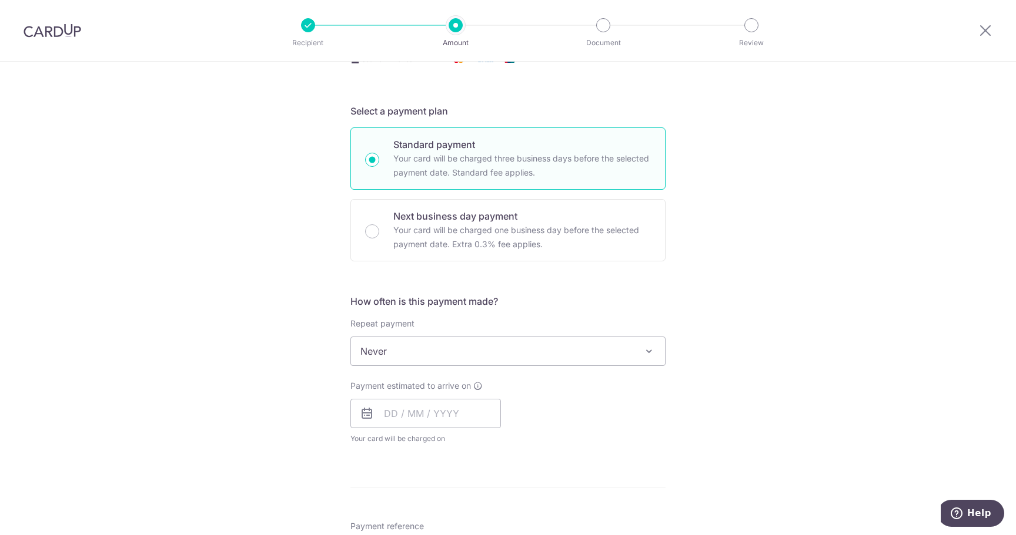
scroll to position [294, 0]
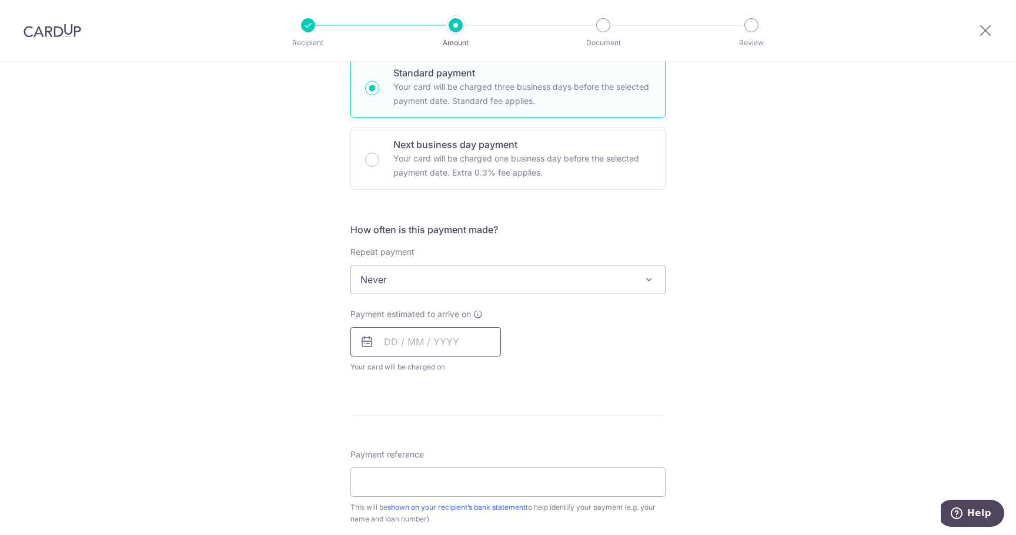
click at [439, 343] on input "text" at bounding box center [425, 341] width 150 height 29
click at [366, 374] on div "Prev Next Sep Oct Nov [DATE] 2026 2027 2028 2029 2030 2031 2032 2033 2034 2035" at bounding box center [444, 374] width 187 height 28
click at [420, 518] on link "30" at bounding box center [421, 519] width 19 height 19
type input "[DATE]"
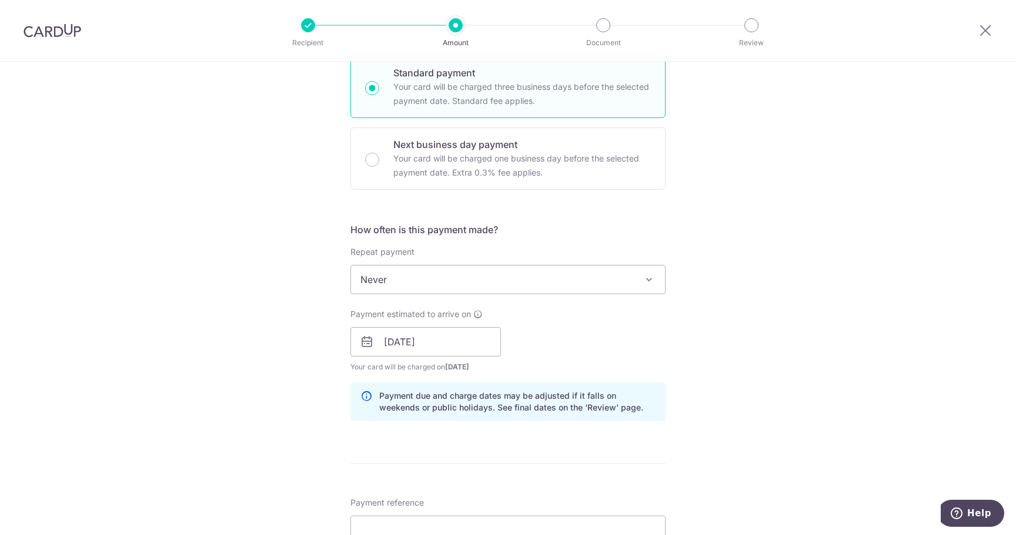
click at [832, 341] on div "Tell us more about your payment Enter payment amount SGD 14,916.04 14916.04 Sel…" at bounding box center [508, 323] width 1016 height 1111
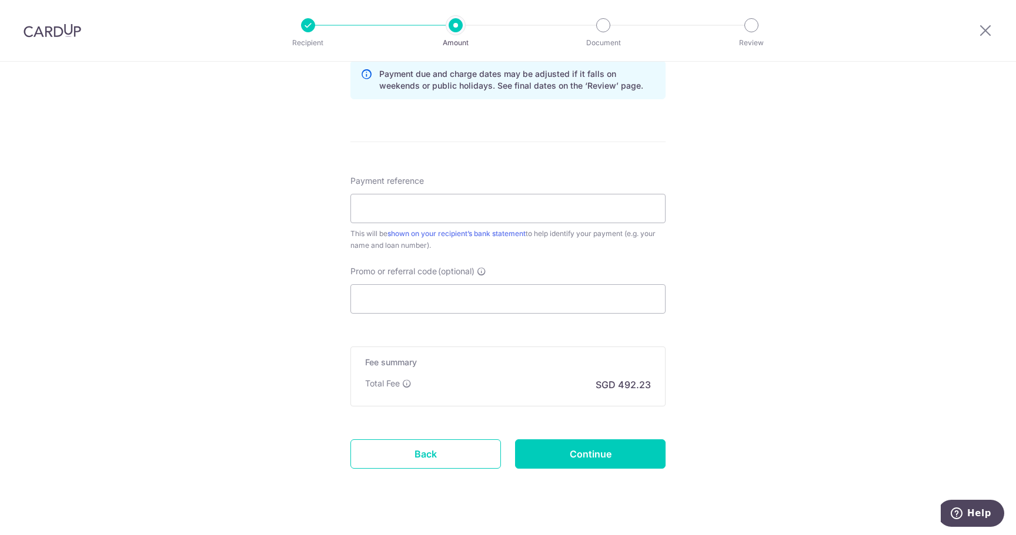
scroll to position [638, 0]
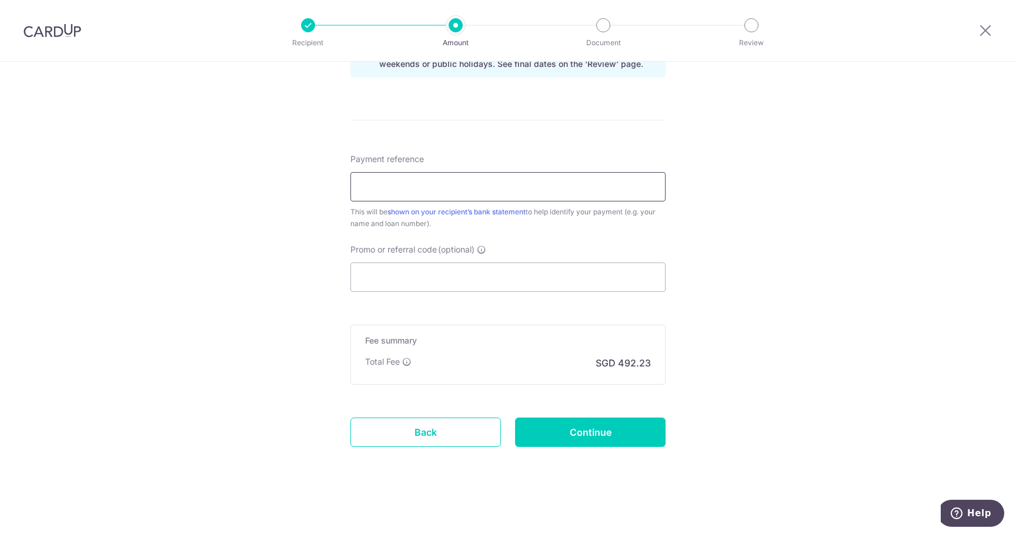
click at [580, 192] on input "Payment reference" at bounding box center [507, 186] width 315 height 29
type input "CardUp LoanPayment"
click at [581, 433] on input "Continue" at bounding box center [590, 432] width 150 height 29
type input "Create Schedule"
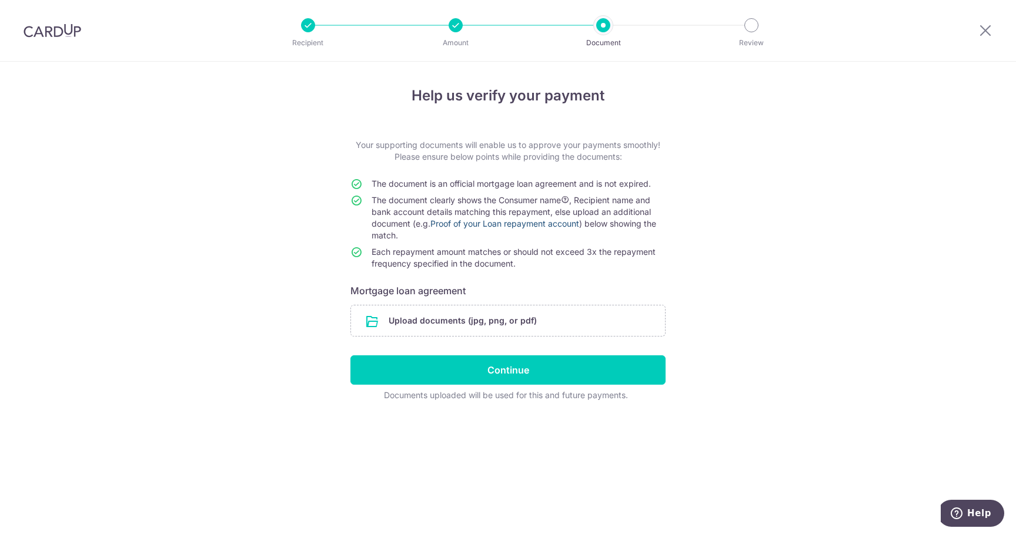
click at [552, 225] on link "Proof of your Loan repayment account" at bounding box center [504, 224] width 149 height 10
drag, startPoint x: 394, startPoint y: 253, endPoint x: 520, endPoint y: 253, distance: 125.2
click at [520, 253] on span "Each repayment amount matches or should not exceed 3x the repayment frequency s…" at bounding box center [513, 258] width 284 height 22
drag, startPoint x: 404, startPoint y: 202, endPoint x: 642, endPoint y: 203, distance: 238.0
click at [642, 203] on span "The document clearly shows the Consumer name , Recipient name and bank account …" at bounding box center [513, 217] width 284 height 45
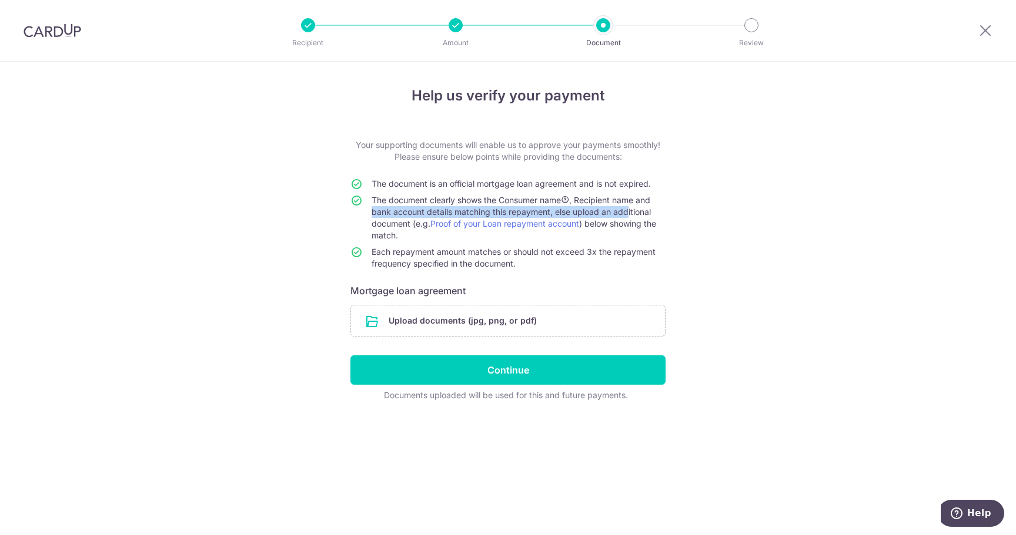
drag, startPoint x: 373, startPoint y: 212, endPoint x: 629, endPoint y: 214, distance: 255.7
click at [629, 214] on span "The document clearly shows the Consumer name , Recipient name and bank account …" at bounding box center [513, 217] width 284 height 45
click at [621, 228] on span "The document clearly shows the Consumer name , Recipient name and bank account …" at bounding box center [513, 217] width 284 height 45
drag, startPoint x: 593, startPoint y: 223, endPoint x: 612, endPoint y: 232, distance: 20.8
click at [612, 232] on td "The document clearly shows the Consumer name , Recipient name and bank account …" at bounding box center [518, 221] width 294 height 52
